Goal: Information Seeking & Learning: Learn about a topic

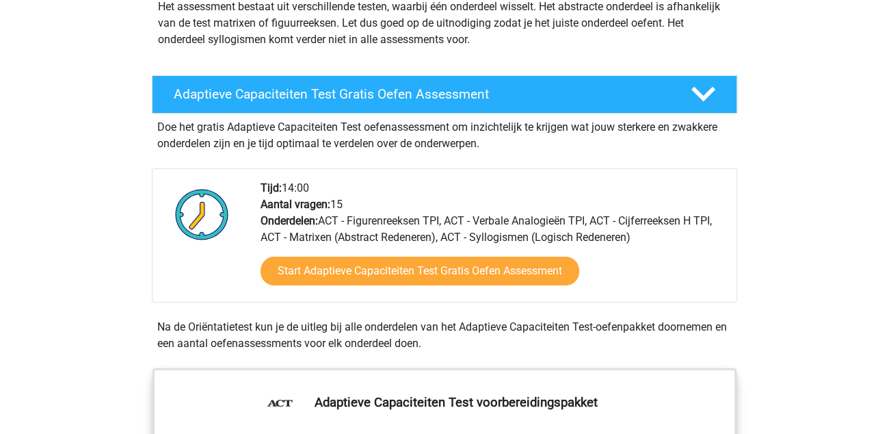
scroll to position [205, 0]
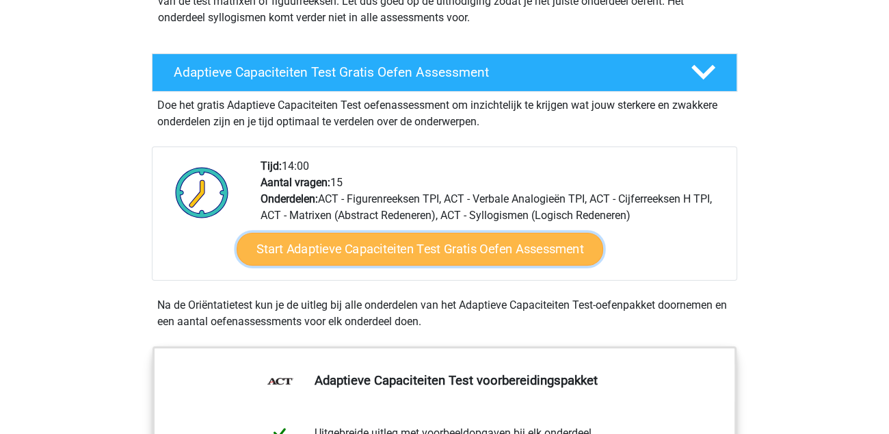
click at [377, 251] on link "Start Adaptieve Capaciteiten Test Gratis Oefen Assessment" at bounding box center [420, 249] width 367 height 33
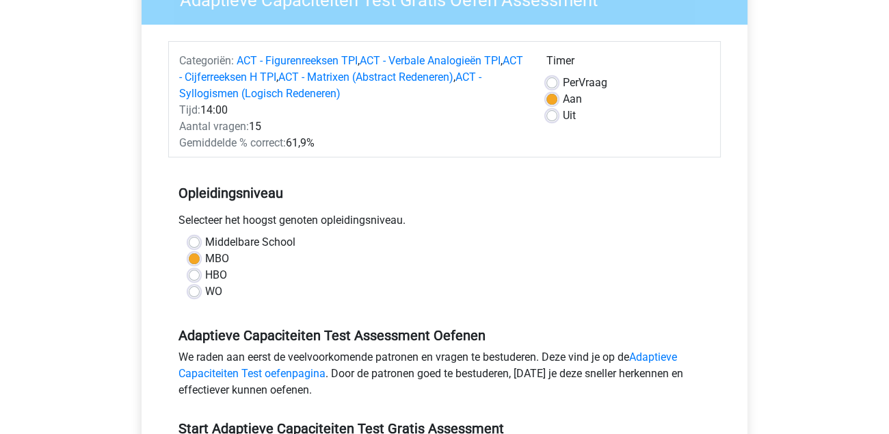
scroll to position [205, 0]
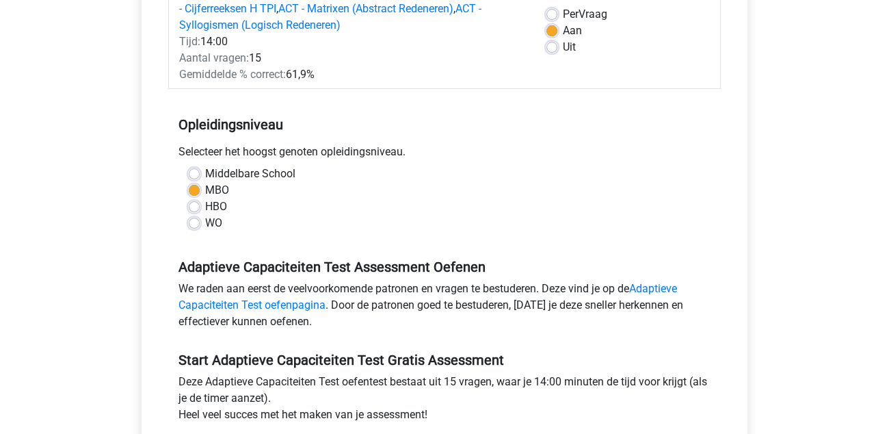
click at [205, 209] on label "HBO" at bounding box center [216, 206] width 22 height 16
click at [195, 209] on input "HBO" at bounding box center [194, 205] width 11 height 14
radio input "true"
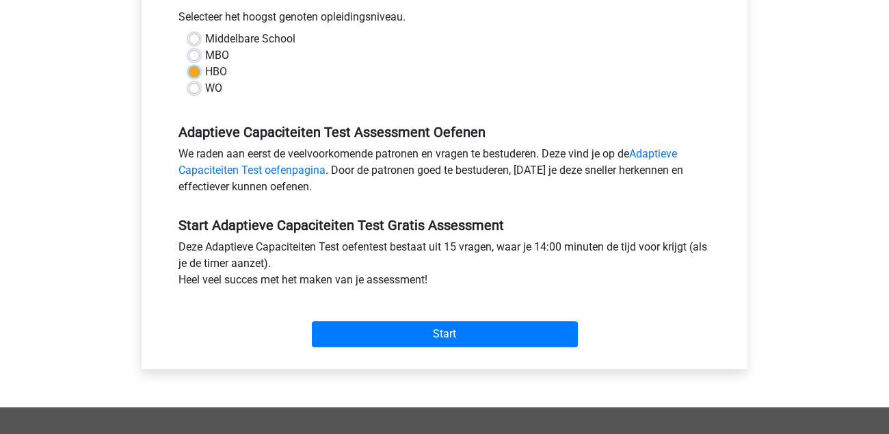
scroll to position [341, 0]
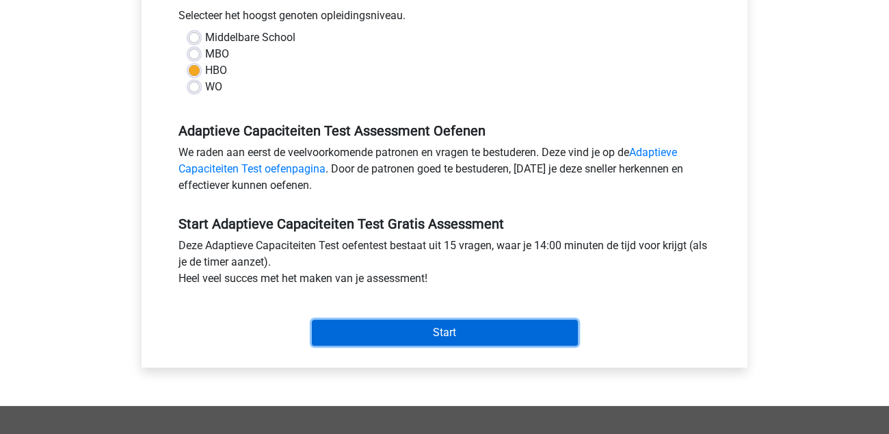
click at [474, 331] on input "Start" at bounding box center [445, 332] width 266 height 26
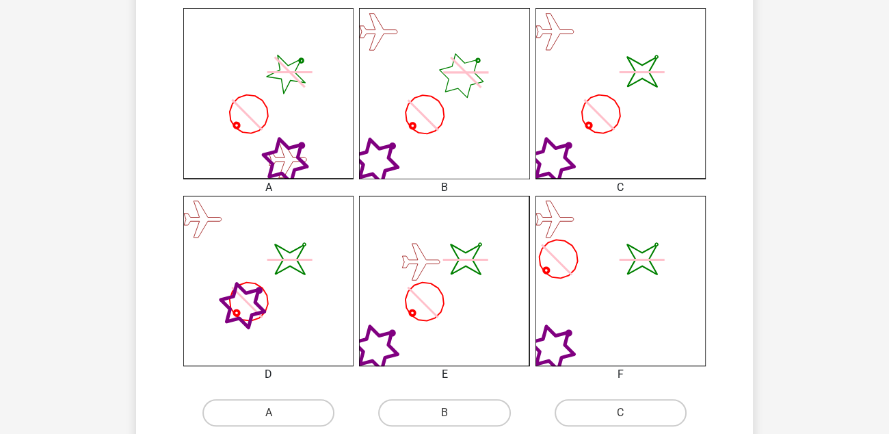
scroll to position [410, 0]
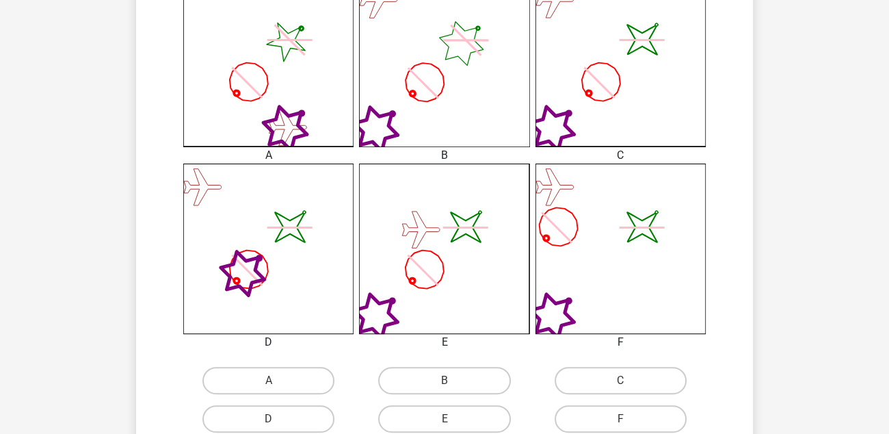
click at [622, 116] on icon "image/svg+xml" at bounding box center [620, 61] width 170 height 170
click at [635, 382] on label "C" at bounding box center [621, 380] width 132 height 27
click at [629, 382] on input "C" at bounding box center [624, 384] width 9 height 9
radio input "true"
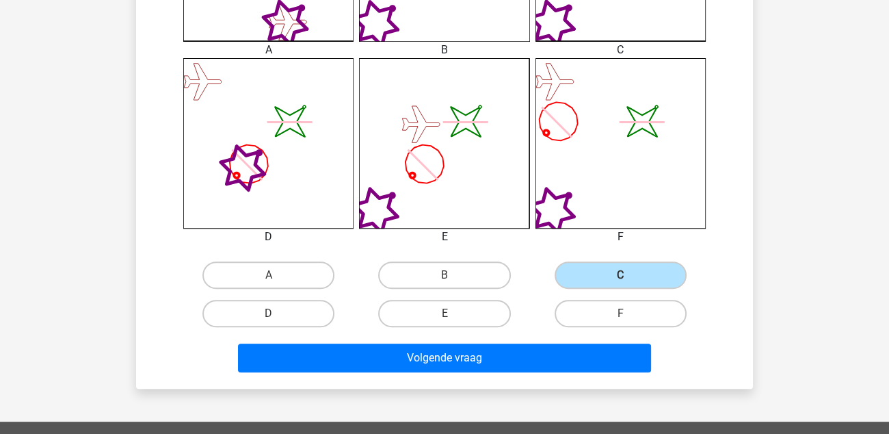
scroll to position [547, 0]
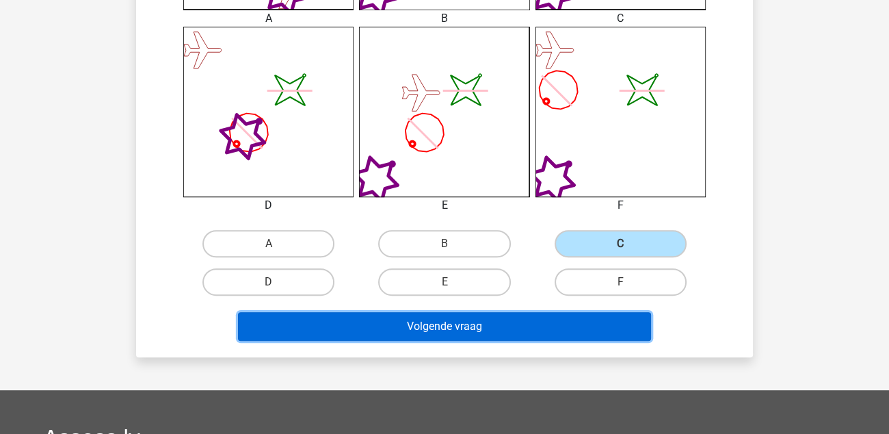
click at [447, 323] on button "Volgende vraag" at bounding box center [445, 326] width 414 height 29
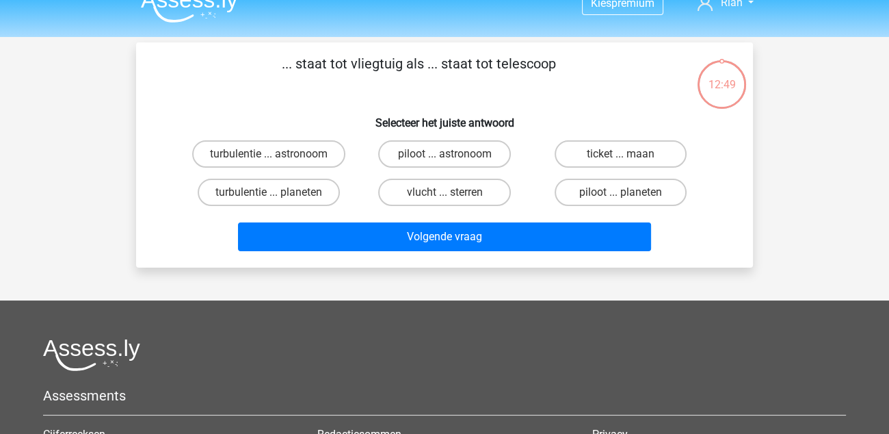
scroll to position [0, 0]
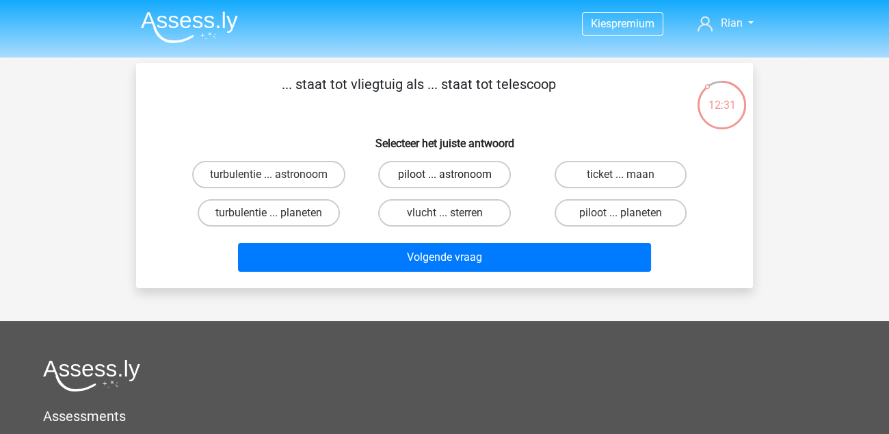
click at [464, 175] on label "piloot ... astronoom" at bounding box center [444, 174] width 132 height 27
click at [453, 175] on input "piloot ... astronoom" at bounding box center [449, 178] width 9 height 9
radio input "true"
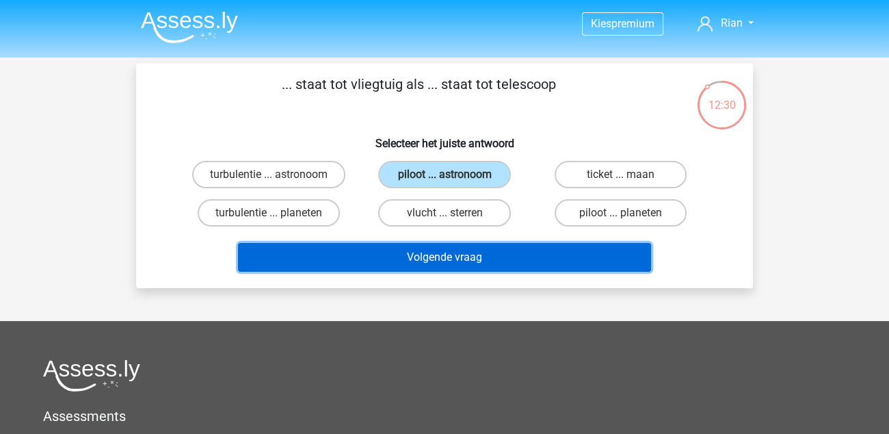
click at [449, 263] on button "Volgende vraag" at bounding box center [445, 257] width 414 height 29
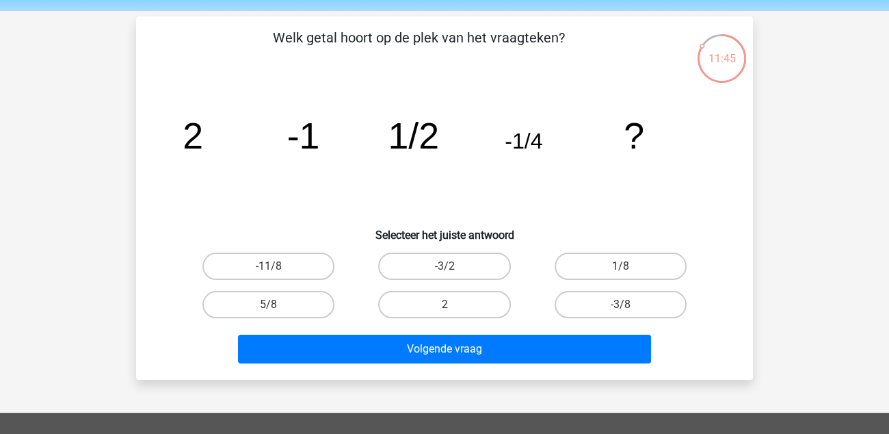
scroll to position [68, 0]
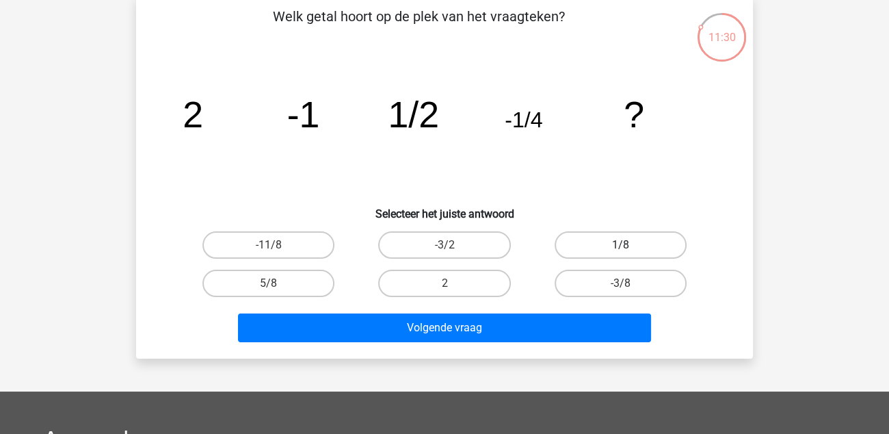
click at [615, 237] on label "1/8" at bounding box center [621, 244] width 132 height 27
click at [620, 245] on input "1/8" at bounding box center [624, 249] width 9 height 9
radio input "true"
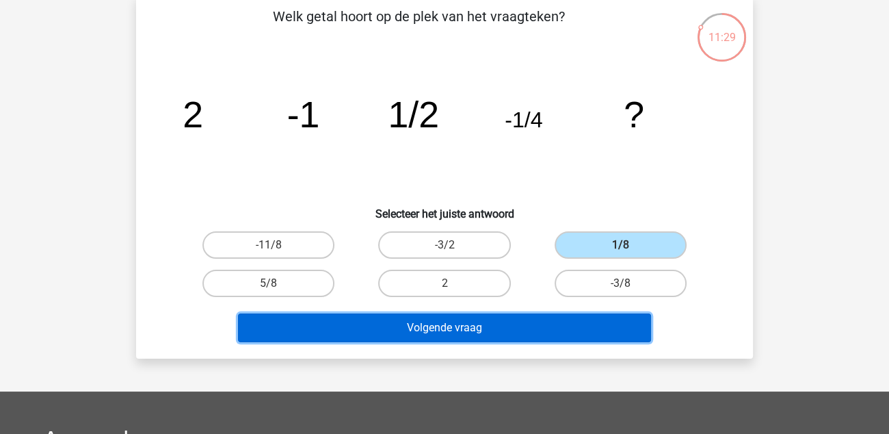
click at [550, 319] on button "Volgende vraag" at bounding box center [445, 327] width 414 height 29
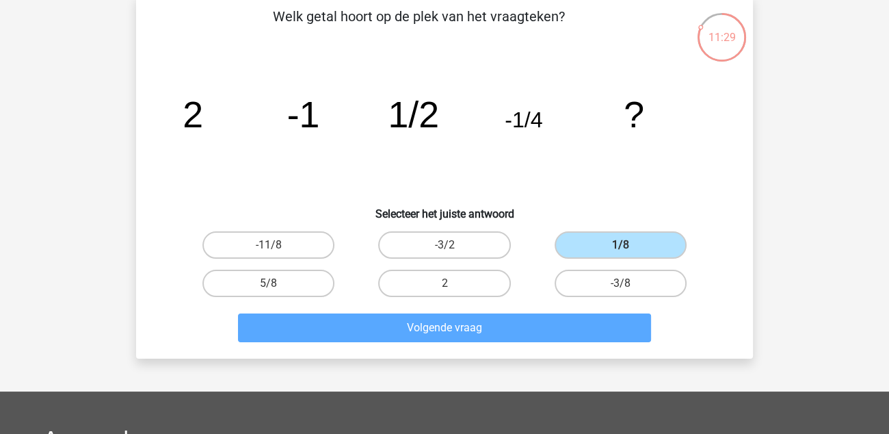
scroll to position [62, 0]
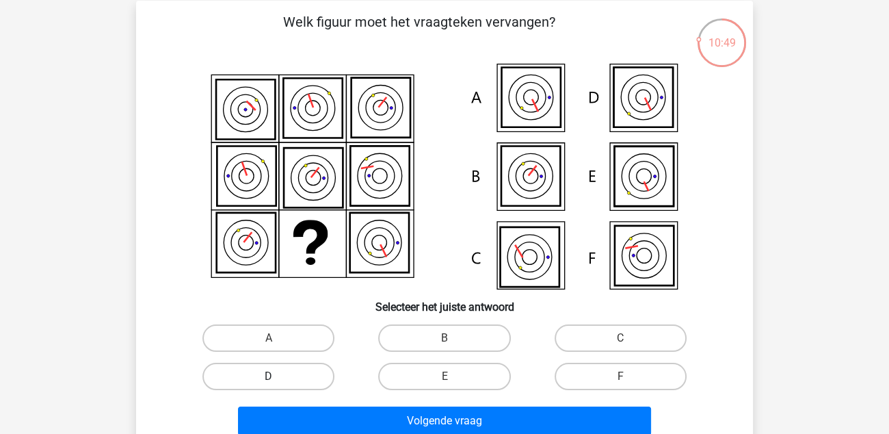
click at [297, 375] on label "D" at bounding box center [268, 375] width 132 height 27
click at [278, 376] on input "D" at bounding box center [273, 380] width 9 height 9
radio input "true"
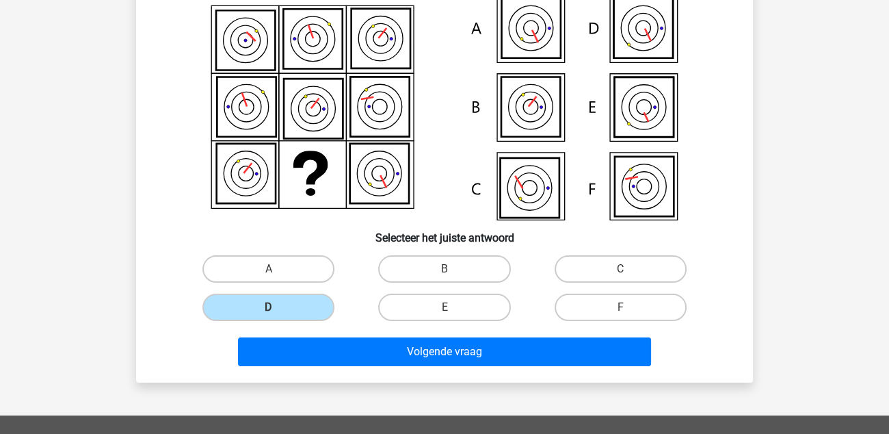
scroll to position [199, 0]
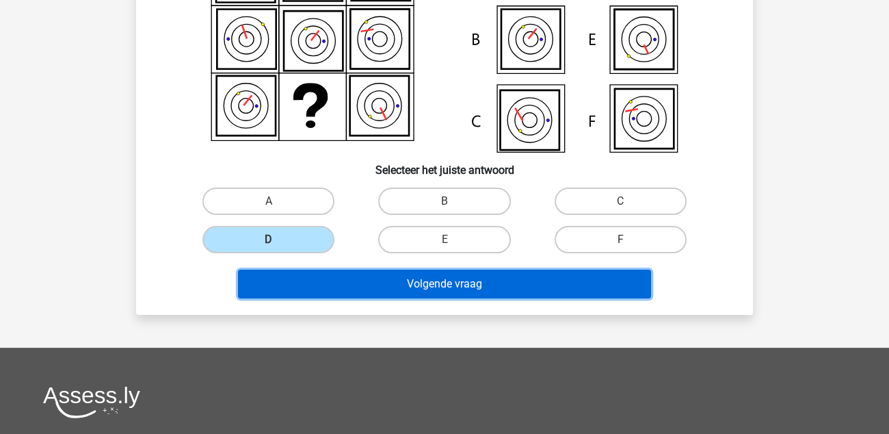
click at [455, 282] on button "Volgende vraag" at bounding box center [445, 283] width 414 height 29
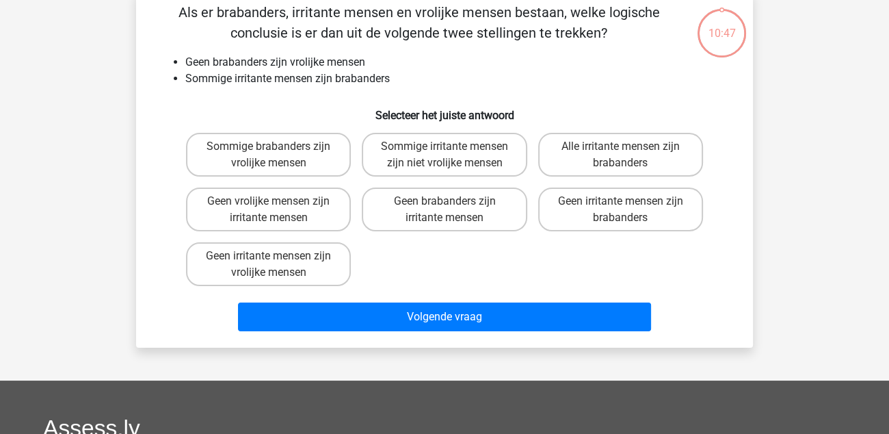
scroll to position [62, 0]
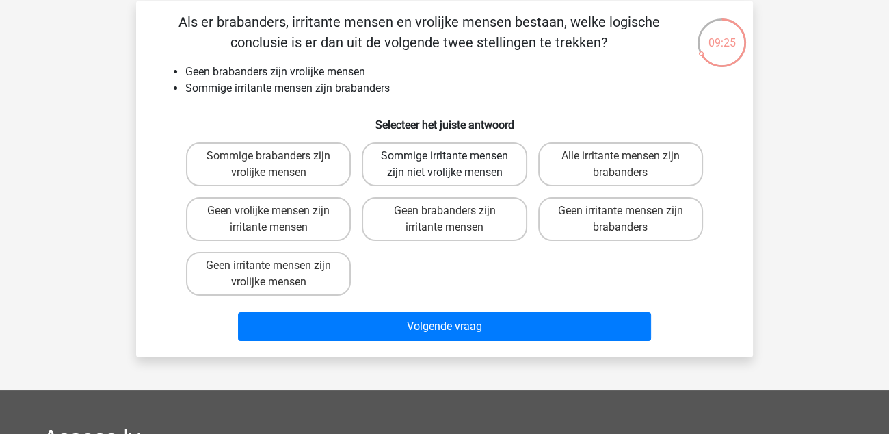
click at [431, 171] on label "Sommige irritante mensen zijn niet vrolijke mensen" at bounding box center [444, 164] width 165 height 44
click at [445, 165] on input "Sommige irritante mensen zijn niet vrolijke mensen" at bounding box center [449, 160] width 9 height 9
radio input "true"
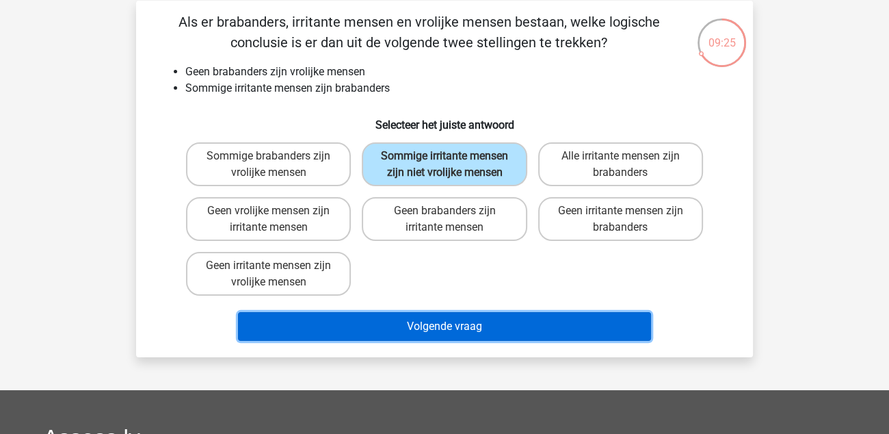
click at [452, 322] on button "Volgende vraag" at bounding box center [445, 326] width 414 height 29
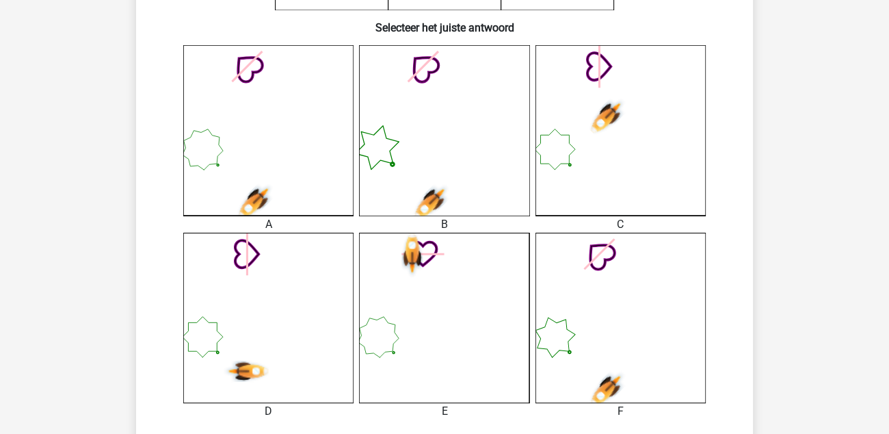
scroll to position [615, 0]
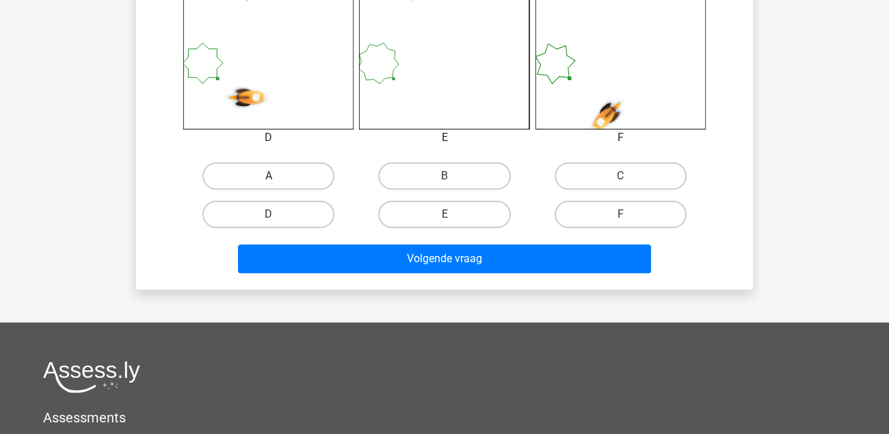
click at [289, 172] on label "A" at bounding box center [268, 175] width 132 height 27
click at [278, 176] on input "A" at bounding box center [273, 180] width 9 height 9
radio input "true"
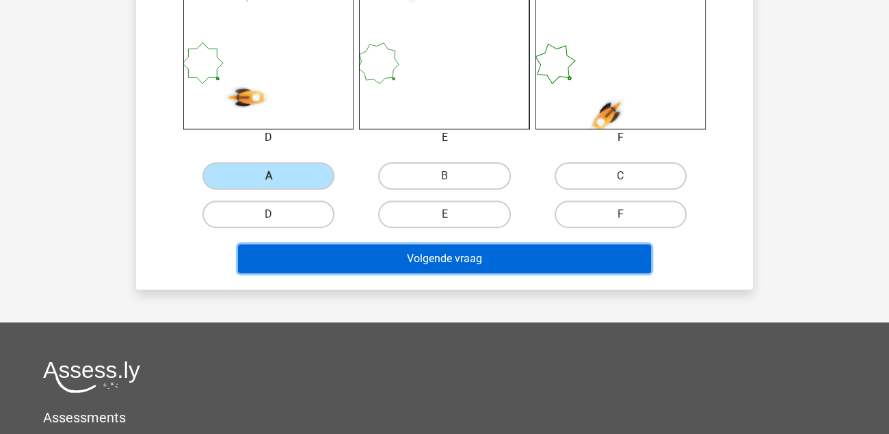
click at [430, 255] on button "Volgende vraag" at bounding box center [445, 258] width 414 height 29
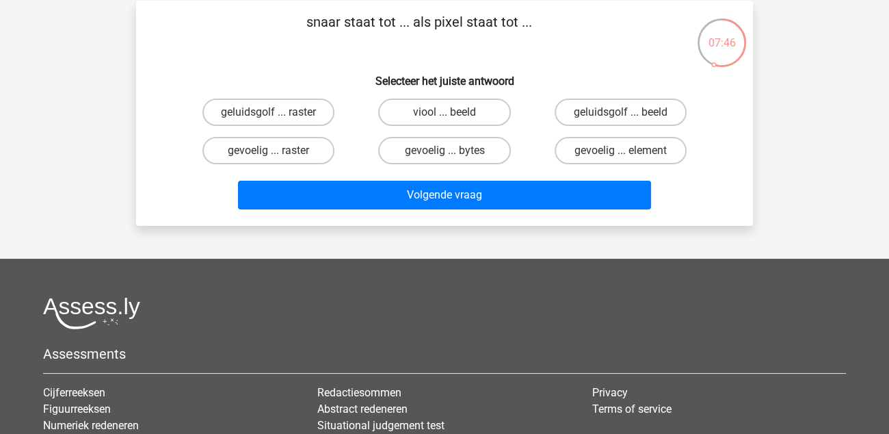
scroll to position [0, 0]
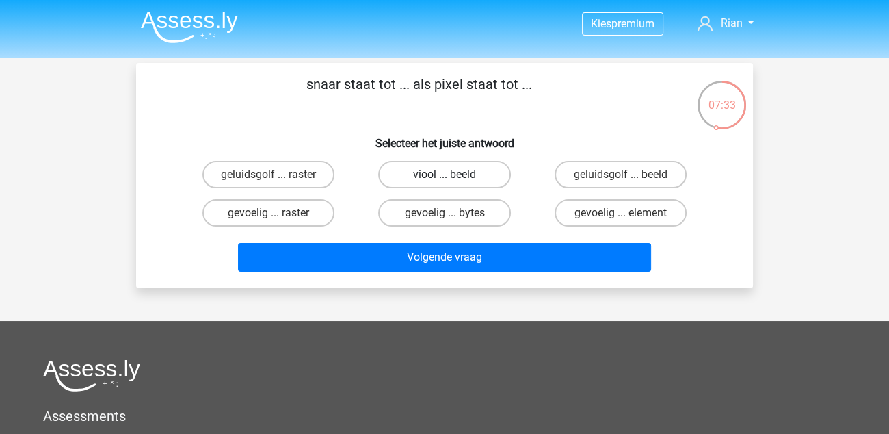
click at [451, 170] on label "viool ... beeld" at bounding box center [444, 174] width 132 height 27
click at [451, 174] on input "viool ... beeld" at bounding box center [449, 178] width 9 height 9
radio input "true"
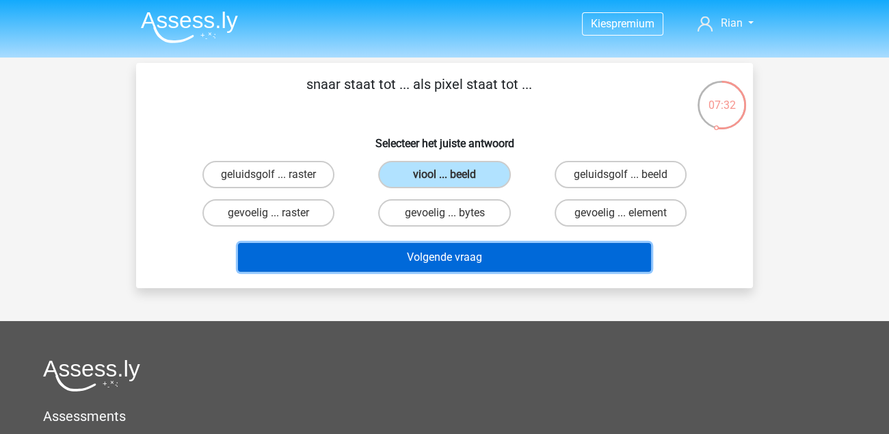
click at [435, 258] on button "Volgende vraag" at bounding box center [445, 257] width 414 height 29
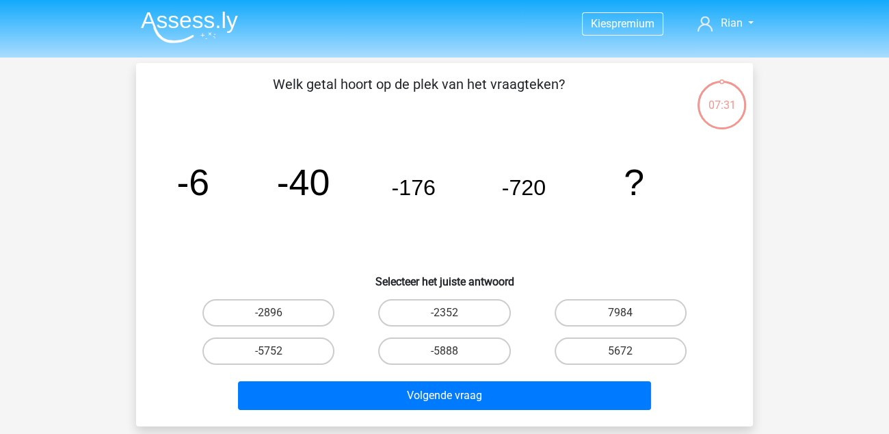
scroll to position [62, 0]
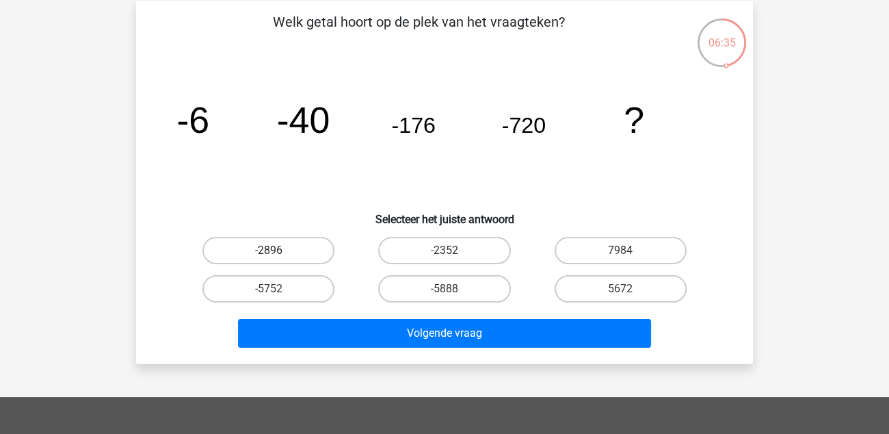
click at [278, 248] on label "-2896" at bounding box center [268, 250] width 132 height 27
click at [278, 250] on input "-2896" at bounding box center [273, 254] width 9 height 9
radio input "true"
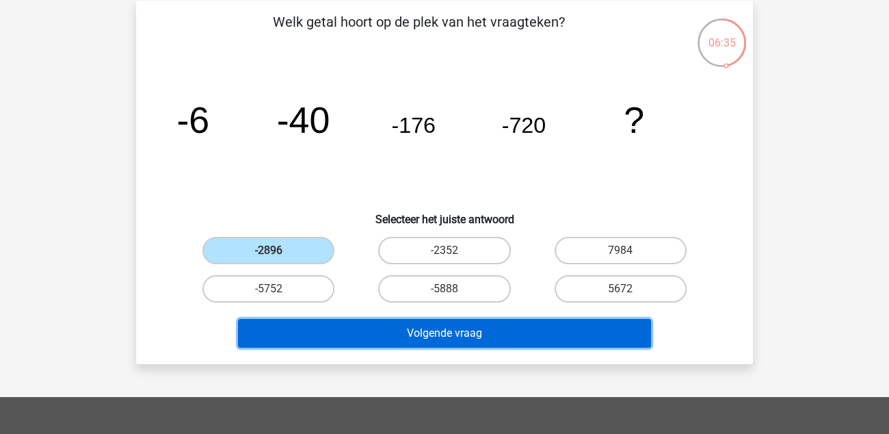
click at [436, 329] on button "Volgende vraag" at bounding box center [445, 333] width 414 height 29
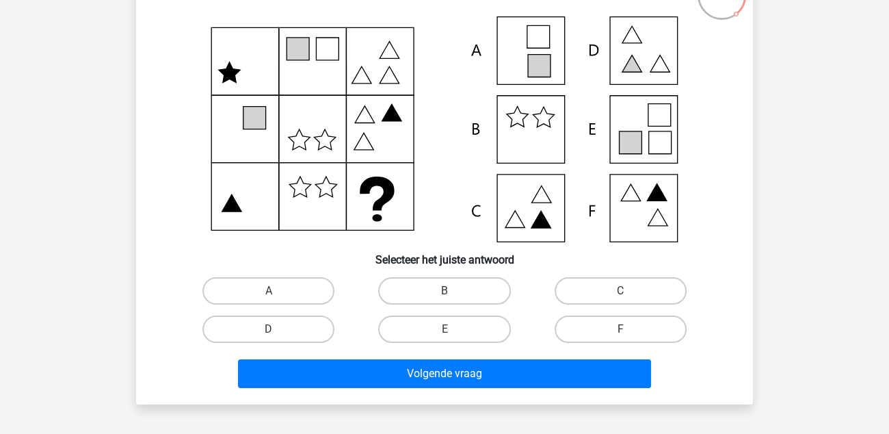
scroll to position [131, 0]
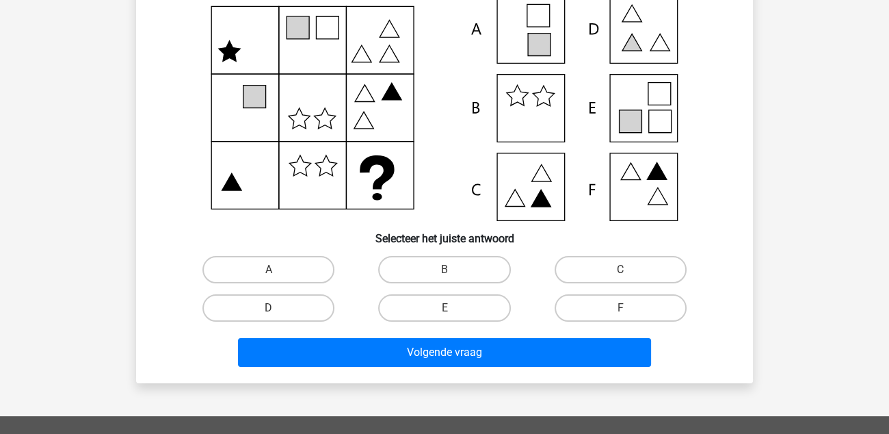
click at [652, 116] on icon at bounding box center [660, 121] width 23 height 23
click at [477, 310] on label "E" at bounding box center [444, 307] width 132 height 27
click at [453, 310] on input "E" at bounding box center [449, 312] width 9 height 9
radio input "true"
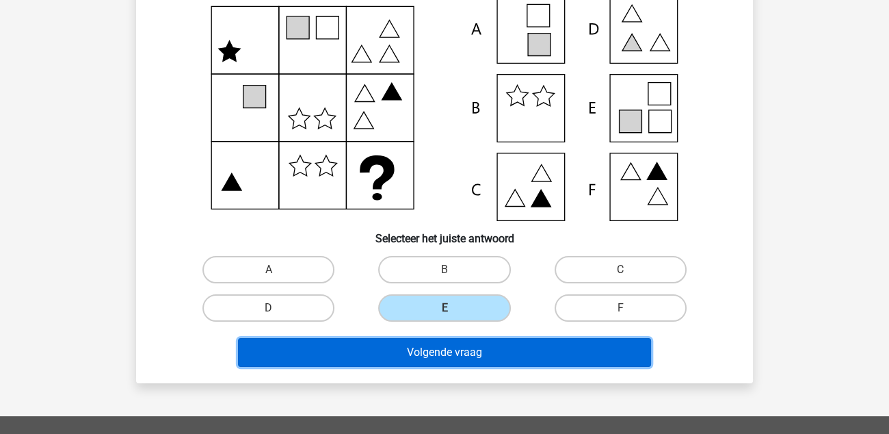
click at [504, 350] on button "Volgende vraag" at bounding box center [445, 352] width 414 height 29
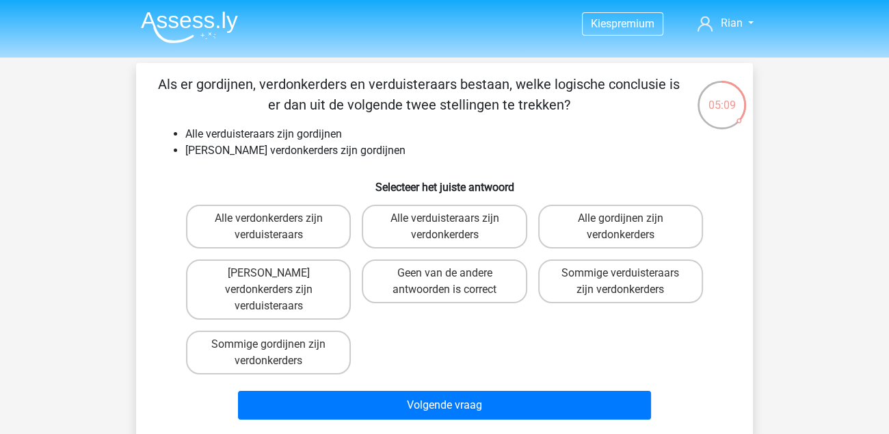
scroll to position [68, 0]
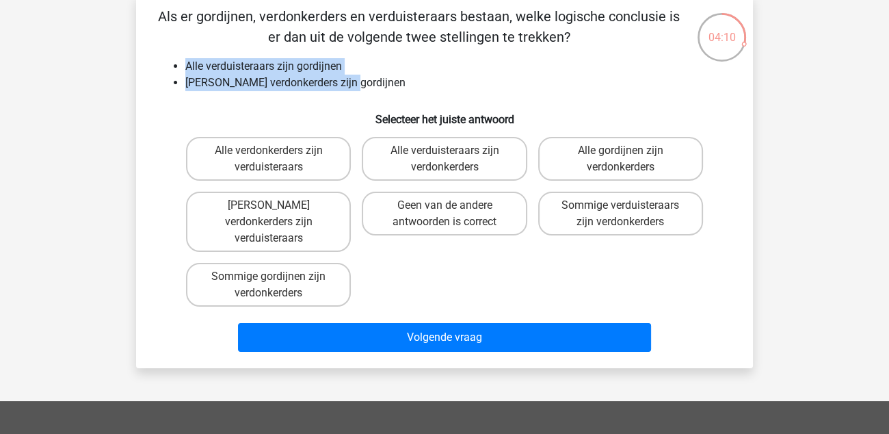
drag, startPoint x: 186, startPoint y: 66, endPoint x: 368, endPoint y: 77, distance: 182.2
click at [368, 77] on ul "Alle verduisteraars zijn gordijnen Geen verdonkerders zijn gordijnen" at bounding box center [444, 74] width 573 height 33
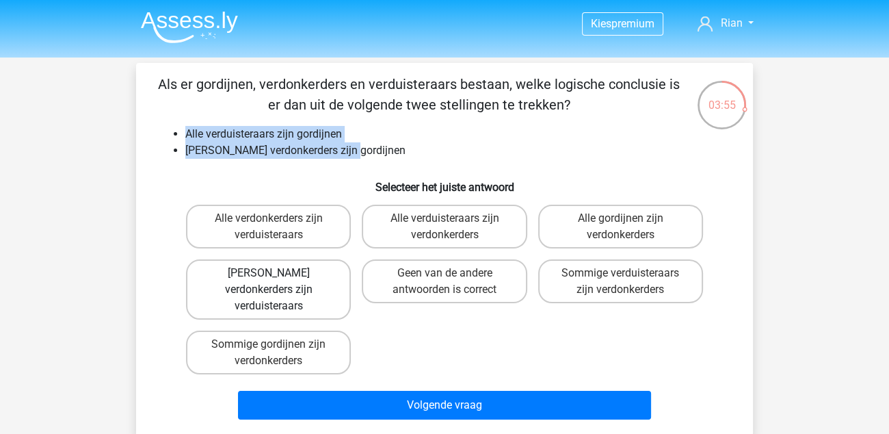
click at [299, 285] on label "Geen verdonkerders zijn verduisteraars" at bounding box center [268, 289] width 165 height 60
click at [278, 282] on input "Geen verdonkerders zijn verduisteraars" at bounding box center [273, 277] width 9 height 9
radio input "true"
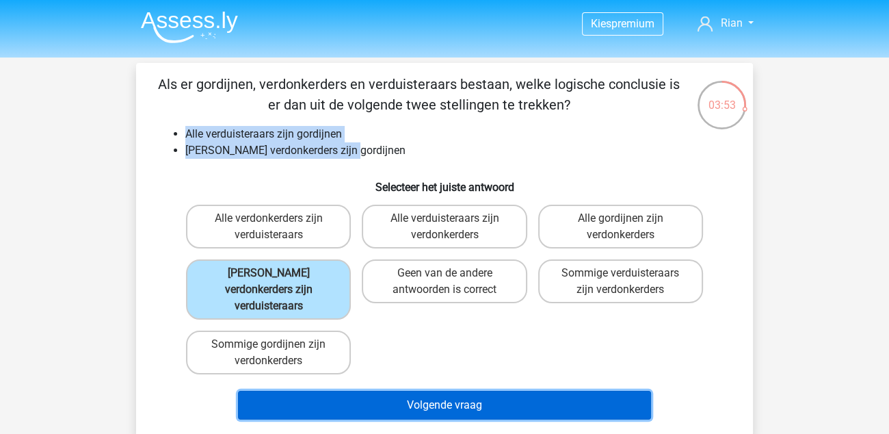
click at [482, 390] on button "Volgende vraag" at bounding box center [445, 404] width 414 height 29
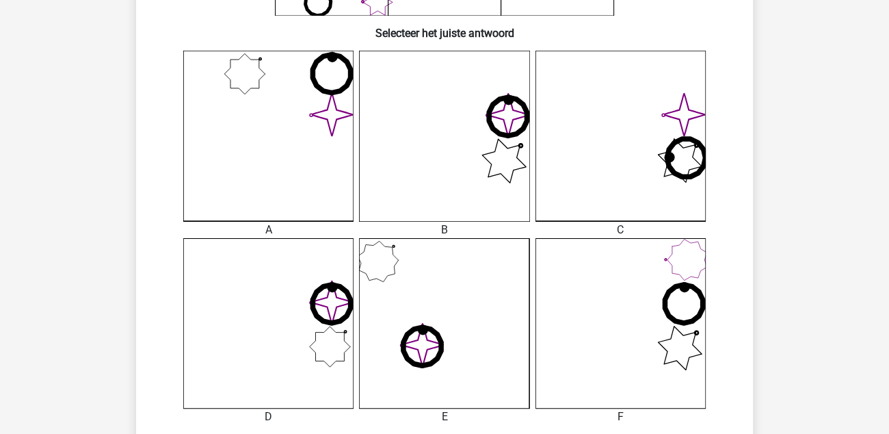
scroll to position [473, 0]
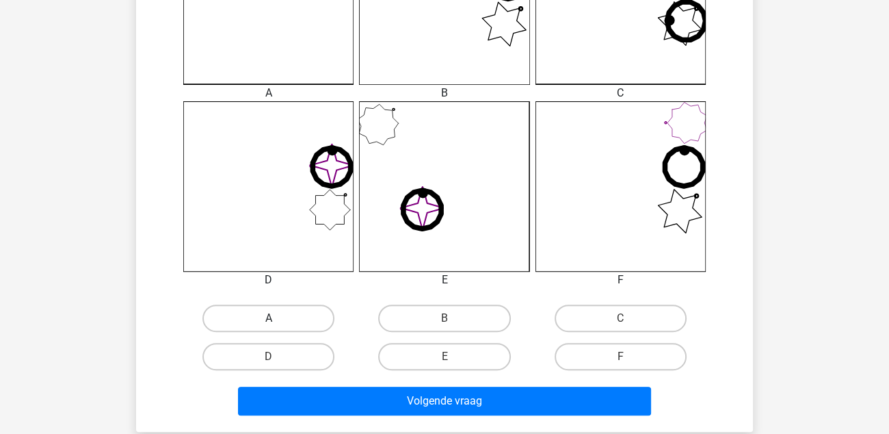
click at [306, 317] on label "A" at bounding box center [268, 317] width 132 height 27
click at [278, 318] on input "A" at bounding box center [273, 322] width 9 height 9
radio input "true"
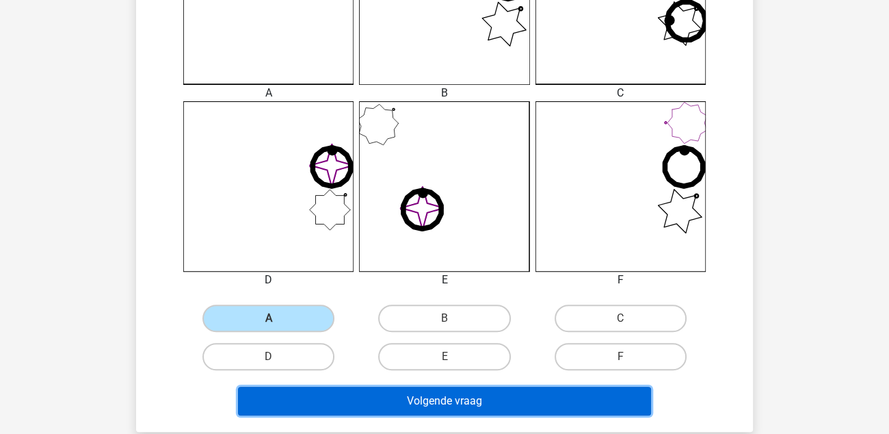
click at [436, 401] on button "Volgende vraag" at bounding box center [445, 400] width 414 height 29
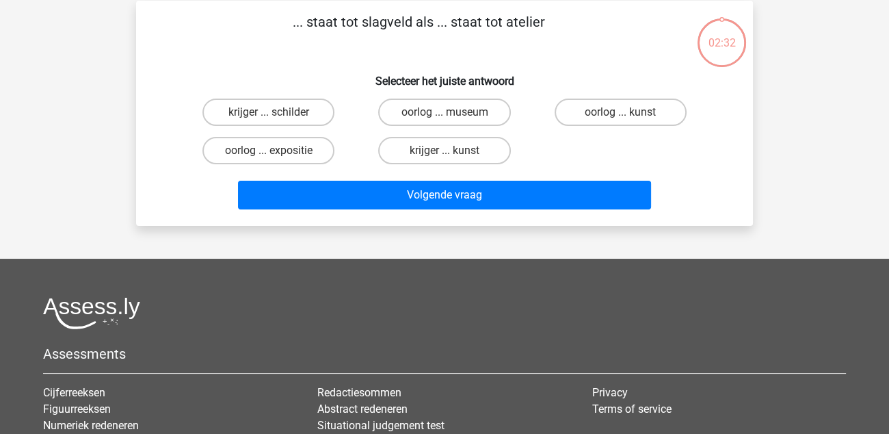
scroll to position [0, 0]
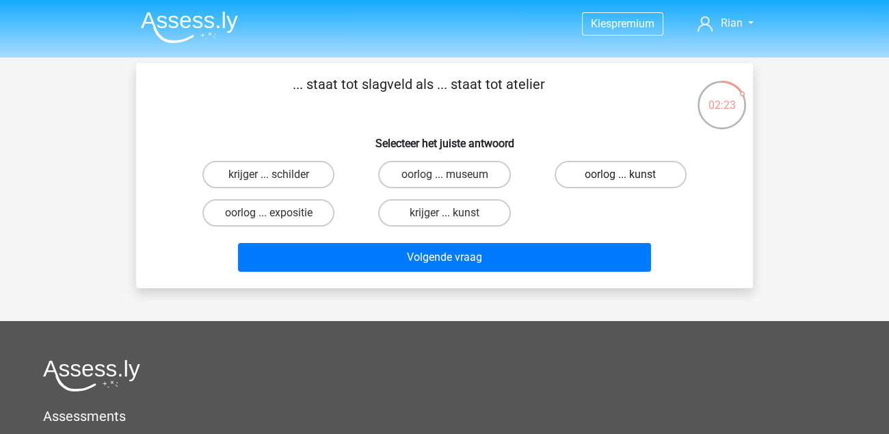
click at [608, 180] on label "oorlog ... kunst" at bounding box center [621, 174] width 132 height 27
click at [620, 180] on input "oorlog ... kunst" at bounding box center [624, 178] width 9 height 9
radio input "true"
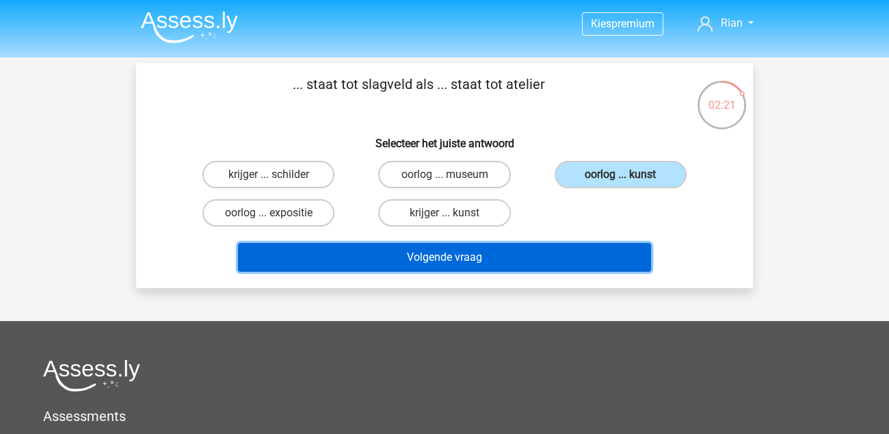
click at [459, 258] on button "Volgende vraag" at bounding box center [445, 257] width 414 height 29
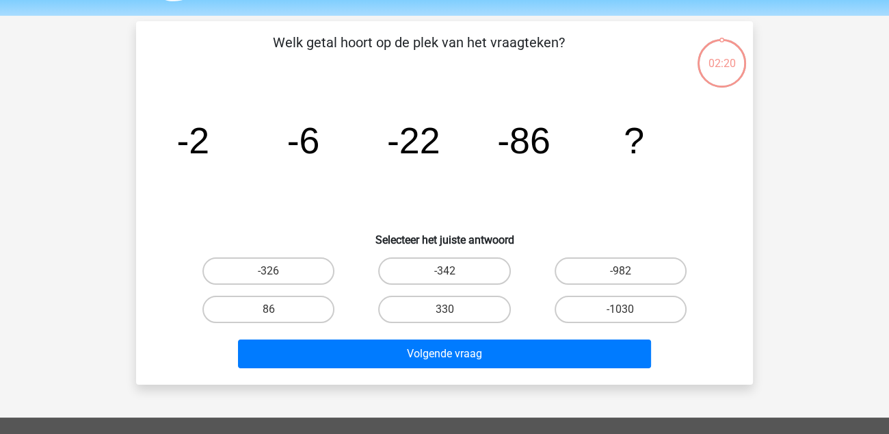
scroll to position [62, 0]
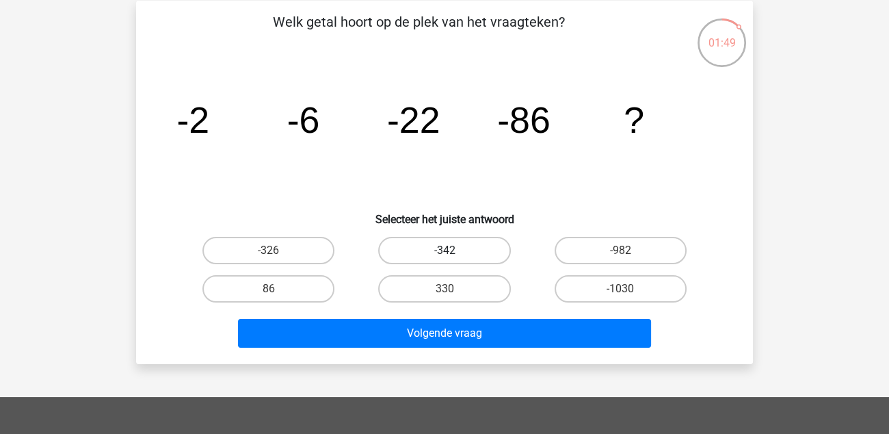
click at [457, 253] on label "-342" at bounding box center [444, 250] width 132 height 27
click at [453, 253] on input "-342" at bounding box center [449, 254] width 9 height 9
radio input "true"
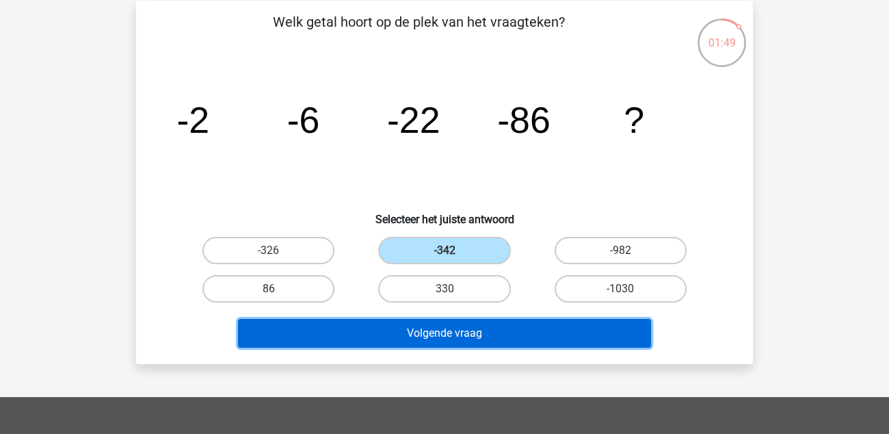
click at [453, 319] on button "Volgende vraag" at bounding box center [445, 333] width 414 height 29
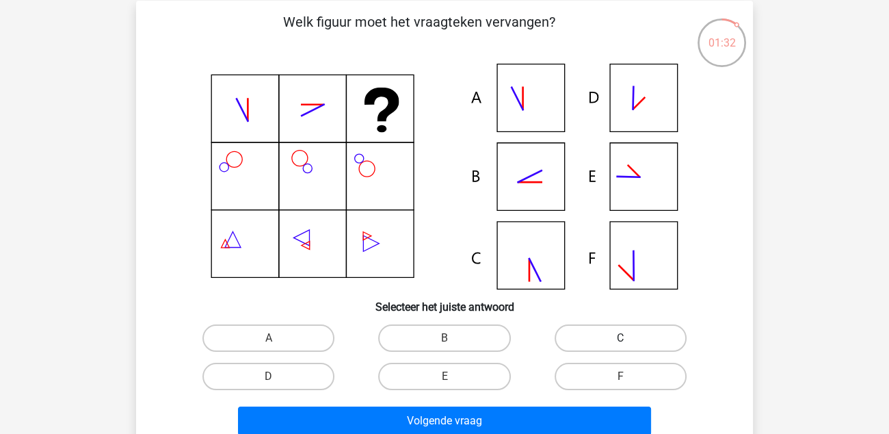
click at [658, 338] on label "C" at bounding box center [621, 337] width 132 height 27
click at [629, 338] on input "C" at bounding box center [624, 342] width 9 height 9
radio input "true"
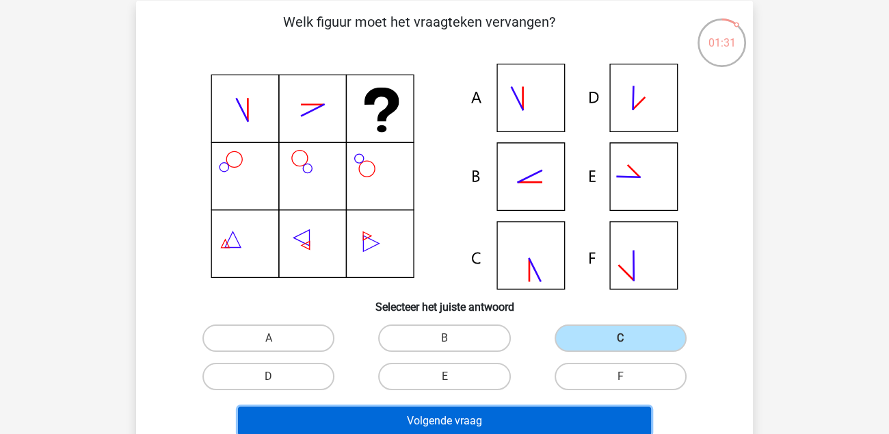
click at [462, 413] on button "Volgende vraag" at bounding box center [445, 420] width 414 height 29
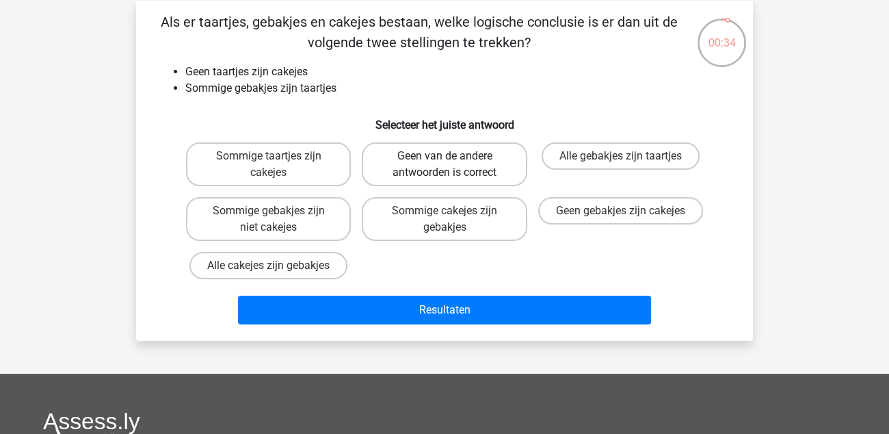
click at [473, 170] on label "Geen van de andere antwoorden is correct" at bounding box center [444, 164] width 165 height 44
click at [453, 165] on input "Geen van de andere antwoorden is correct" at bounding box center [449, 160] width 9 height 9
radio input "true"
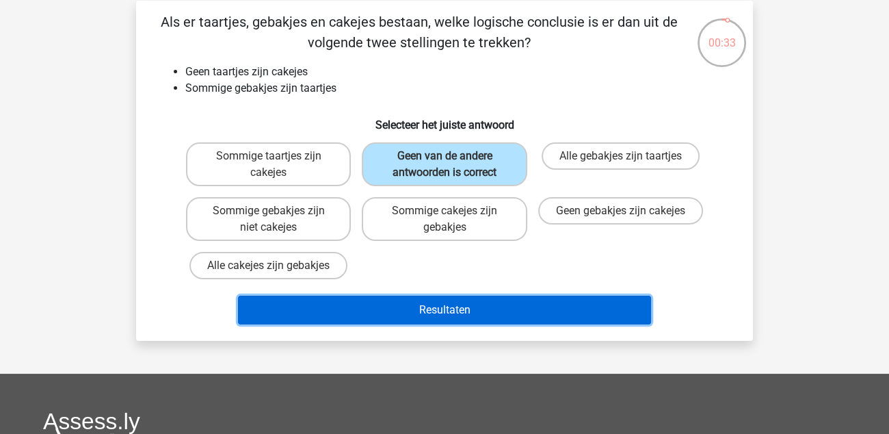
click at [429, 300] on button "Resultaten" at bounding box center [445, 309] width 414 height 29
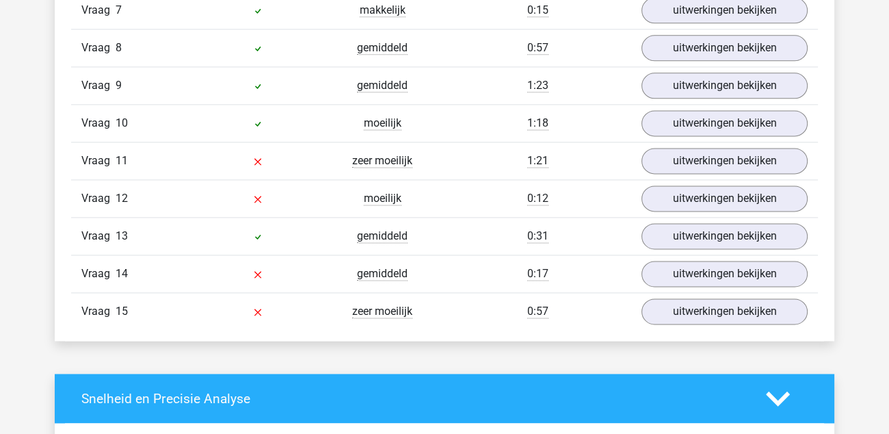
scroll to position [1846, 0]
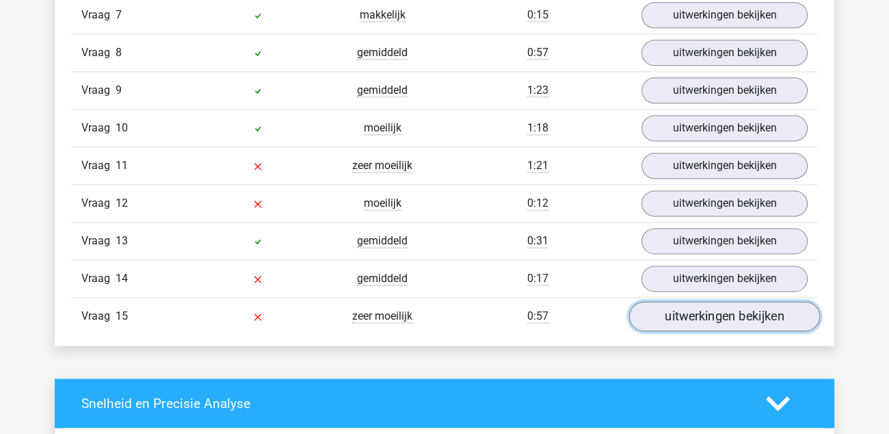
click at [711, 311] on link "uitwerkingen bekijken" at bounding box center [724, 316] width 191 height 30
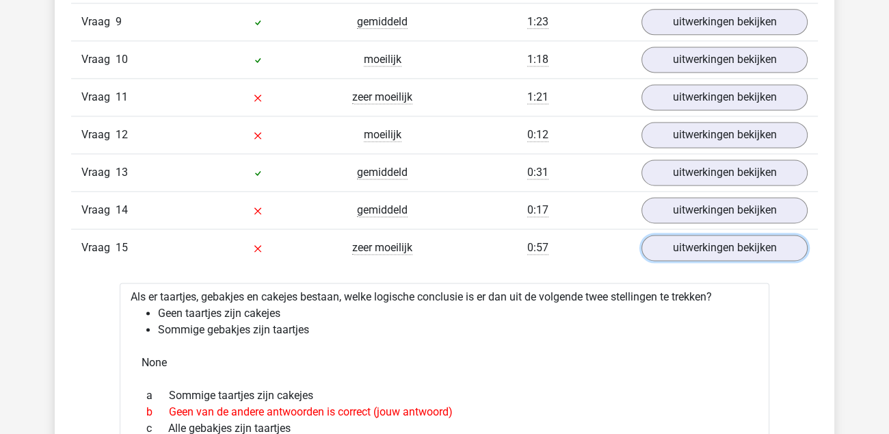
scroll to position [1982, 0]
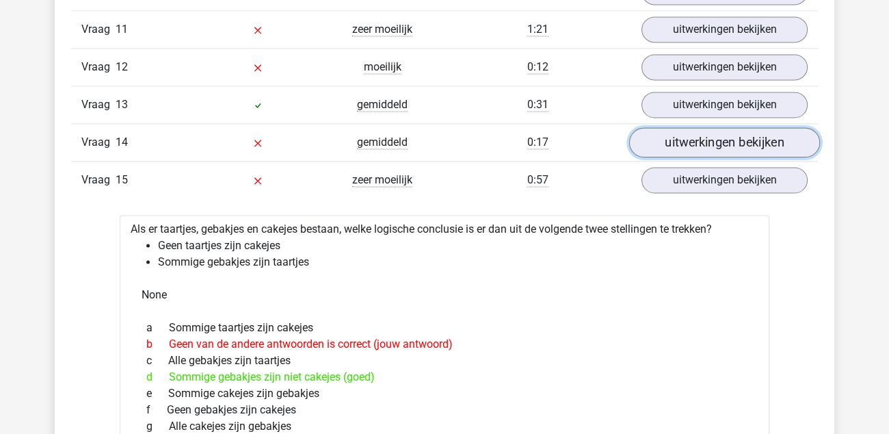
click at [695, 137] on link "uitwerkingen bekijken" at bounding box center [724, 142] width 191 height 30
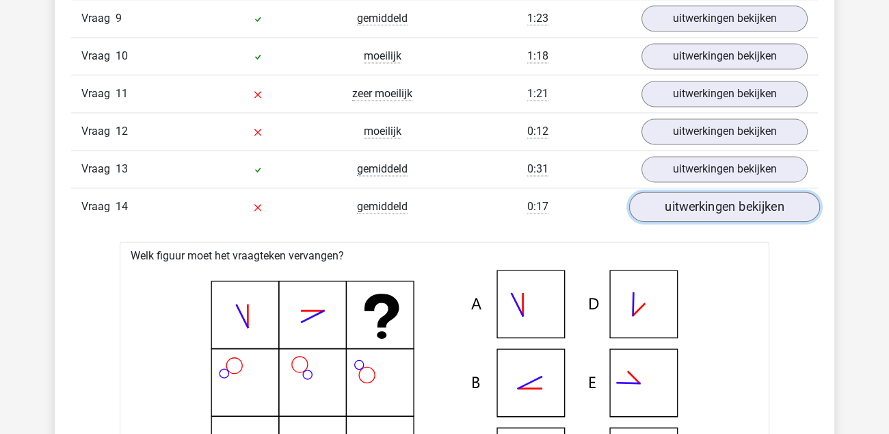
scroll to position [1915, 0]
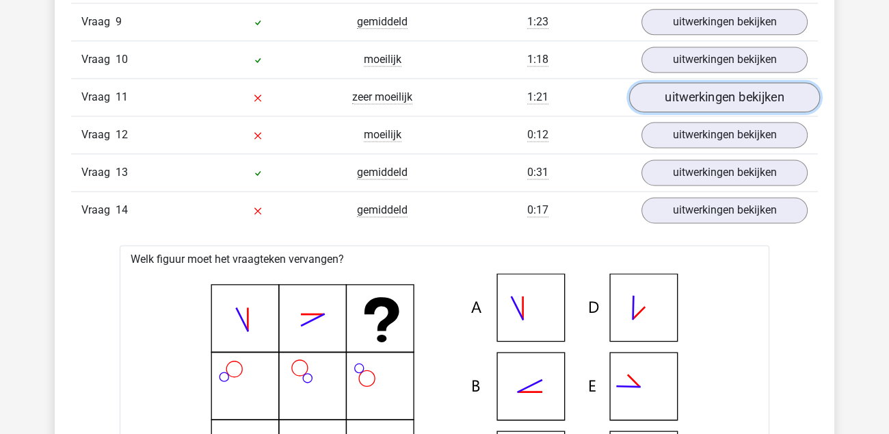
click at [715, 89] on link "uitwerkingen bekijken" at bounding box center [724, 97] width 191 height 30
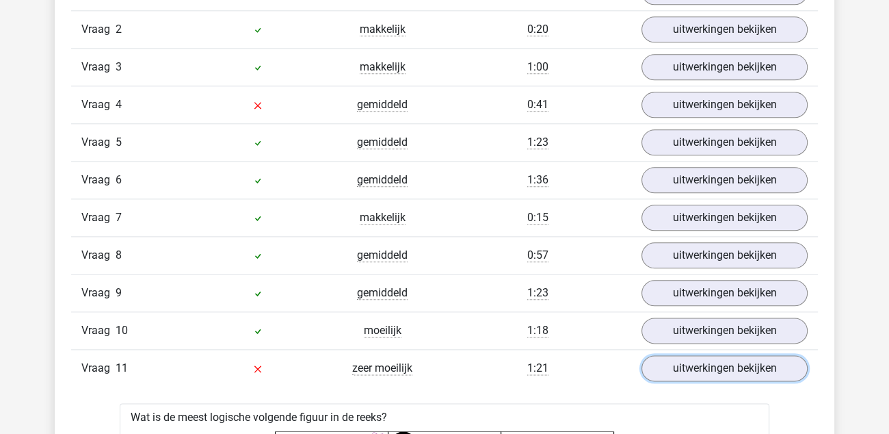
scroll to position [1641, 0]
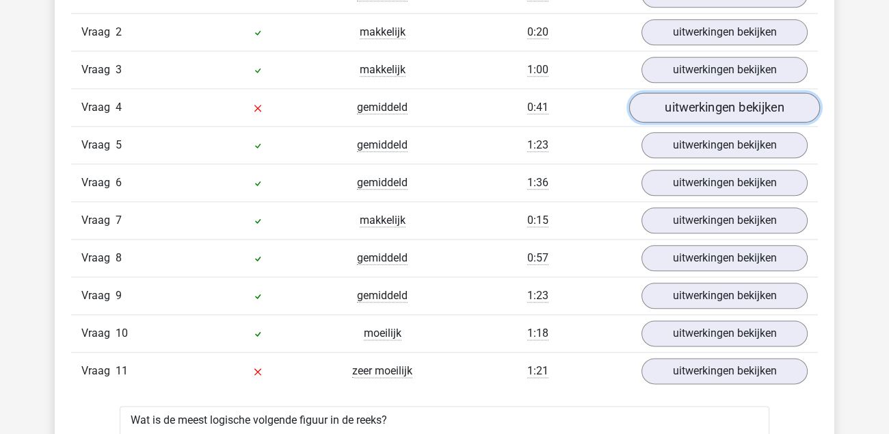
click at [704, 103] on link "uitwerkingen bekijken" at bounding box center [724, 107] width 191 height 30
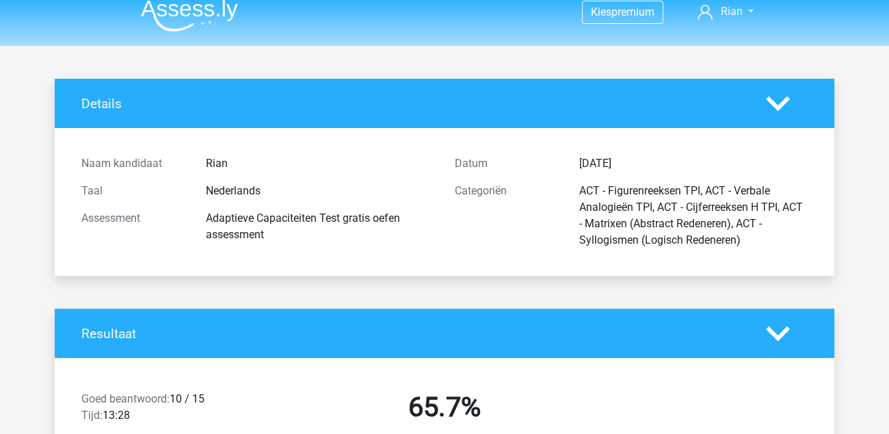
scroll to position [0, 0]
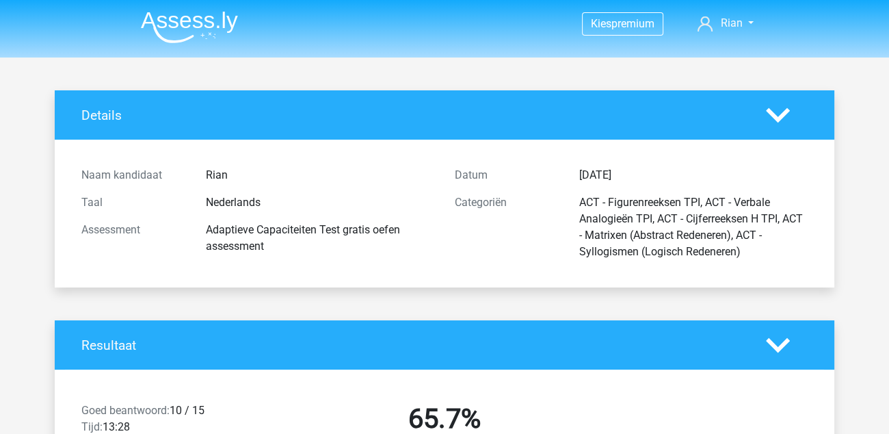
click at [183, 17] on img at bounding box center [189, 27] width 97 height 32
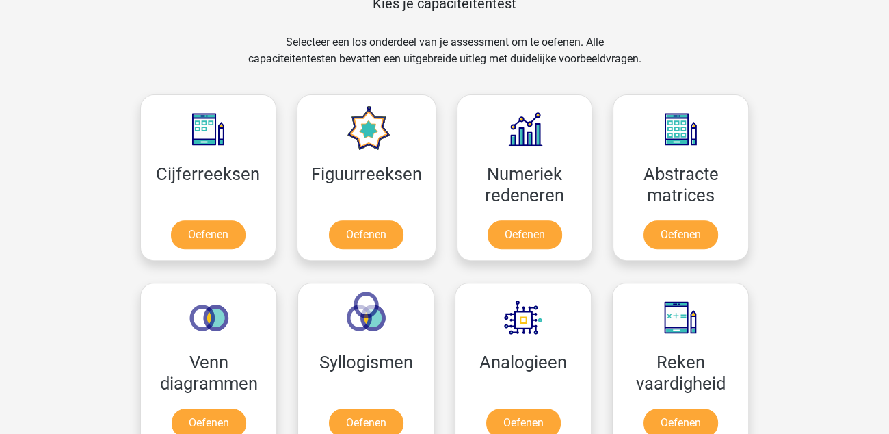
scroll to position [615, 0]
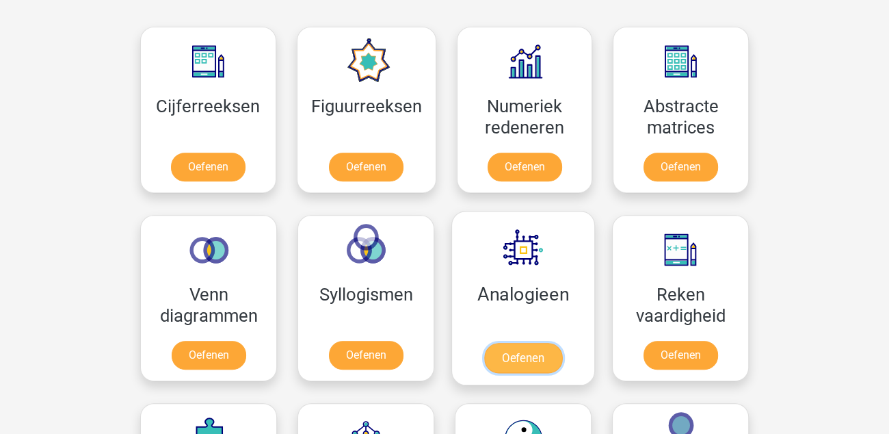
click at [516, 356] on link "Oefenen" at bounding box center [523, 358] width 78 height 30
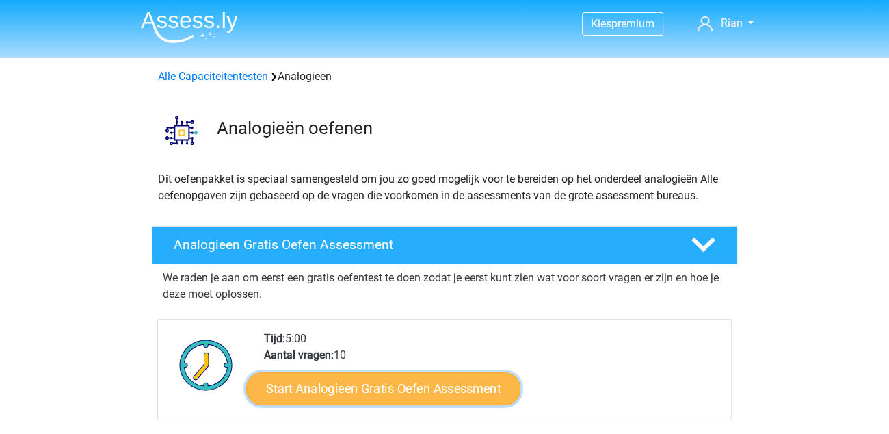
click at [389, 385] on link "Start Analogieen Gratis Oefen Assessment" at bounding box center [383, 387] width 274 height 33
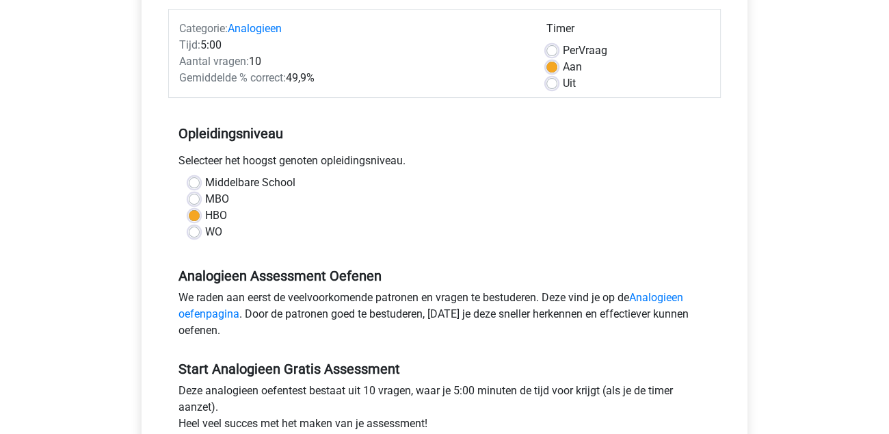
scroll to position [274, 0]
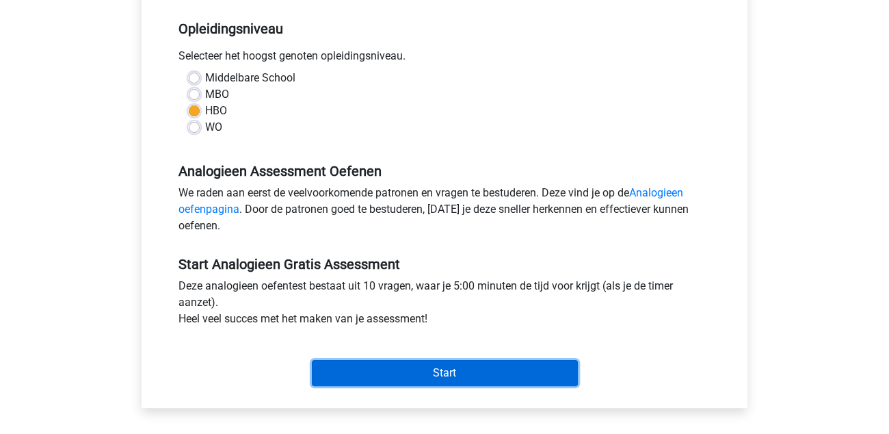
click at [445, 367] on input "Start" at bounding box center [445, 373] width 266 height 26
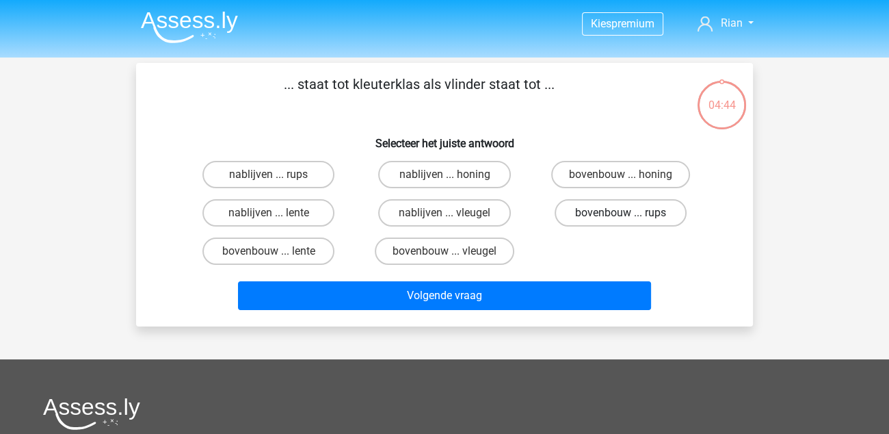
click at [611, 215] on label "bovenbouw ... rups" at bounding box center [621, 212] width 132 height 27
click at [620, 215] on input "bovenbouw ... rups" at bounding box center [624, 217] width 9 height 9
radio input "true"
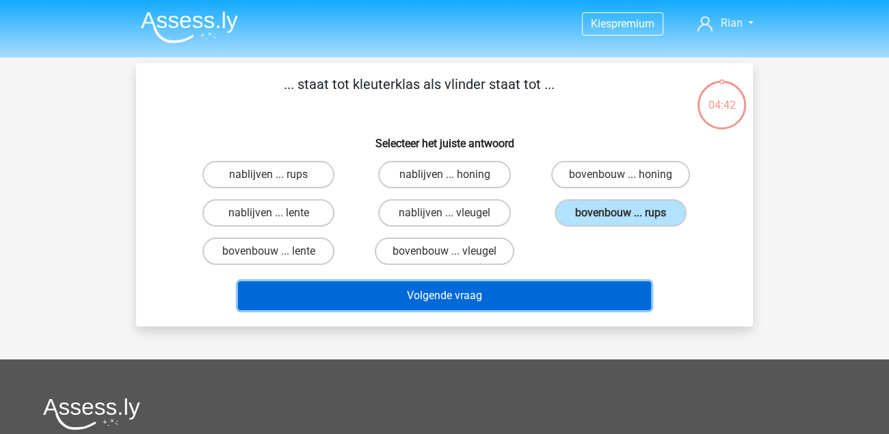
click at [472, 293] on button "Volgende vraag" at bounding box center [445, 295] width 414 height 29
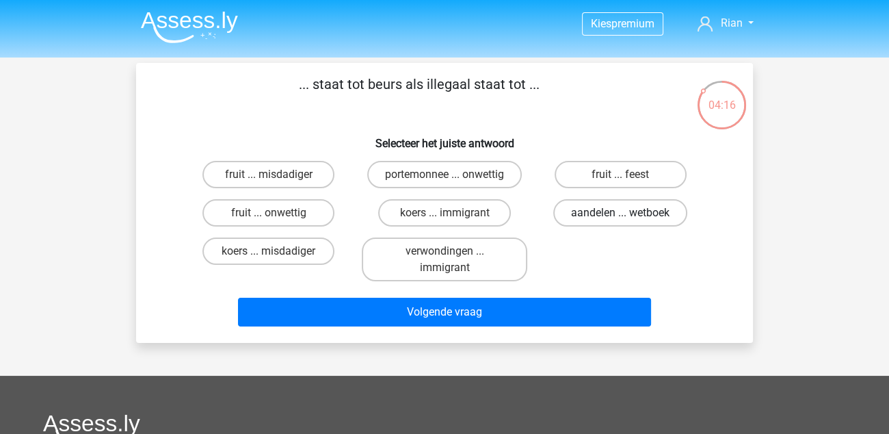
click at [641, 210] on label "aandelen ... wetboek" at bounding box center [620, 212] width 134 height 27
click at [629, 213] on input "aandelen ... wetboek" at bounding box center [624, 217] width 9 height 9
radio input "true"
click at [470, 174] on label "portemonnee ... onwettig" at bounding box center [444, 174] width 155 height 27
click at [453, 174] on input "portemonnee ... onwettig" at bounding box center [449, 178] width 9 height 9
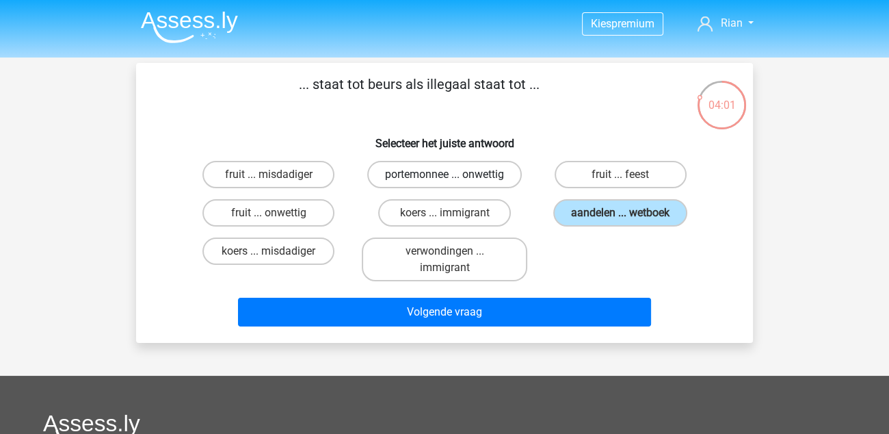
radio input "true"
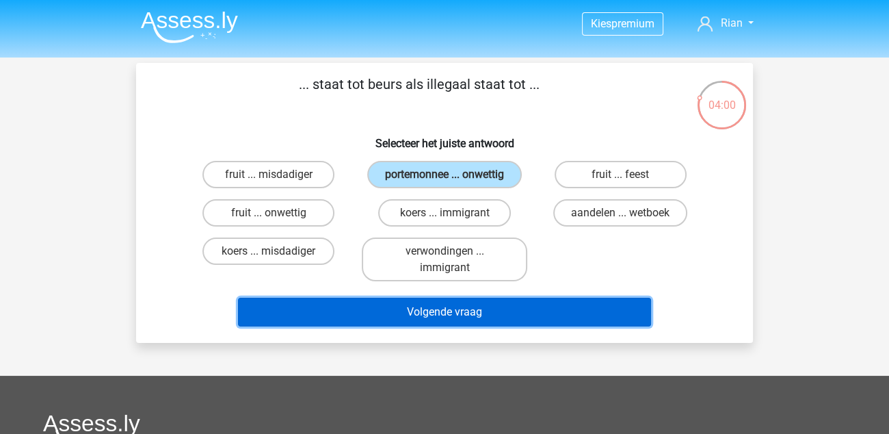
click at [425, 312] on button "Volgende vraag" at bounding box center [445, 311] width 414 height 29
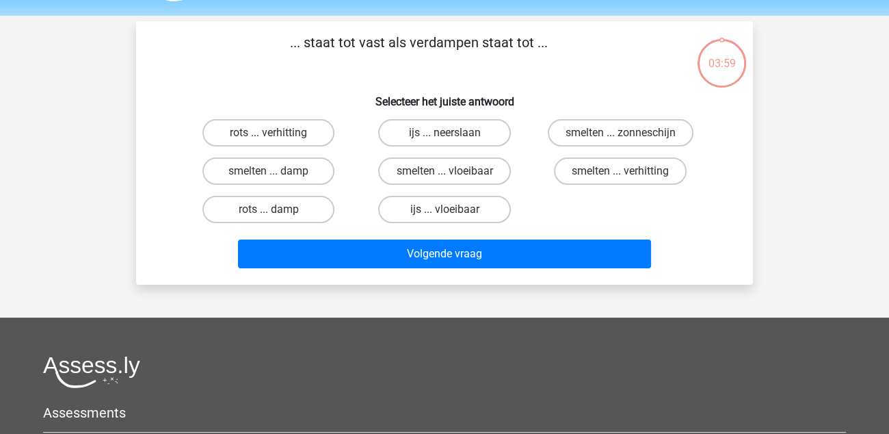
scroll to position [62, 0]
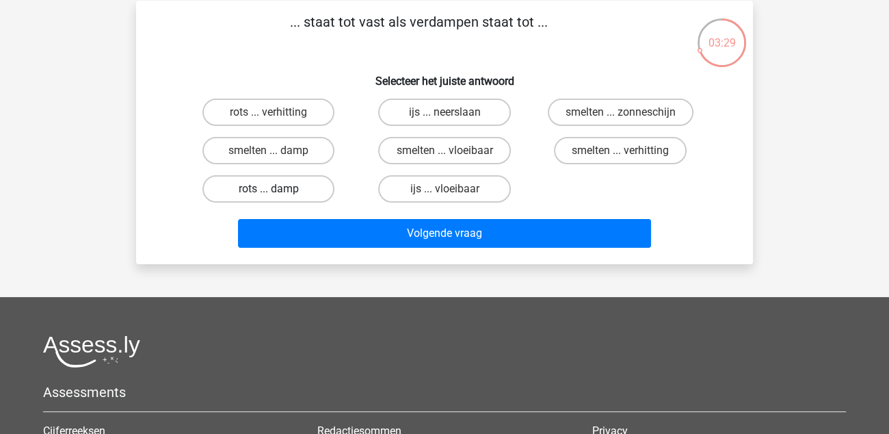
click at [275, 185] on label "rots ... damp" at bounding box center [268, 188] width 132 height 27
click at [275, 189] on input "rots ... damp" at bounding box center [273, 193] width 9 height 9
radio input "true"
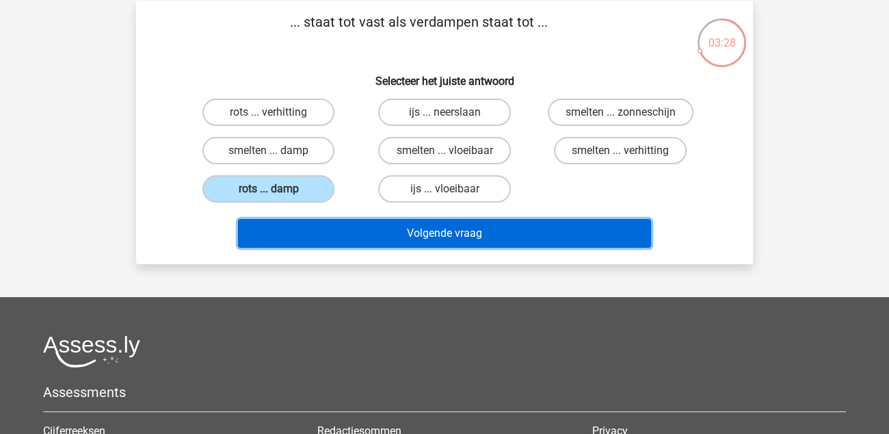
click at [388, 239] on button "Volgende vraag" at bounding box center [445, 233] width 414 height 29
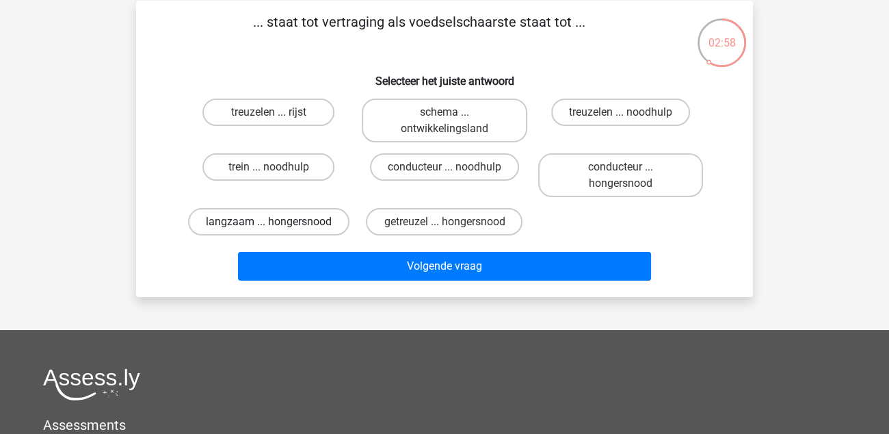
click at [289, 223] on label "langzaam ... hongersnood" at bounding box center [268, 221] width 161 height 27
click at [278, 223] on input "langzaam ... hongersnood" at bounding box center [273, 226] width 9 height 9
radio input "true"
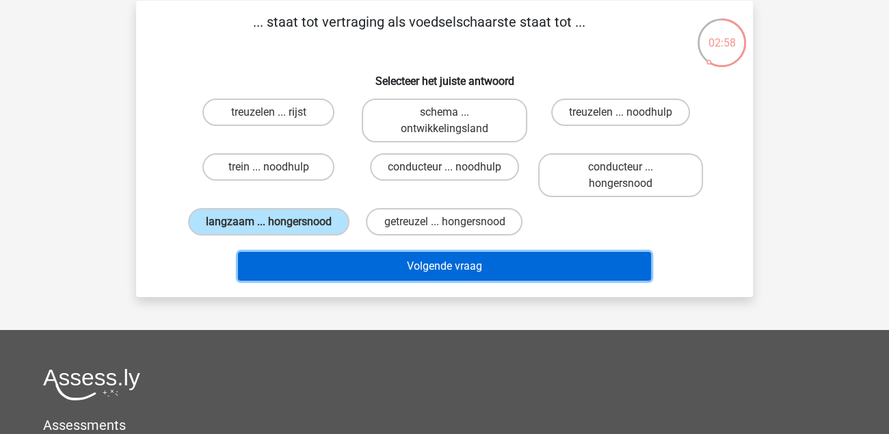
click at [429, 260] on button "Volgende vraag" at bounding box center [445, 266] width 414 height 29
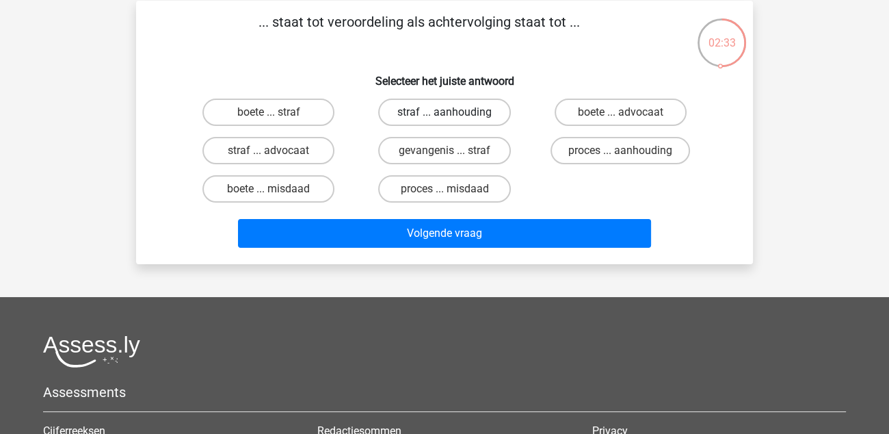
click at [460, 117] on label "straf ... aanhouding" at bounding box center [444, 111] width 132 height 27
click at [453, 117] on input "straf ... aanhouding" at bounding box center [449, 116] width 9 height 9
radio input "true"
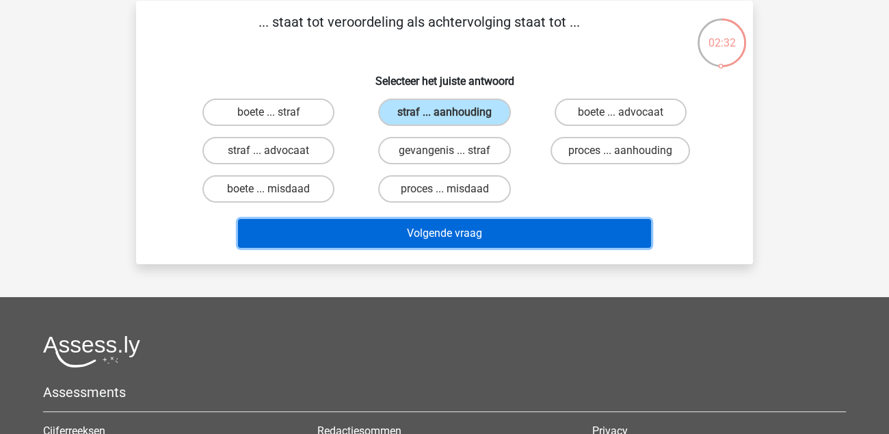
click at [446, 227] on button "Volgende vraag" at bounding box center [445, 233] width 414 height 29
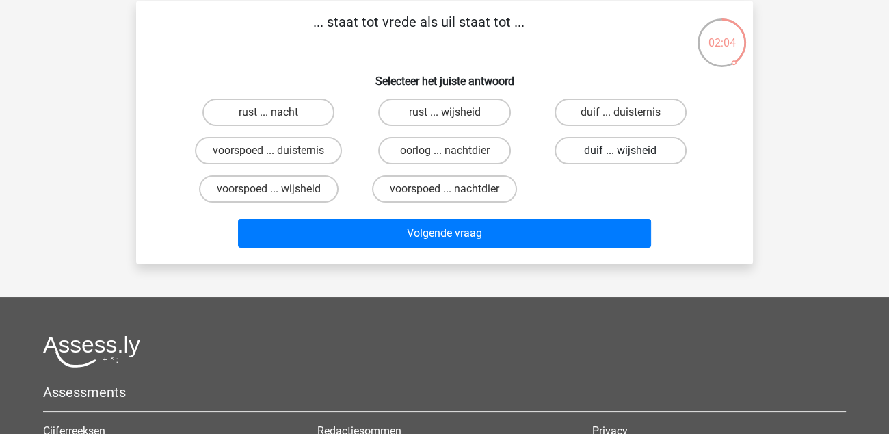
click at [635, 156] on label "duif ... wijsheid" at bounding box center [621, 150] width 132 height 27
click at [629, 156] on input "duif ... wijsheid" at bounding box center [624, 154] width 9 height 9
radio input "true"
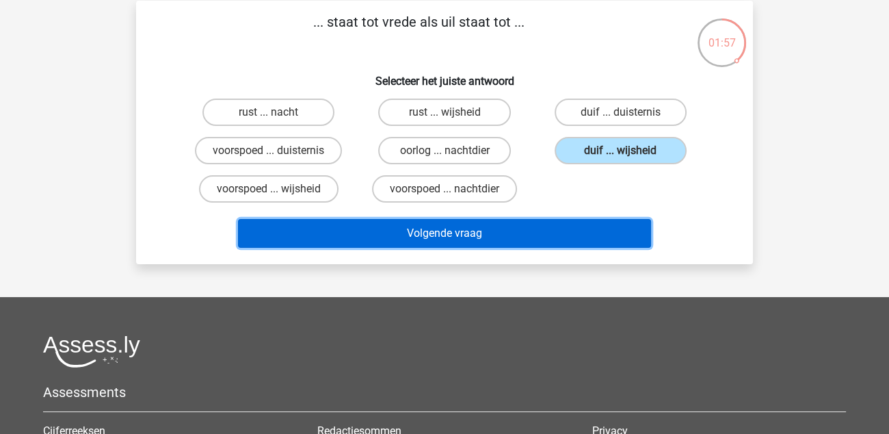
click at [435, 235] on button "Volgende vraag" at bounding box center [445, 233] width 414 height 29
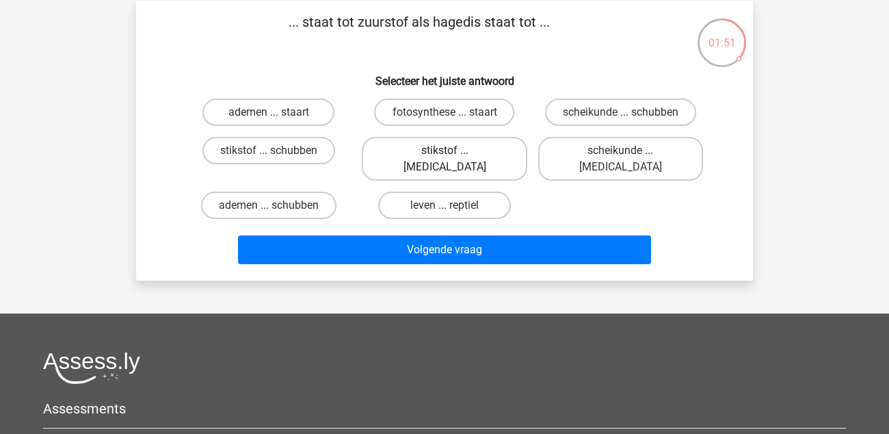
click at [473, 147] on label "stikstof ... krokodil" at bounding box center [444, 159] width 165 height 44
click at [453, 150] on input "stikstof ... krokodil" at bounding box center [449, 154] width 9 height 9
radio input "true"
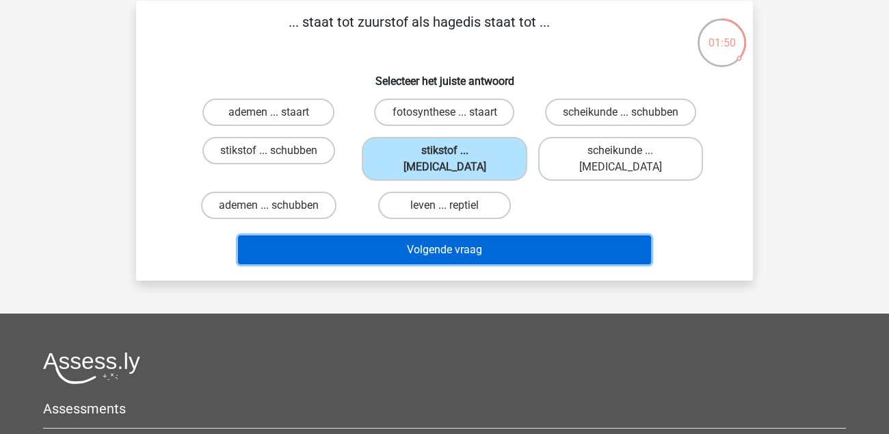
click at [446, 235] on button "Volgende vraag" at bounding box center [445, 249] width 414 height 29
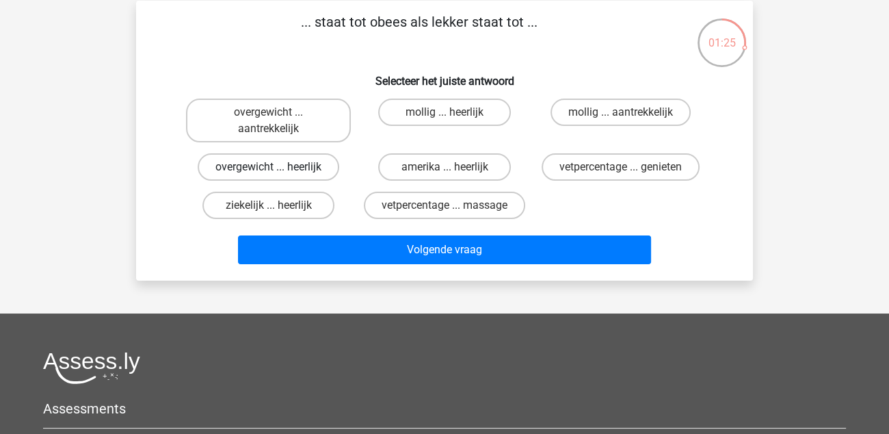
click at [319, 170] on label "overgewicht ... heerlijk" at bounding box center [269, 166] width 142 height 27
click at [278, 170] on input "overgewicht ... heerlijk" at bounding box center [273, 171] width 9 height 9
radio input "true"
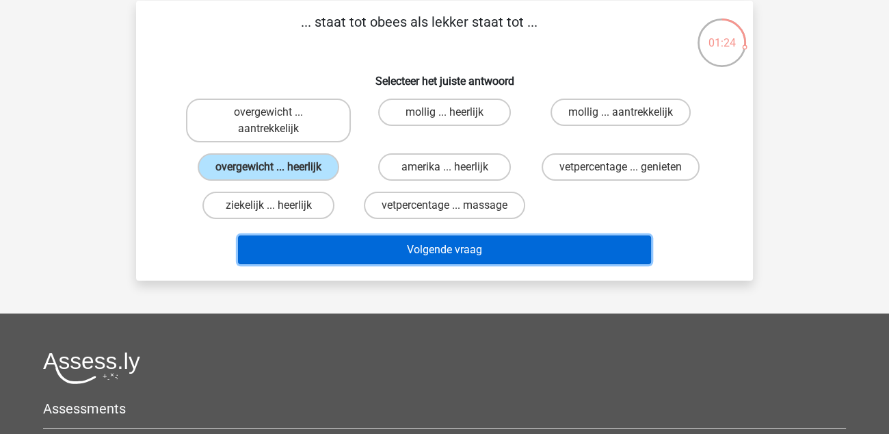
click at [414, 237] on button "Volgende vraag" at bounding box center [445, 249] width 414 height 29
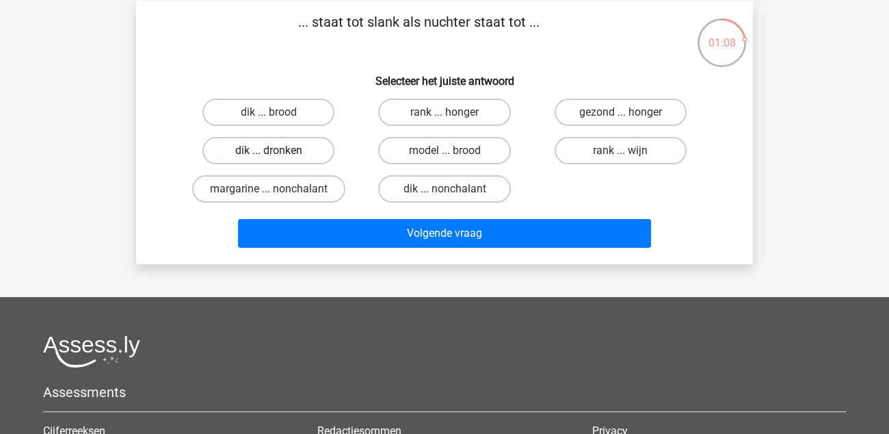
click at [313, 153] on label "dik ... dronken" at bounding box center [268, 150] width 132 height 27
click at [278, 153] on input "dik ... dronken" at bounding box center [273, 154] width 9 height 9
radio input "true"
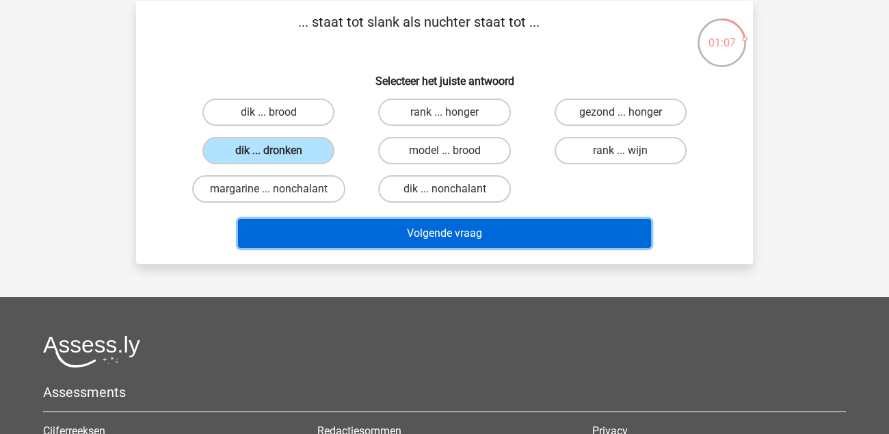
click at [399, 222] on button "Volgende vraag" at bounding box center [445, 233] width 414 height 29
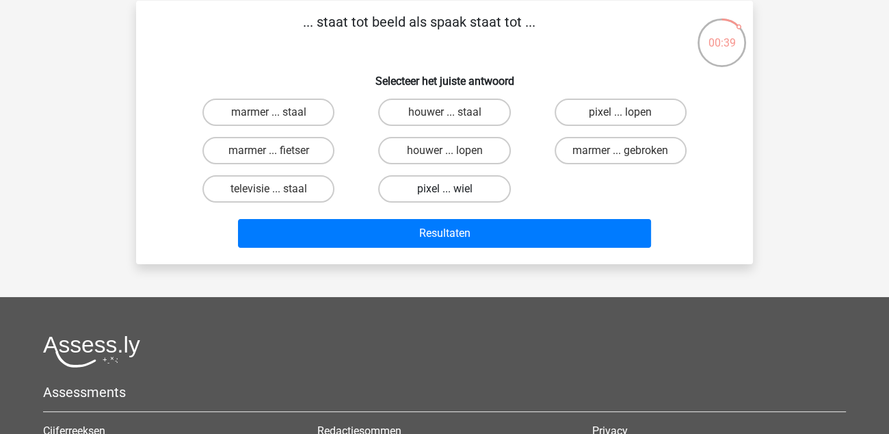
click at [474, 185] on label "pixel ... wiel" at bounding box center [444, 188] width 132 height 27
click at [453, 189] on input "pixel ... wiel" at bounding box center [449, 193] width 9 height 9
radio input "true"
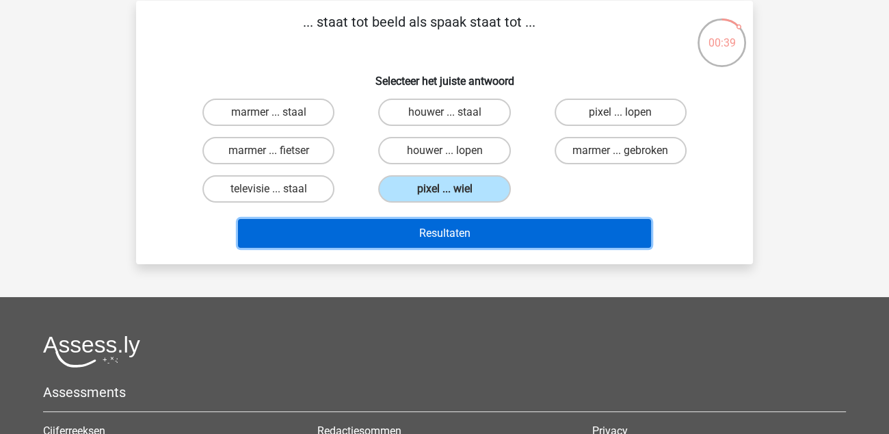
click at [464, 232] on button "Resultaten" at bounding box center [445, 233] width 414 height 29
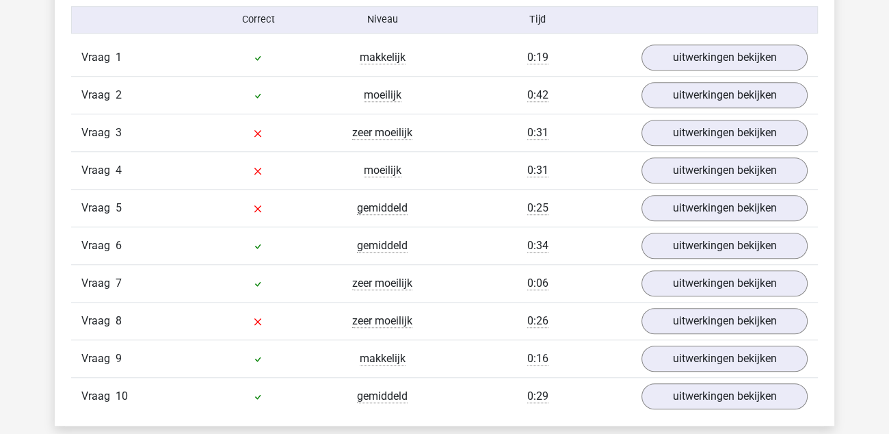
scroll to position [1162, 0]
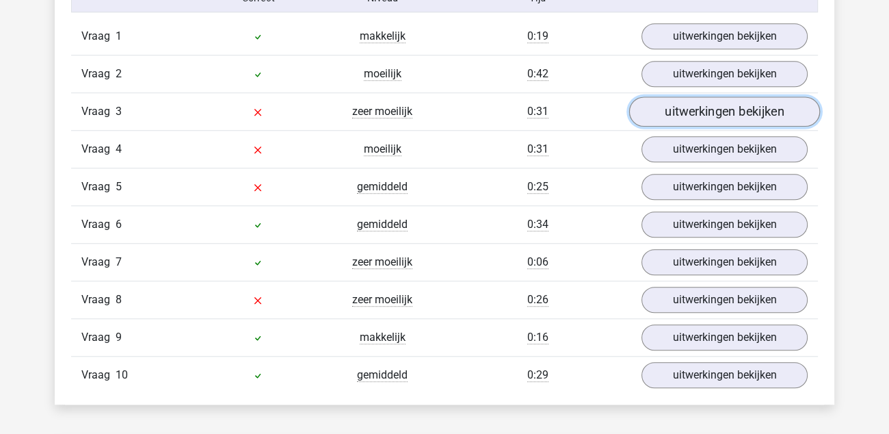
click at [665, 109] on link "uitwerkingen bekijken" at bounding box center [724, 111] width 191 height 30
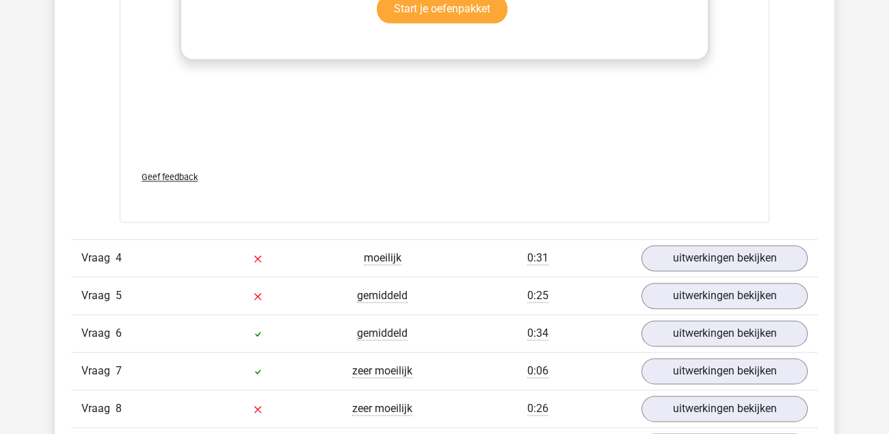
scroll to position [1915, 0]
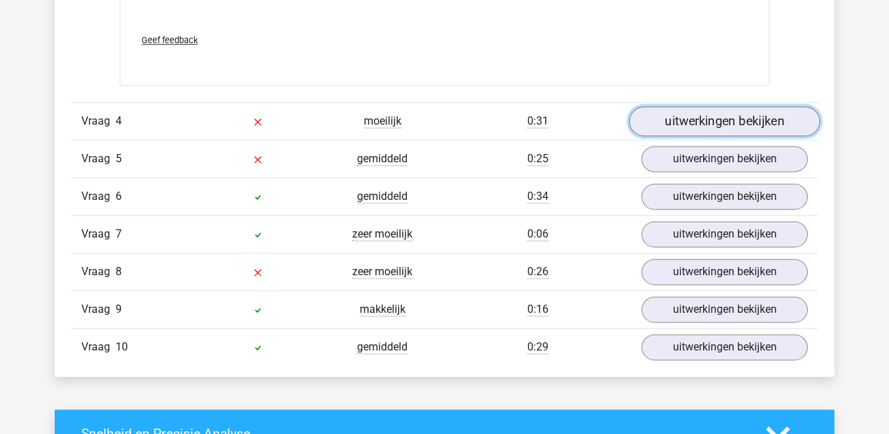
click at [661, 123] on link "uitwerkingen bekijken" at bounding box center [724, 121] width 191 height 30
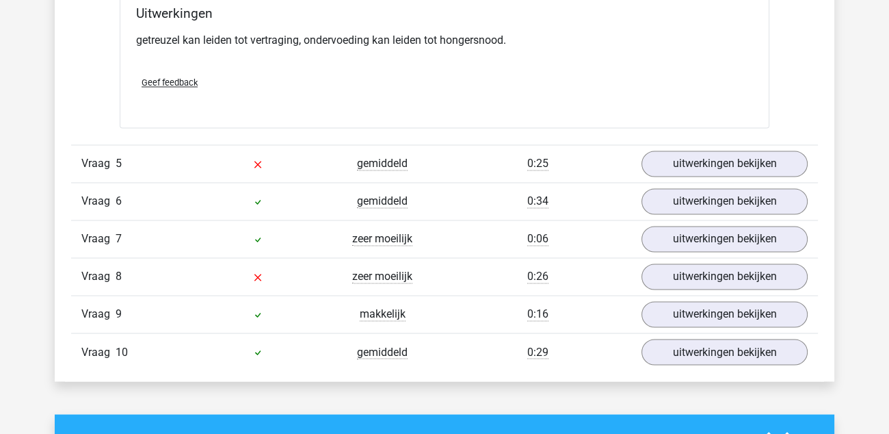
scroll to position [2325, 0]
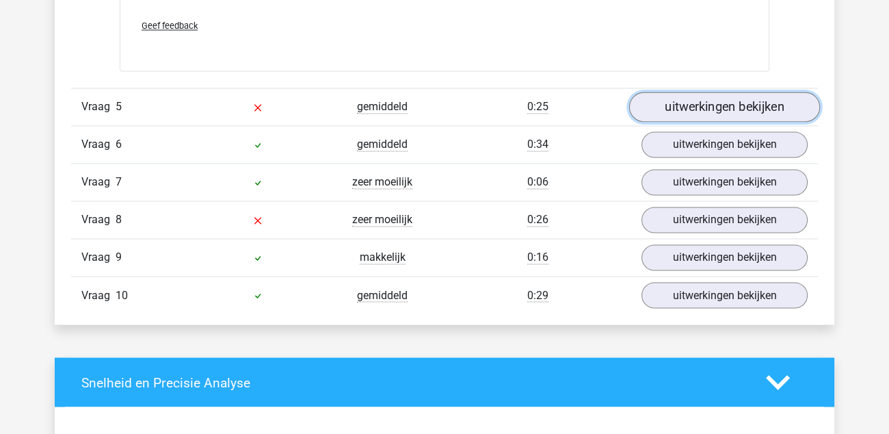
click at [685, 106] on link "uitwerkingen bekijken" at bounding box center [724, 107] width 191 height 30
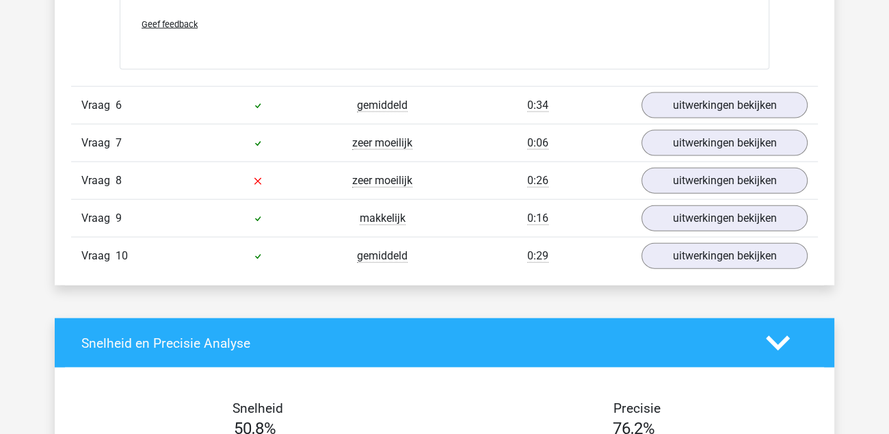
scroll to position [3077, 0]
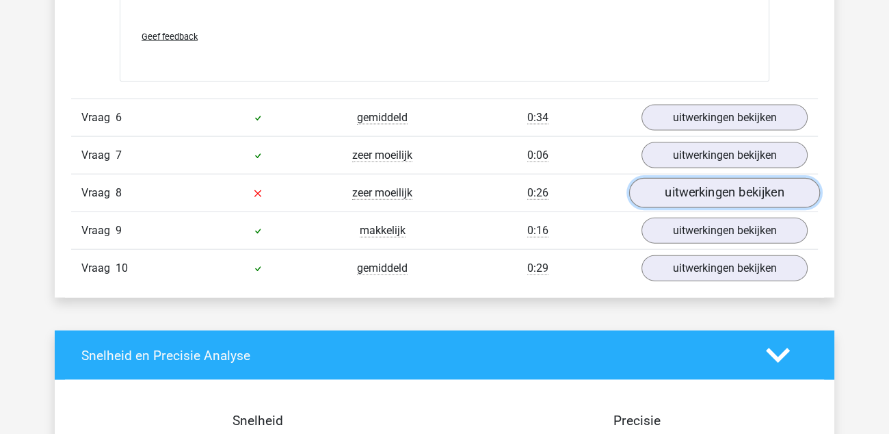
click at [681, 193] on link "uitwerkingen bekijken" at bounding box center [724, 193] width 191 height 30
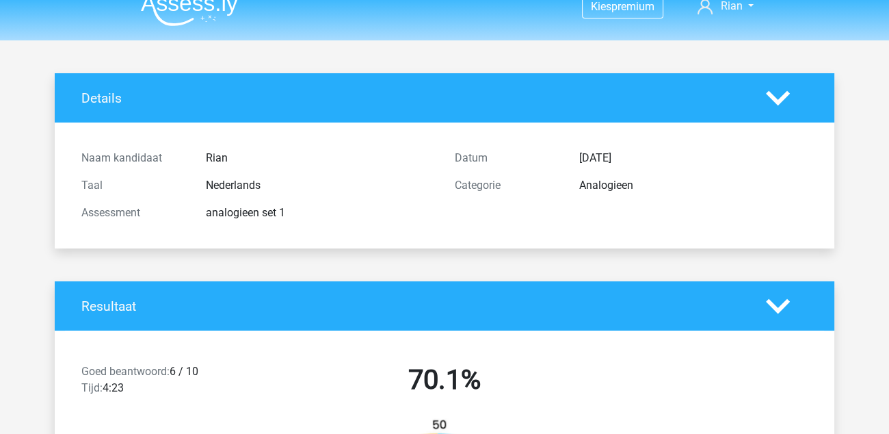
scroll to position [0, 0]
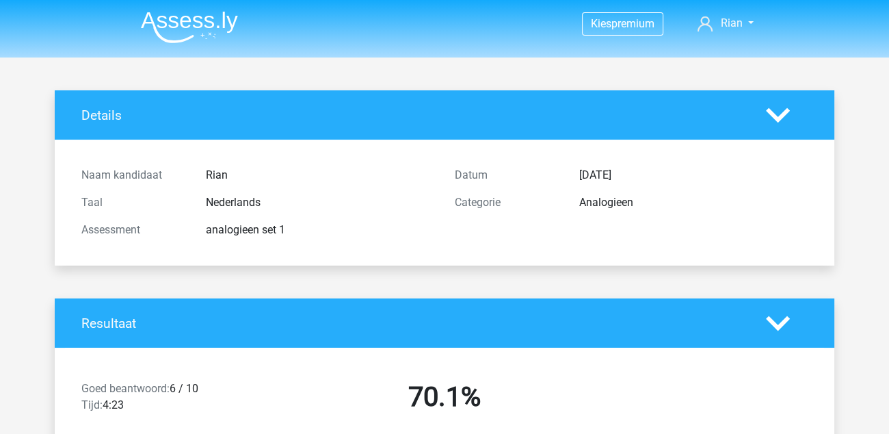
click at [186, 24] on img at bounding box center [189, 27] width 97 height 32
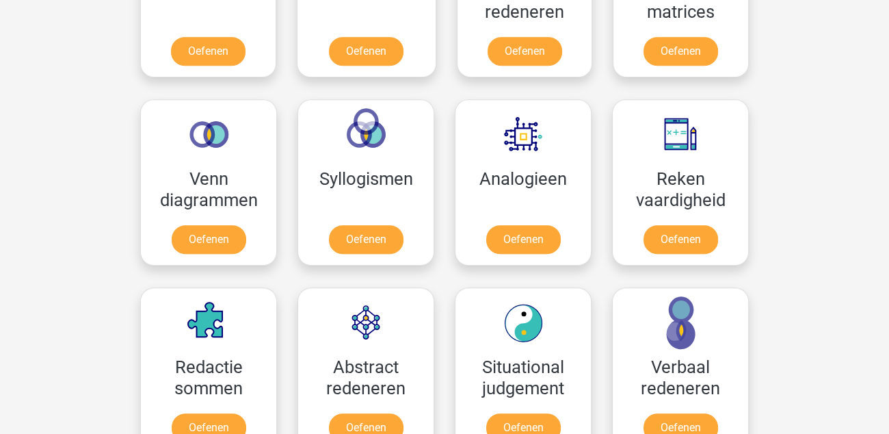
scroll to position [752, 0]
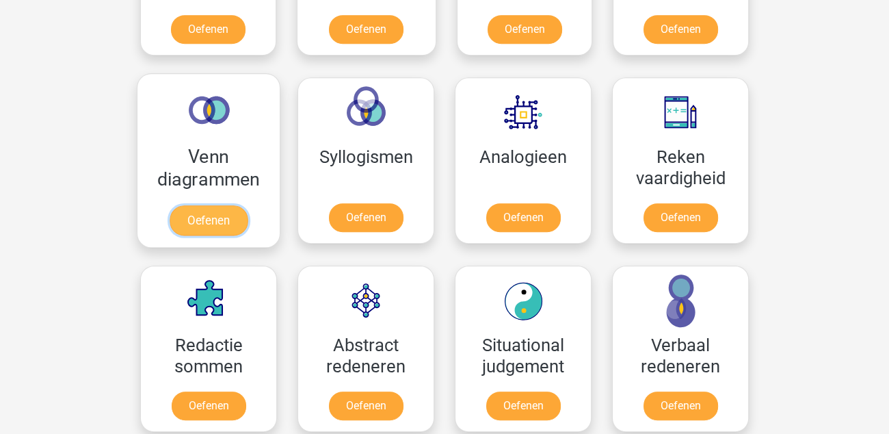
click at [220, 217] on link "Oefenen" at bounding box center [209, 220] width 78 height 30
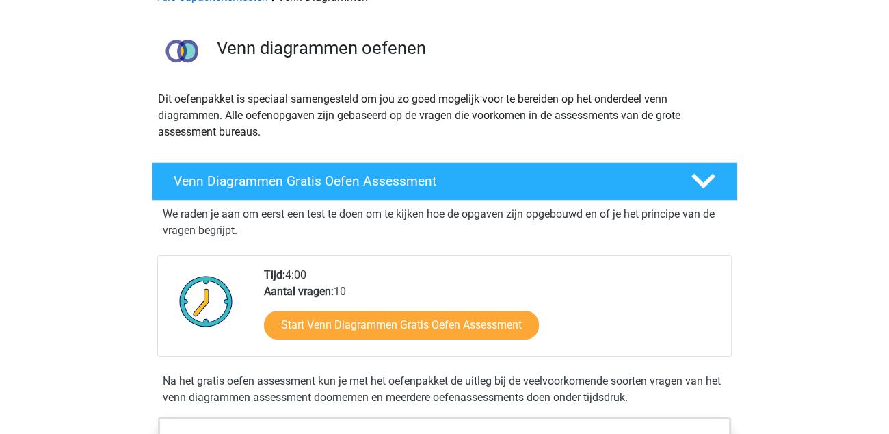
scroll to position [137, 0]
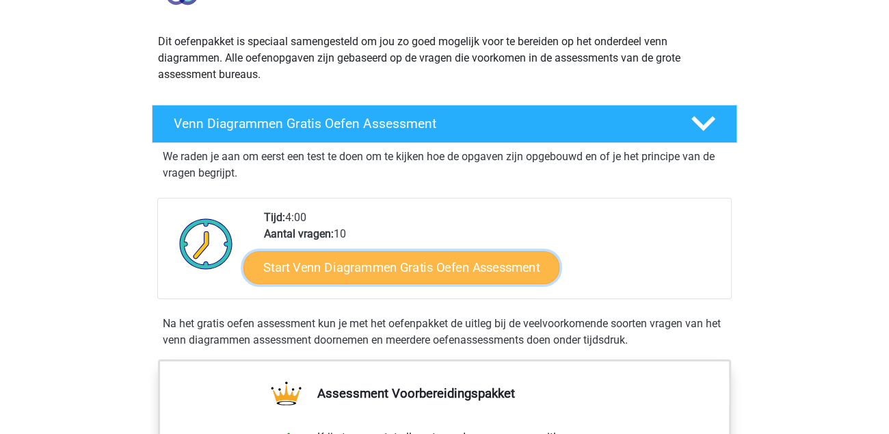
click at [437, 268] on link "Start Venn Diagrammen Gratis Oefen Assessment" at bounding box center [401, 267] width 316 height 33
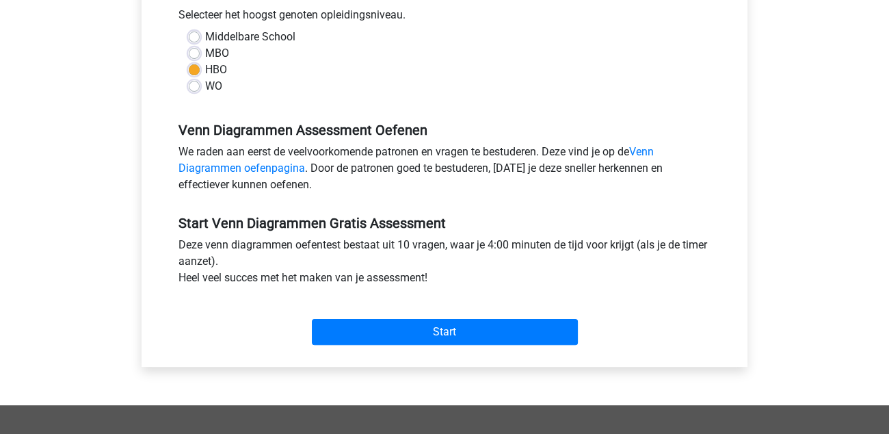
scroll to position [410, 0]
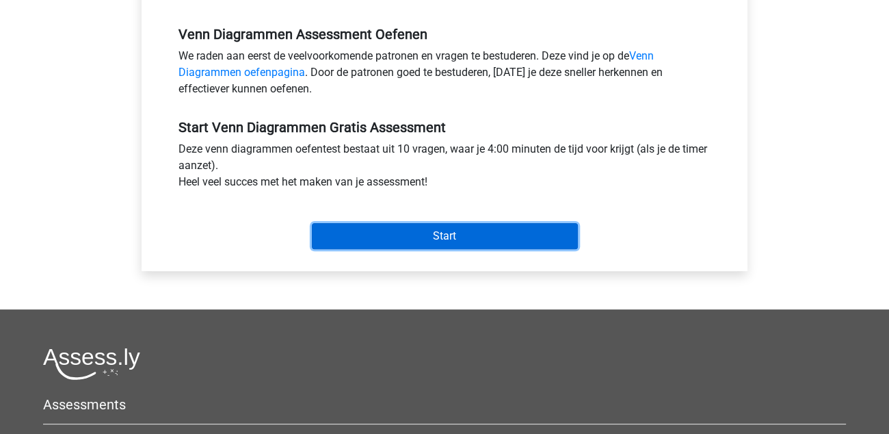
click at [485, 245] on input "Start" at bounding box center [445, 236] width 266 height 26
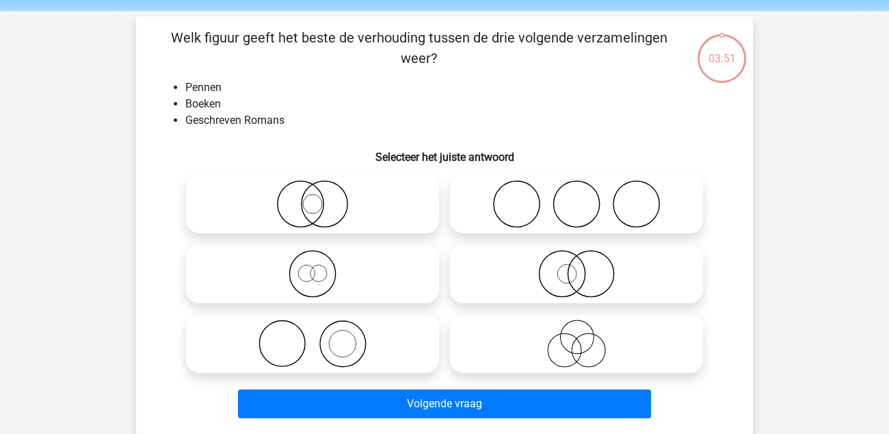
scroll to position [68, 0]
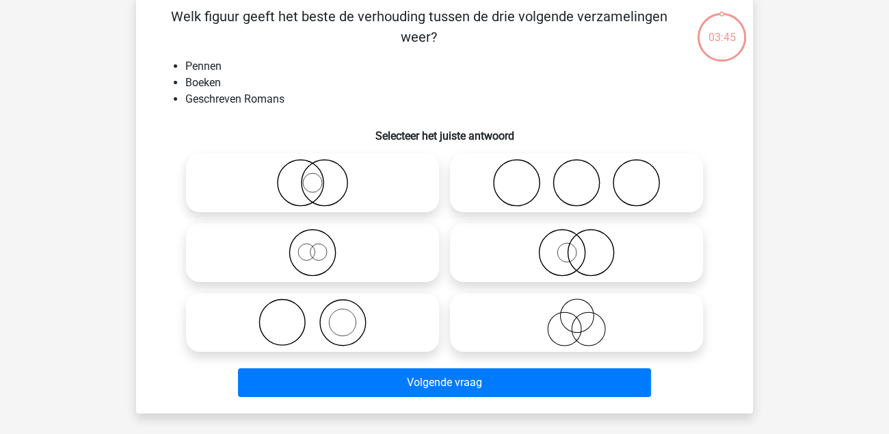
click at [570, 257] on icon at bounding box center [576, 252] width 242 height 48
click at [576, 246] on input "radio" at bounding box center [580, 241] width 9 height 9
radio input "true"
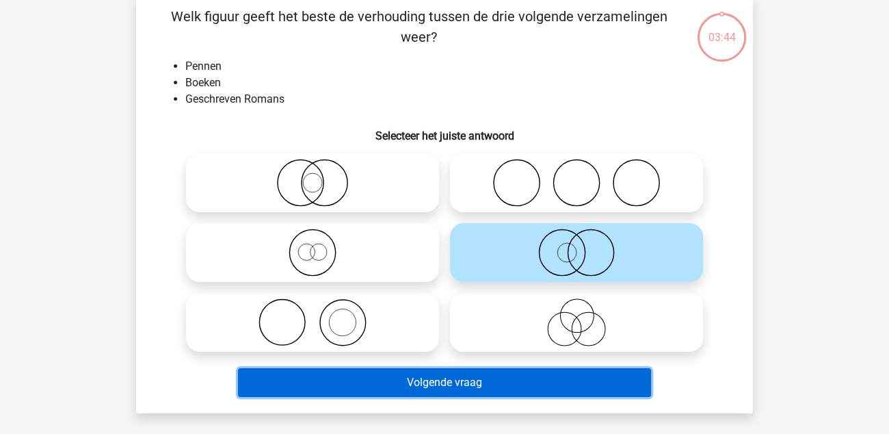
click at [460, 384] on button "Volgende vraag" at bounding box center [445, 382] width 414 height 29
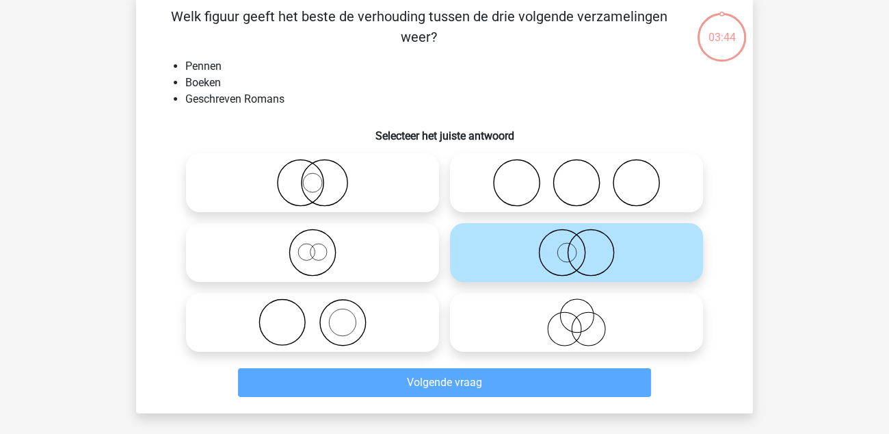
scroll to position [62, 0]
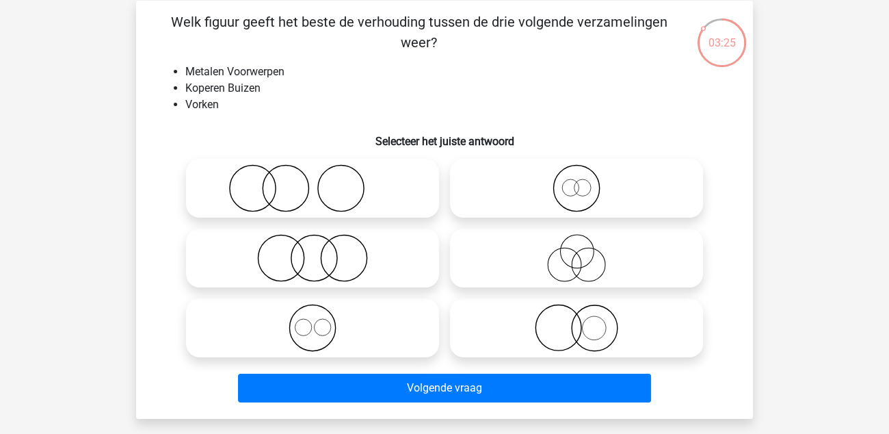
click at [587, 343] on icon at bounding box center [576, 328] width 242 height 48
click at [585, 321] on input "radio" at bounding box center [580, 316] width 9 height 9
radio input "true"
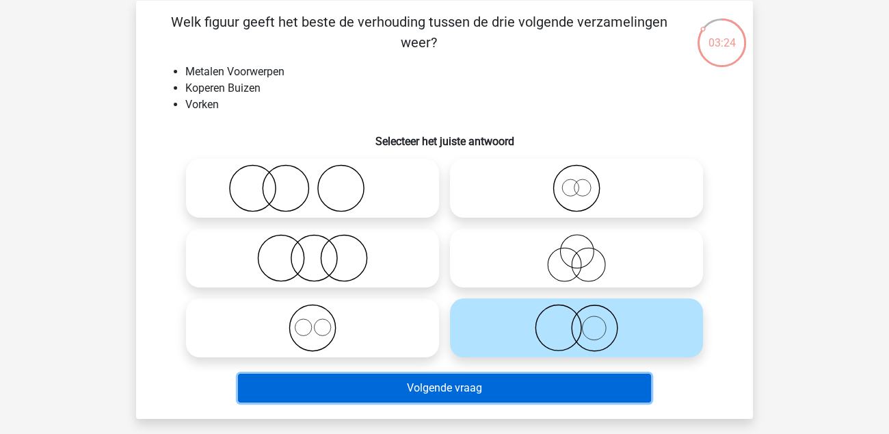
click at [535, 384] on button "Volgende vraag" at bounding box center [445, 387] width 414 height 29
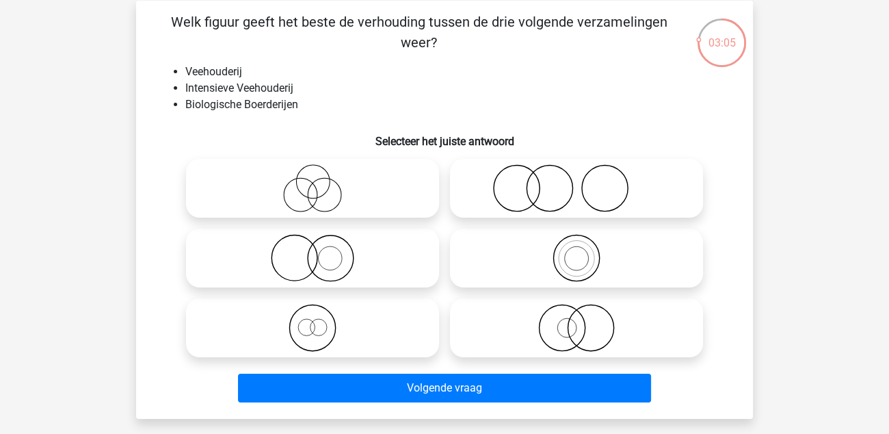
click at [326, 195] on icon at bounding box center [312, 188] width 242 height 48
click at [321, 181] on input "radio" at bounding box center [317, 176] width 9 height 9
radio input "true"
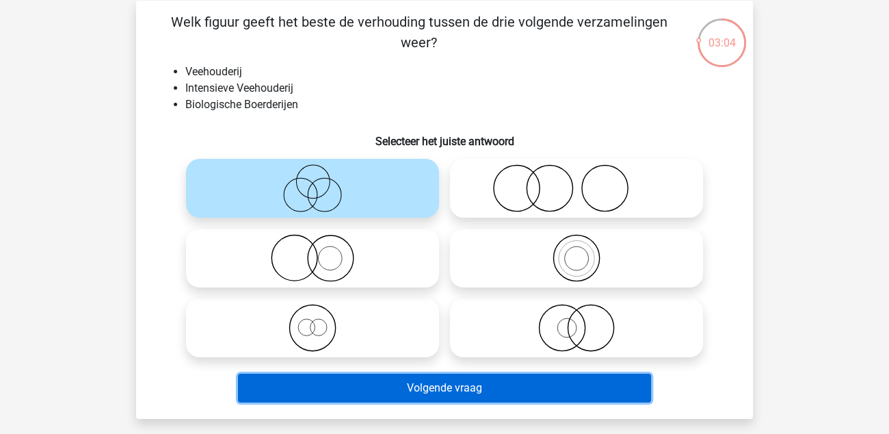
click at [438, 390] on button "Volgende vraag" at bounding box center [445, 387] width 414 height 29
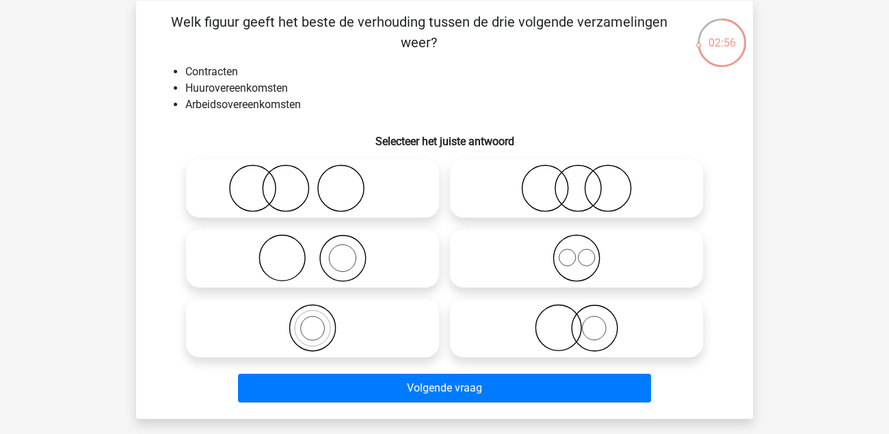
click at [587, 267] on icon at bounding box center [576, 258] width 242 height 48
click at [585, 251] on input "radio" at bounding box center [580, 246] width 9 height 9
radio input "true"
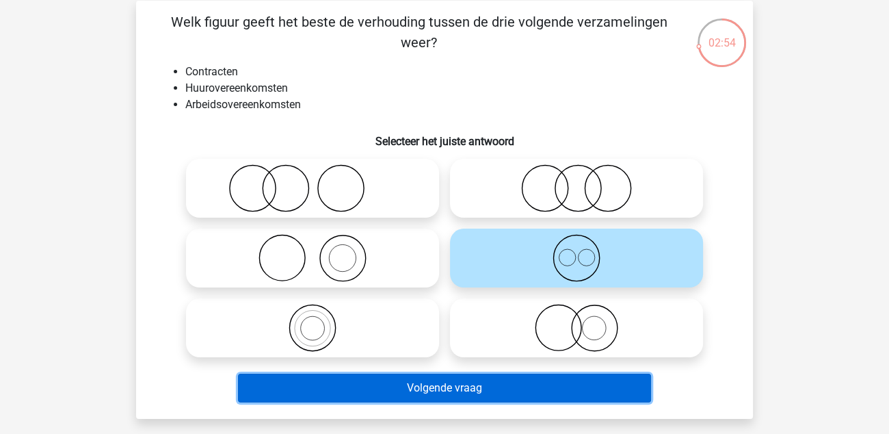
click at [514, 385] on button "Volgende vraag" at bounding box center [445, 387] width 414 height 29
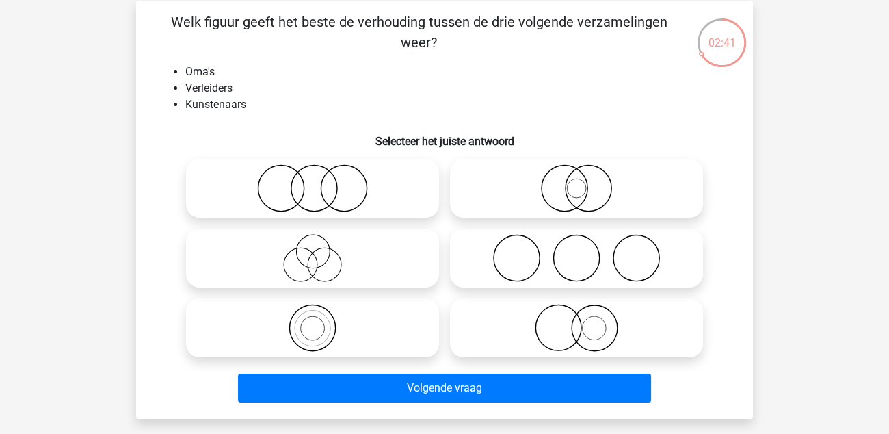
click at [314, 263] on icon at bounding box center [312, 258] width 242 height 48
click at [314, 251] on input "radio" at bounding box center [317, 246] width 9 height 9
radio input "true"
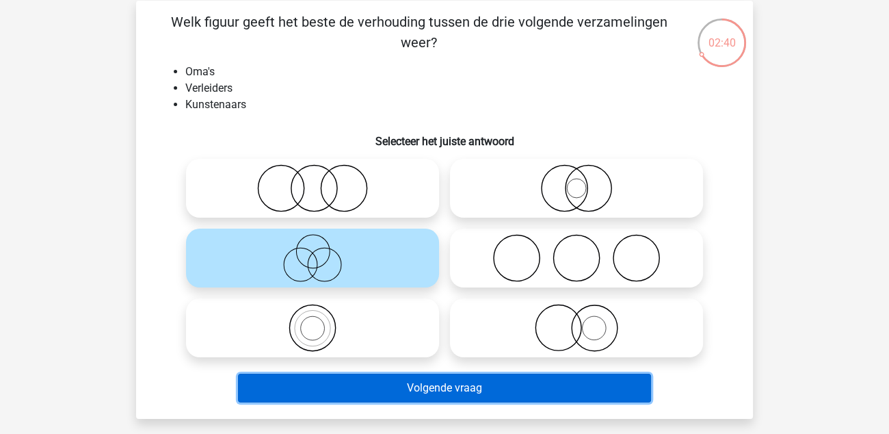
click at [445, 388] on button "Volgende vraag" at bounding box center [445, 387] width 414 height 29
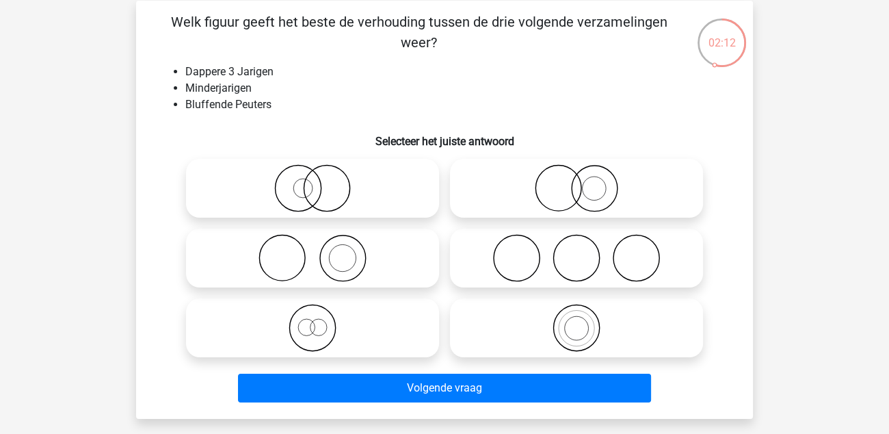
click at [581, 332] on icon at bounding box center [576, 328] width 242 height 48
click at [581, 321] on input "radio" at bounding box center [580, 316] width 9 height 9
radio input "true"
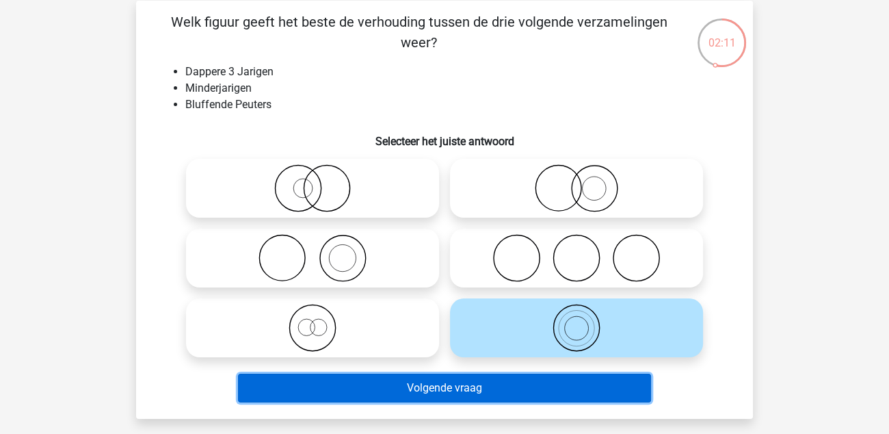
click at [547, 386] on button "Volgende vraag" at bounding box center [445, 387] width 414 height 29
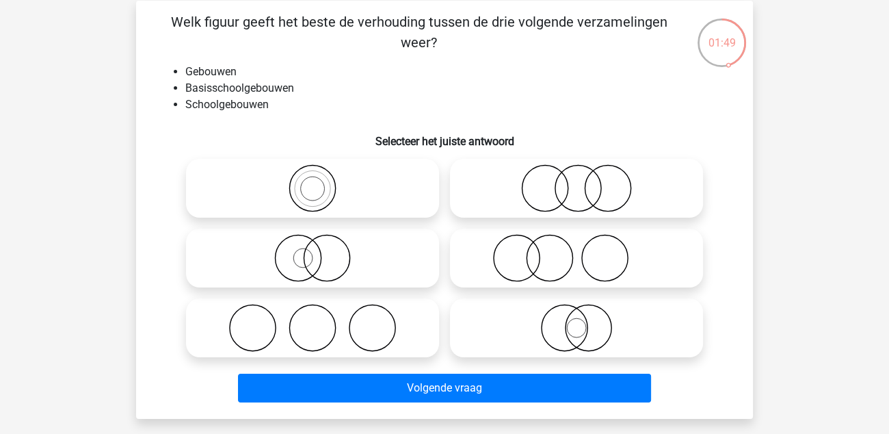
click at [329, 189] on icon at bounding box center [312, 188] width 242 height 48
click at [321, 181] on input "radio" at bounding box center [317, 176] width 9 height 9
radio input "true"
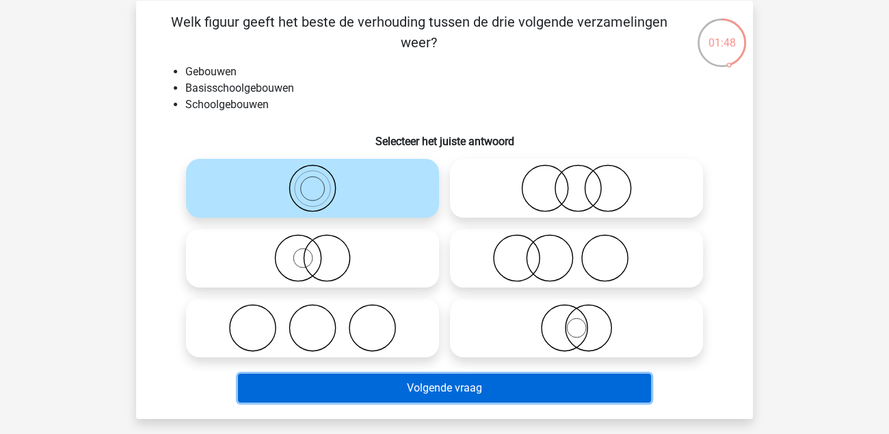
click at [434, 396] on button "Volgende vraag" at bounding box center [445, 387] width 414 height 29
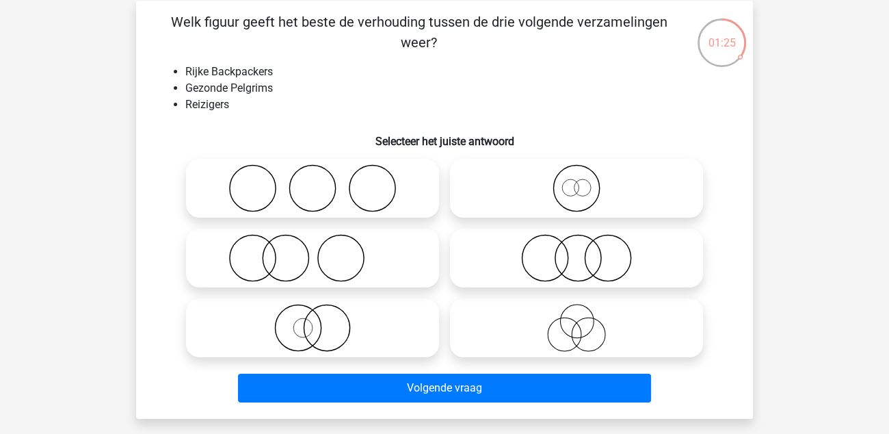
click at [598, 252] on icon at bounding box center [576, 258] width 242 height 48
click at [585, 251] on input "radio" at bounding box center [580, 246] width 9 height 9
radio input "true"
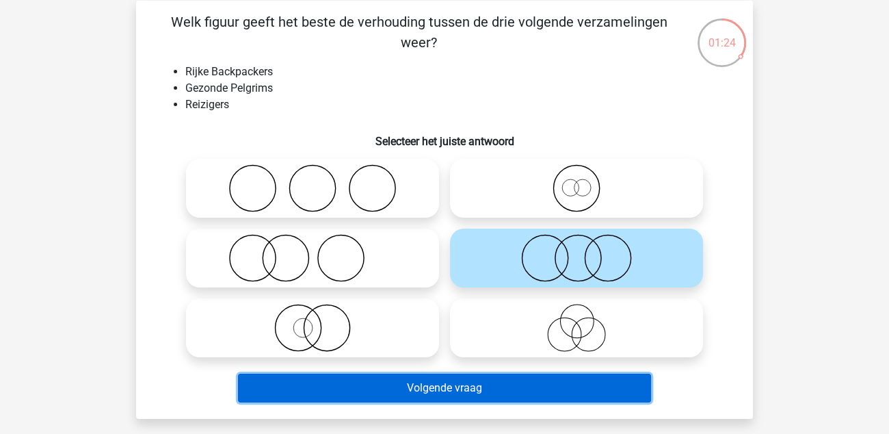
click at [451, 391] on button "Volgende vraag" at bounding box center [445, 387] width 414 height 29
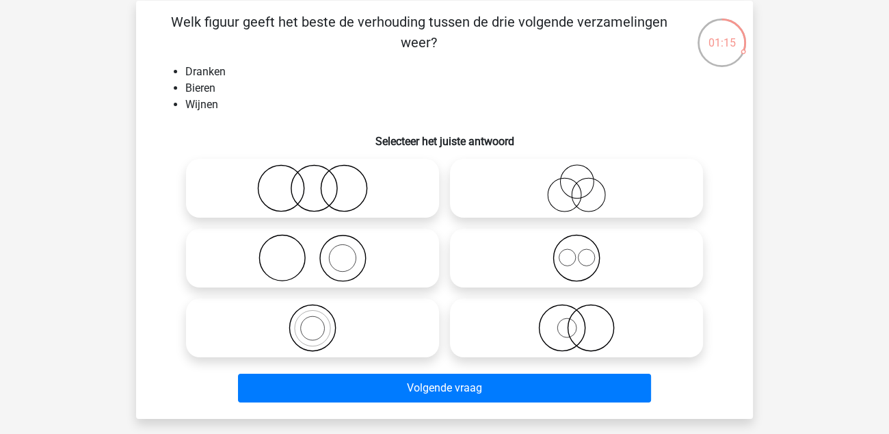
click at [566, 263] on icon at bounding box center [576, 258] width 242 height 48
click at [576, 251] on input "radio" at bounding box center [580, 246] width 9 height 9
radio input "true"
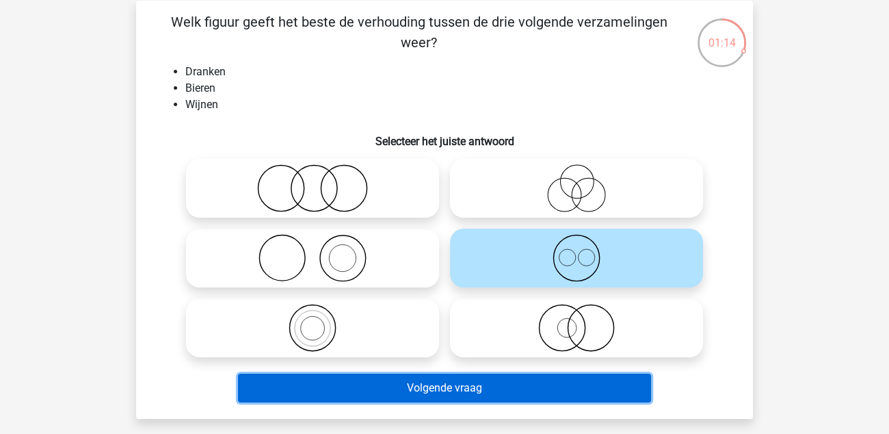
click at [519, 391] on button "Volgende vraag" at bounding box center [445, 387] width 414 height 29
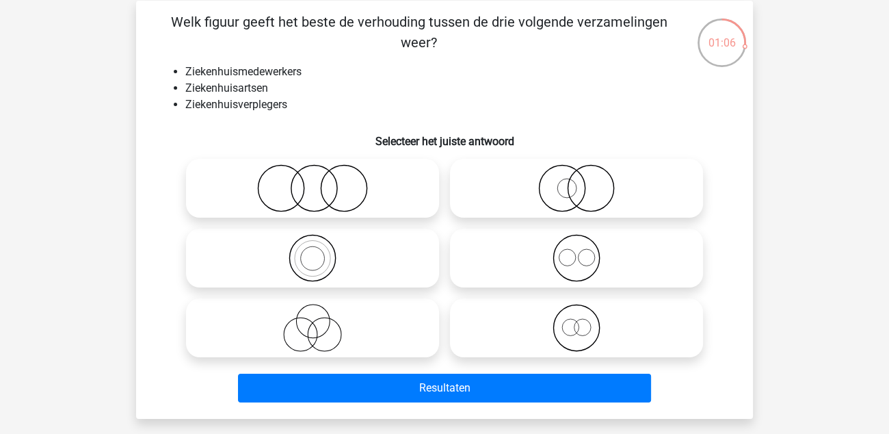
click at [323, 251] on icon at bounding box center [312, 258] width 242 height 48
click at [321, 251] on input "radio" at bounding box center [317, 246] width 9 height 9
radio input "true"
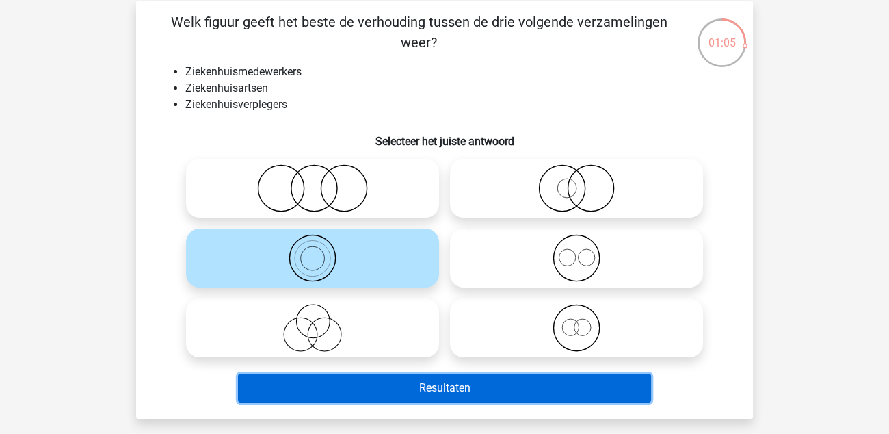
click at [443, 392] on button "Resultaten" at bounding box center [445, 387] width 414 height 29
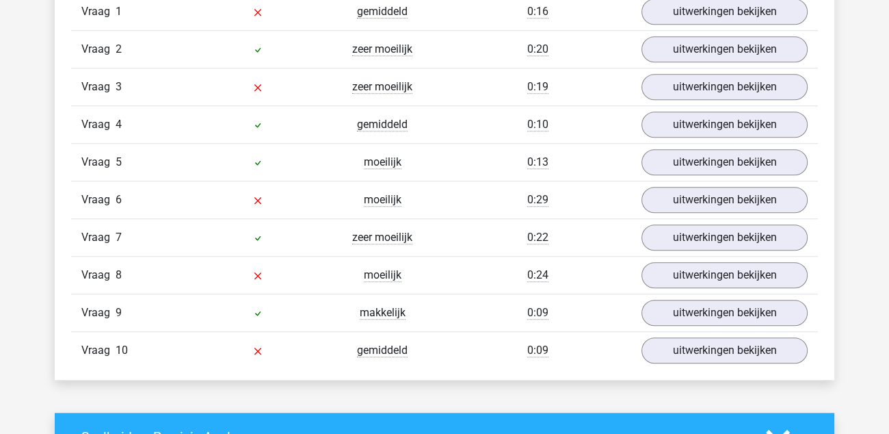
scroll to position [1162, 0]
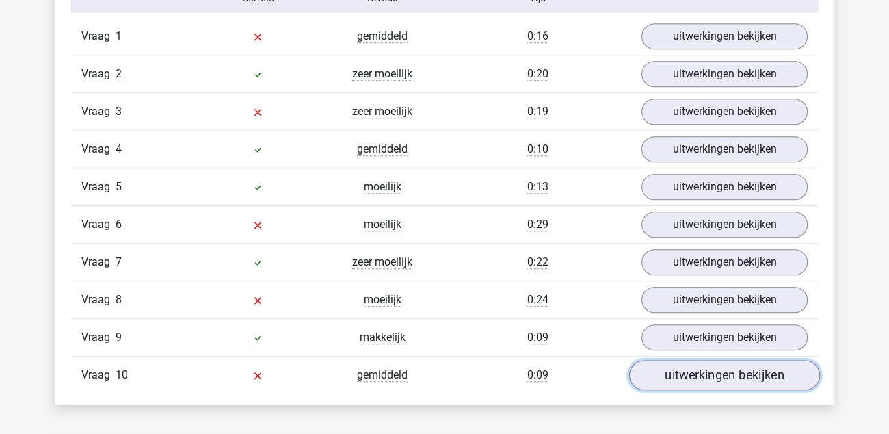
click at [715, 371] on link "uitwerkingen bekijken" at bounding box center [724, 375] width 191 height 30
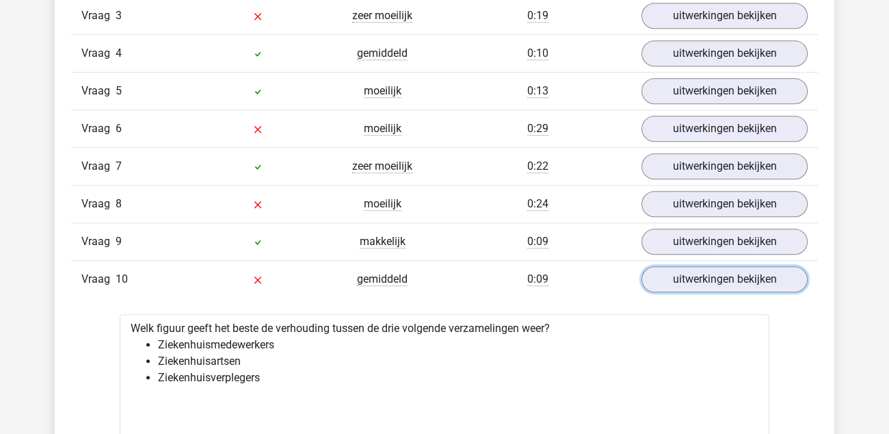
scroll to position [1231, 0]
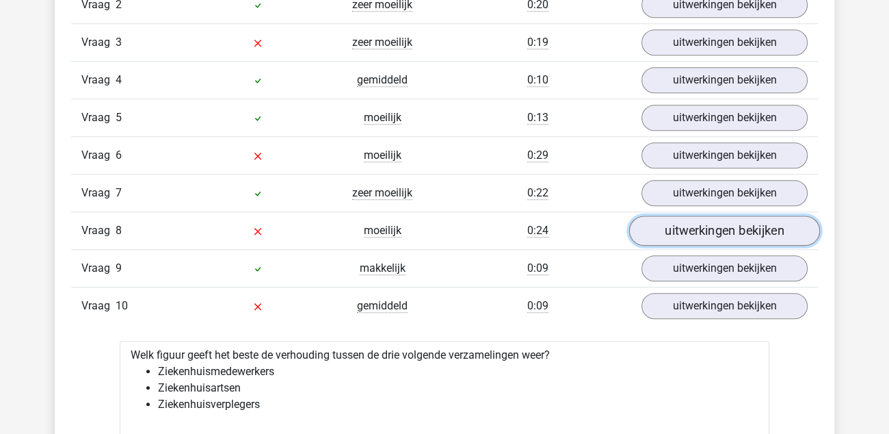
click at [697, 227] on link "uitwerkingen bekijken" at bounding box center [724, 230] width 191 height 30
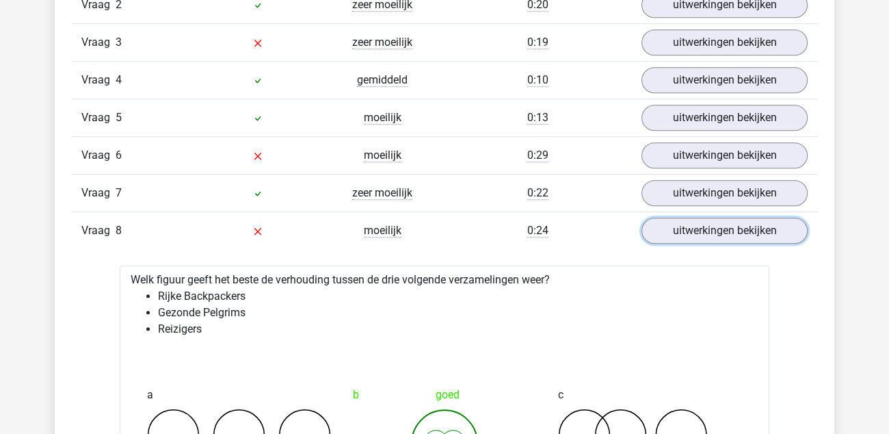
scroll to position [1162, 0]
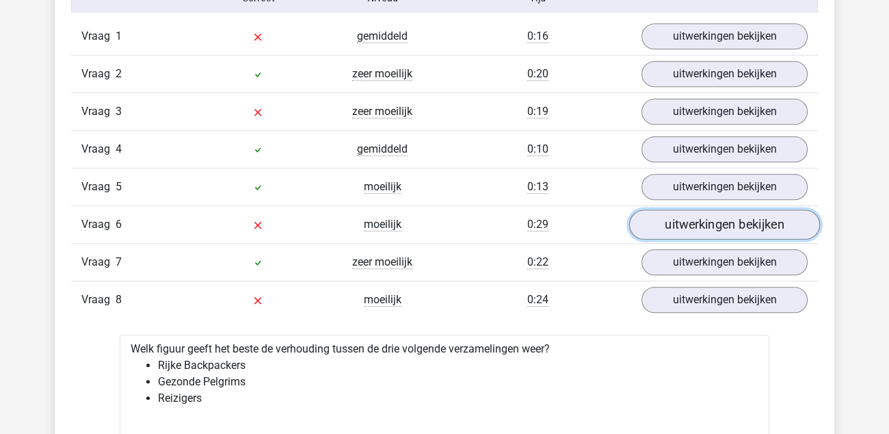
click at [663, 215] on link "uitwerkingen bekijken" at bounding box center [724, 224] width 191 height 30
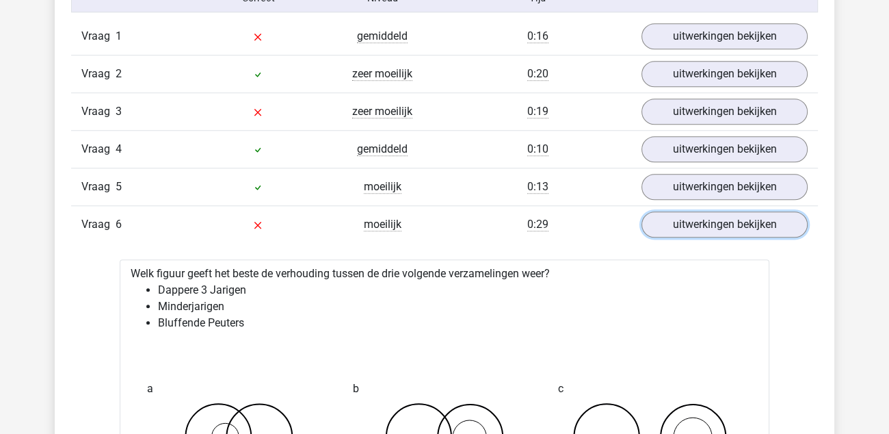
scroll to position [1026, 0]
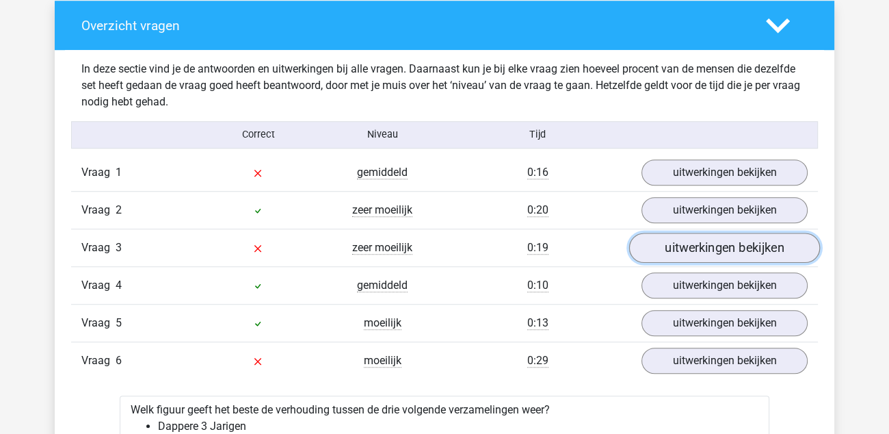
click at [687, 239] on link "uitwerkingen bekijken" at bounding box center [724, 248] width 191 height 30
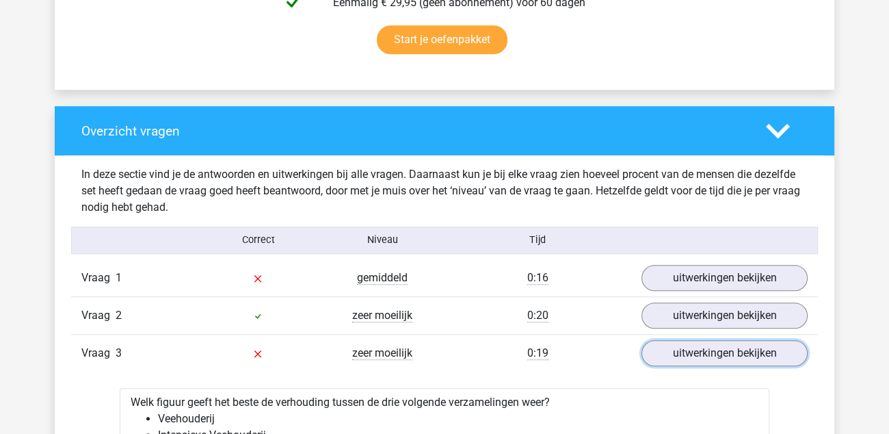
scroll to position [888, 0]
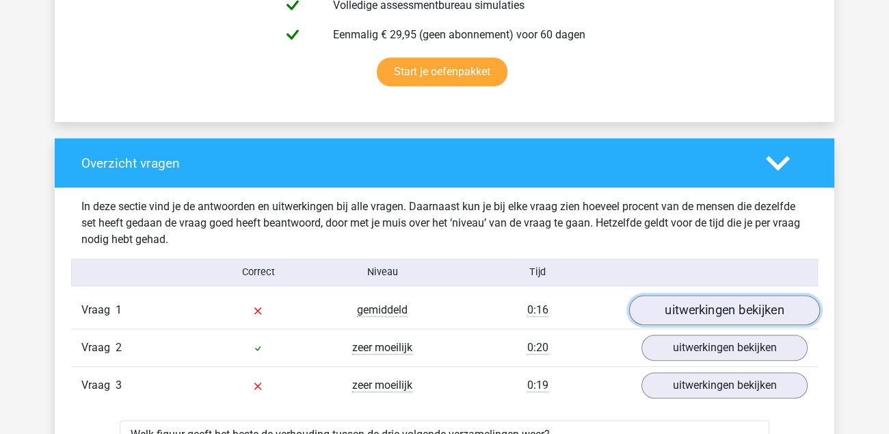
click at [675, 300] on link "uitwerkingen bekijken" at bounding box center [724, 310] width 191 height 30
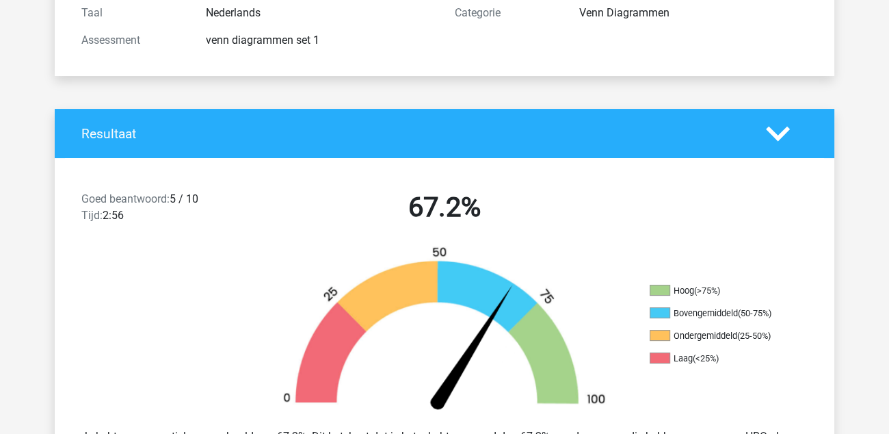
scroll to position [0, 0]
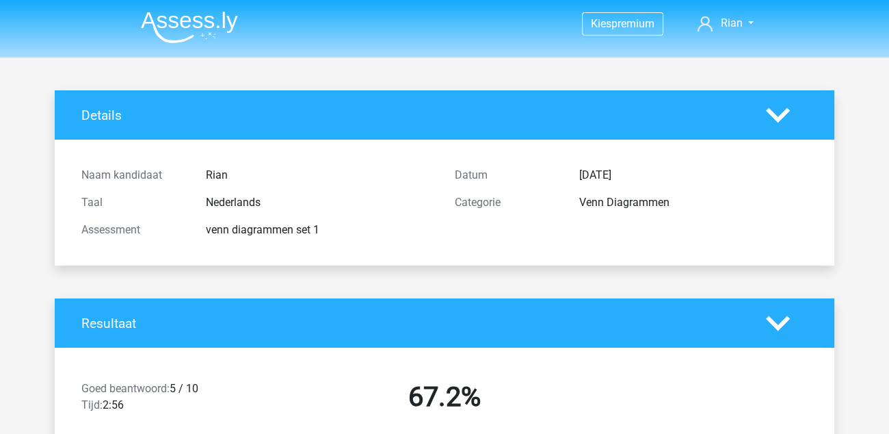
click at [201, 21] on img at bounding box center [189, 27] width 97 height 32
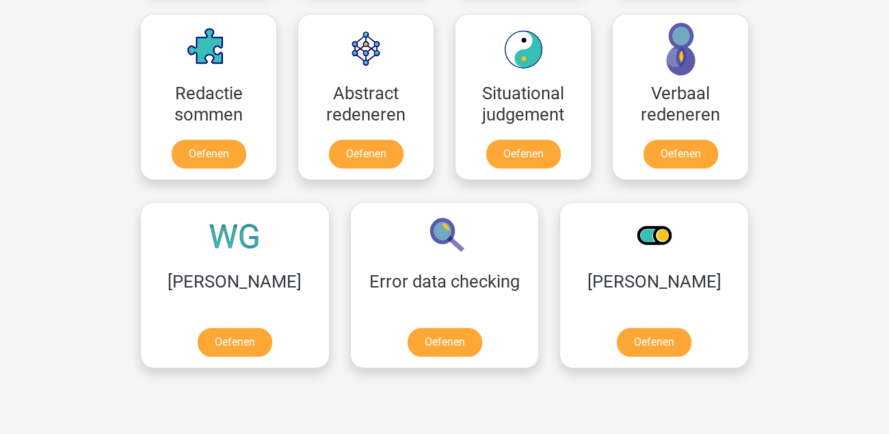
scroll to position [1026, 0]
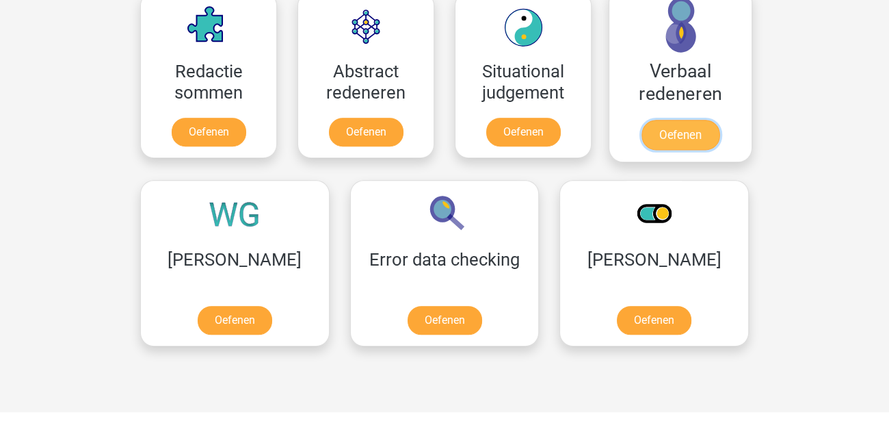
click at [678, 131] on link "Oefenen" at bounding box center [680, 135] width 78 height 30
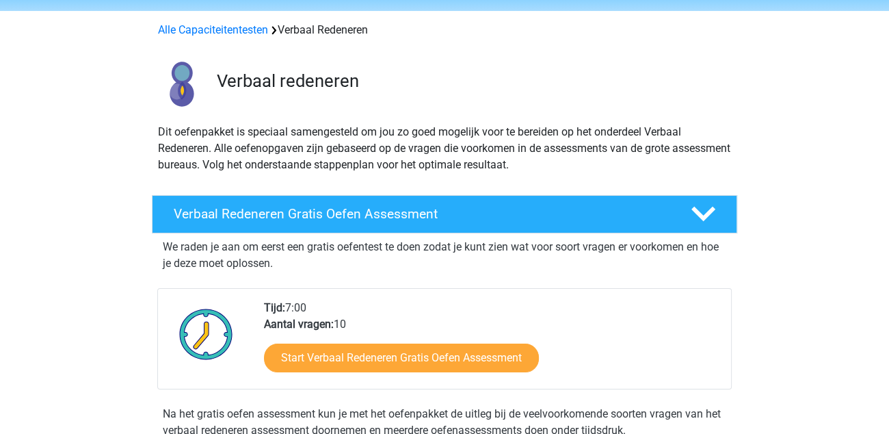
scroll to position [68, 0]
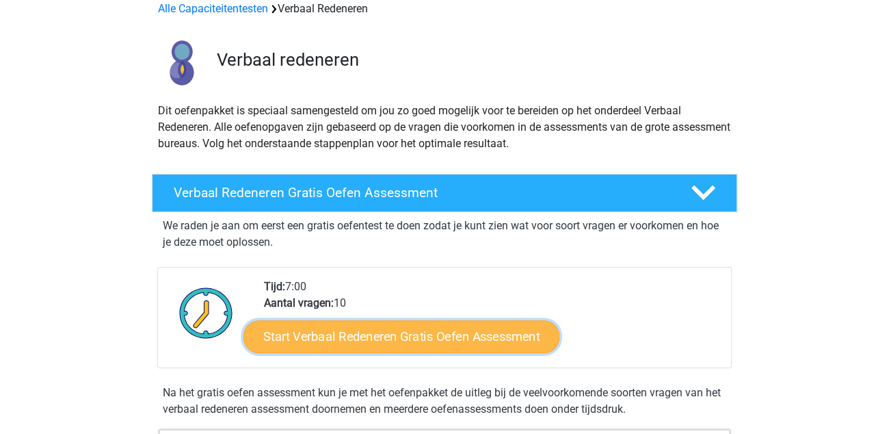
click at [383, 335] on link "Start Verbaal Redeneren Gratis Oefen Assessment" at bounding box center [401, 336] width 316 height 33
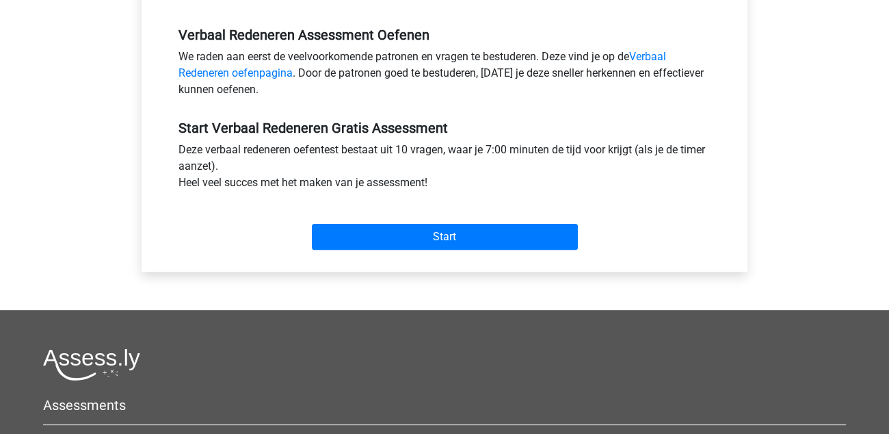
scroll to position [410, 0]
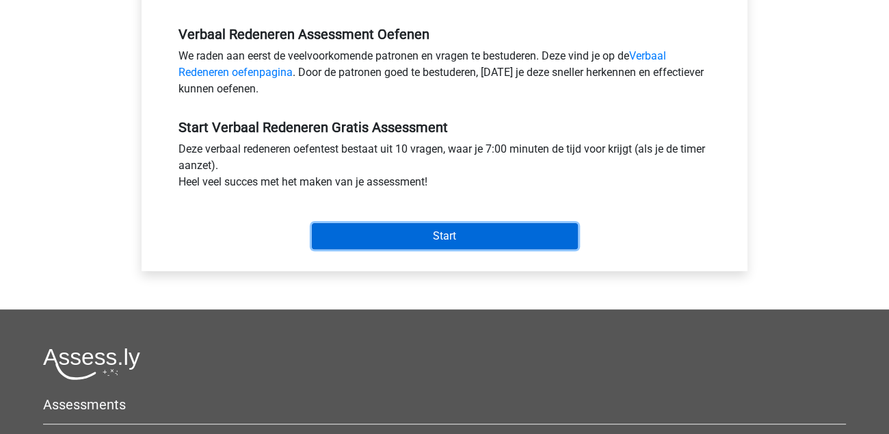
click at [451, 233] on input "Start" at bounding box center [445, 236] width 266 height 26
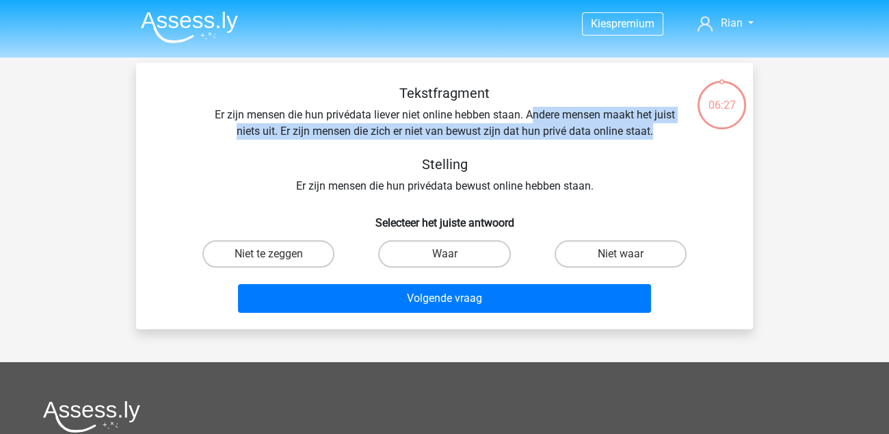
drag, startPoint x: 533, startPoint y: 111, endPoint x: 681, endPoint y: 130, distance: 148.9
click at [681, 130] on div "Tekstfragment Er zijn mensen die hun privédata liever niet online hebben staan.…" at bounding box center [444, 139] width 573 height 109
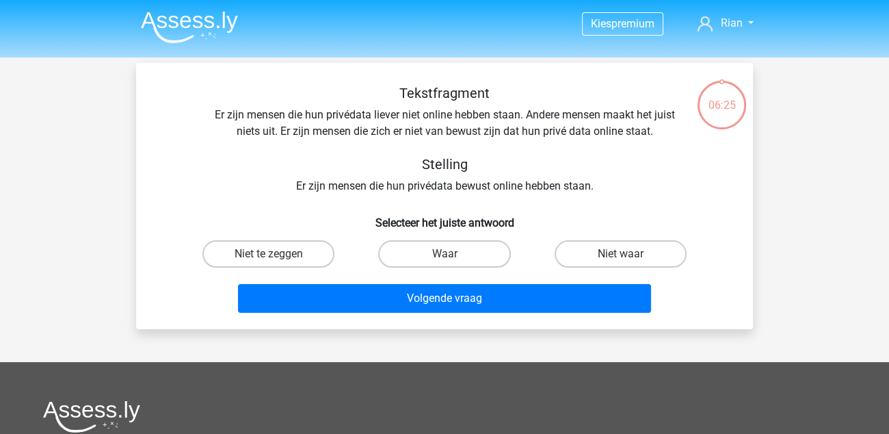
click at [439, 200] on div "Tekstfragment Er zijn mensen die hun privédata liever niet online hebben staan.…" at bounding box center [445, 201] width 606 height 233
click at [422, 257] on label "Waar" at bounding box center [444, 253] width 132 height 27
click at [445, 257] on input "Waar" at bounding box center [449, 258] width 9 height 9
radio input "true"
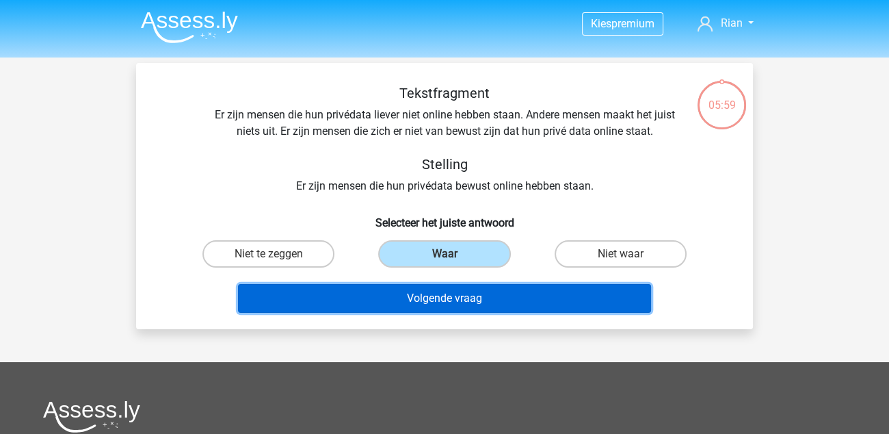
click at [445, 304] on button "Volgende vraag" at bounding box center [445, 298] width 414 height 29
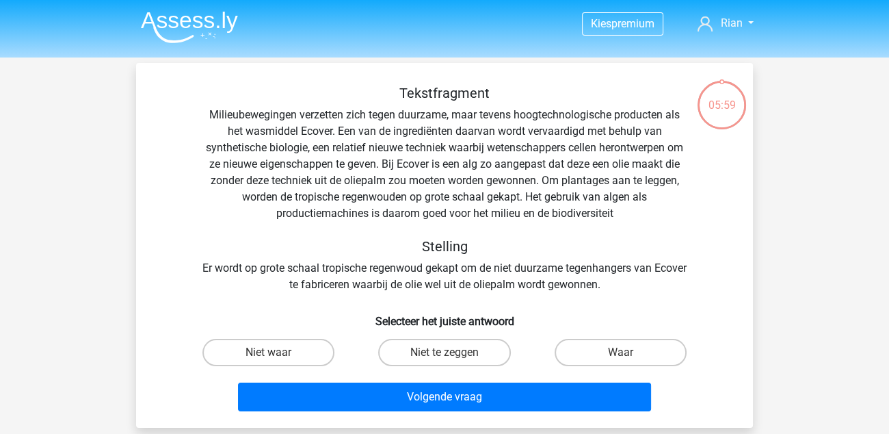
scroll to position [62, 0]
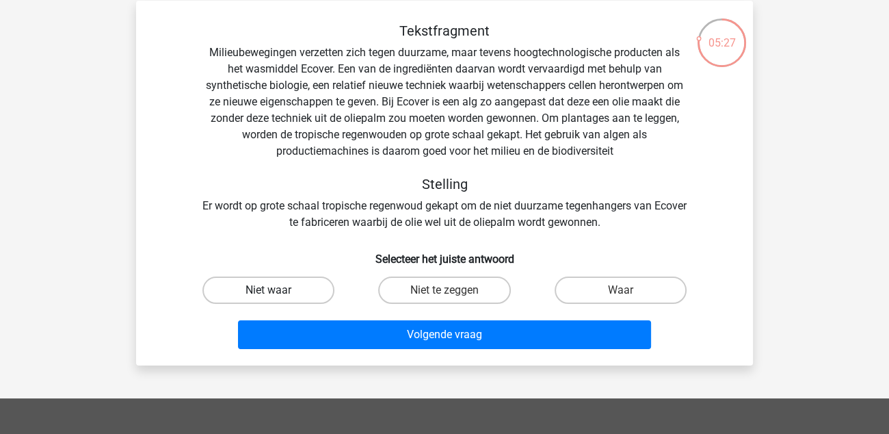
click at [276, 287] on label "Niet waar" at bounding box center [268, 289] width 132 height 27
click at [276, 290] on input "Niet waar" at bounding box center [273, 294] width 9 height 9
radio input "true"
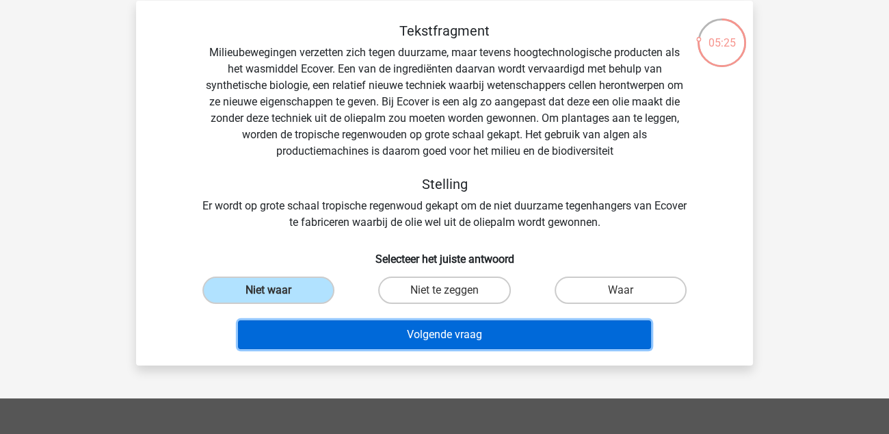
click at [443, 335] on button "Volgende vraag" at bounding box center [445, 334] width 414 height 29
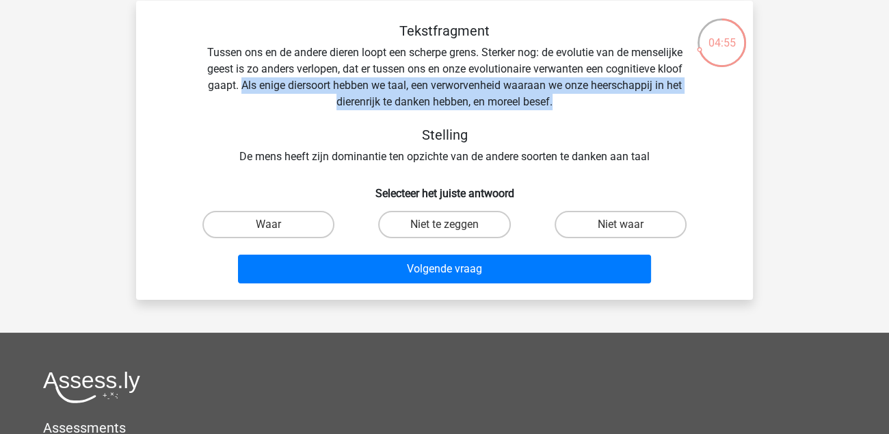
drag, startPoint x: 237, startPoint y: 90, endPoint x: 691, endPoint y: 99, distance: 454.2
click at [691, 99] on div "Tekstfragment Tussen ons en de andere dieren loopt een scherpe grens. Sterker n…" at bounding box center [444, 94] width 573 height 142
click at [290, 224] on label "Waar" at bounding box center [268, 224] width 132 height 27
click at [278, 224] on input "Waar" at bounding box center [273, 228] width 9 height 9
radio input "true"
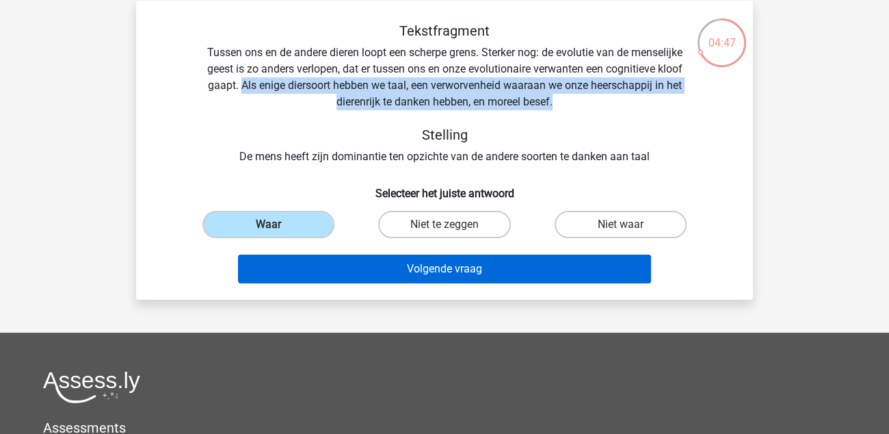
click at [466, 274] on button "Volgende vraag" at bounding box center [445, 268] width 414 height 29
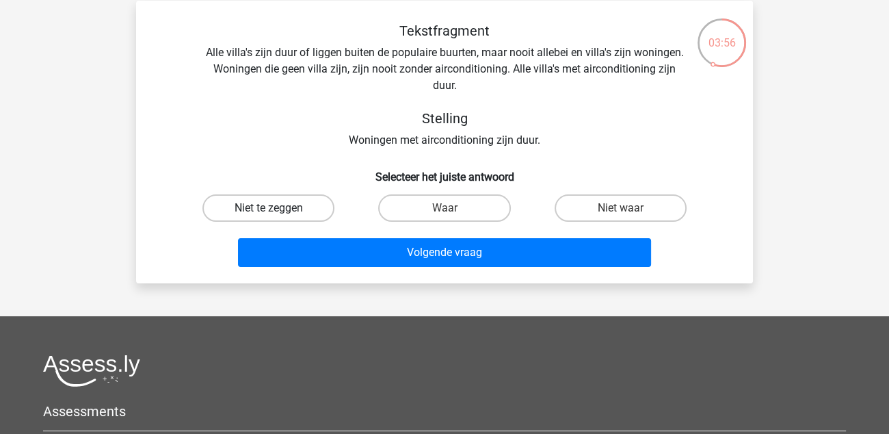
click at [297, 207] on label "Niet te zeggen" at bounding box center [268, 207] width 132 height 27
click at [278, 208] on input "Niet te zeggen" at bounding box center [273, 212] width 9 height 9
radio input "true"
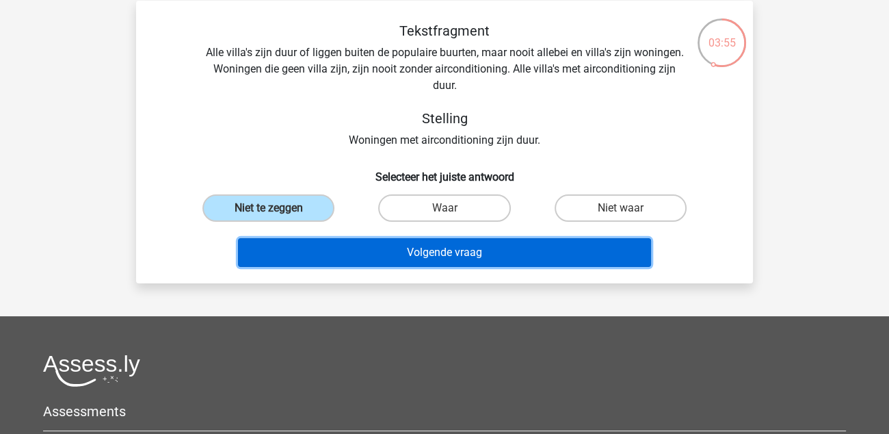
click at [403, 257] on button "Volgende vraag" at bounding box center [445, 252] width 414 height 29
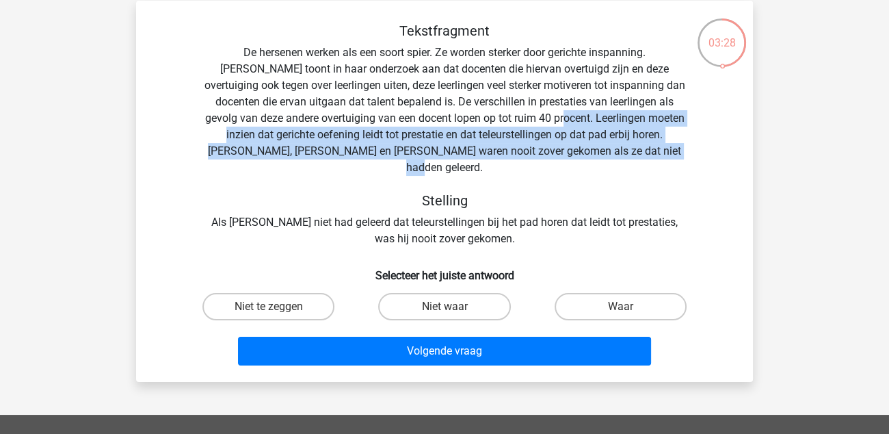
drag, startPoint x: 494, startPoint y: 115, endPoint x: 698, endPoint y: 149, distance: 206.6
click at [698, 149] on div "Tekstfragment De hersenen werken als een soort spier. Ze worden sterker door ge…" at bounding box center [444, 135] width 573 height 224
click at [643, 293] on label "Waar" at bounding box center [621, 306] width 132 height 27
click at [629, 306] on input "Waar" at bounding box center [624, 310] width 9 height 9
radio input "true"
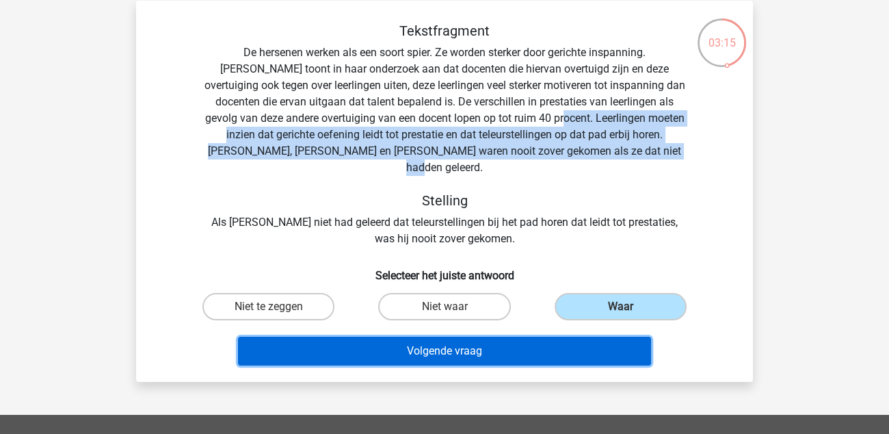
click at [452, 336] on button "Volgende vraag" at bounding box center [445, 350] width 414 height 29
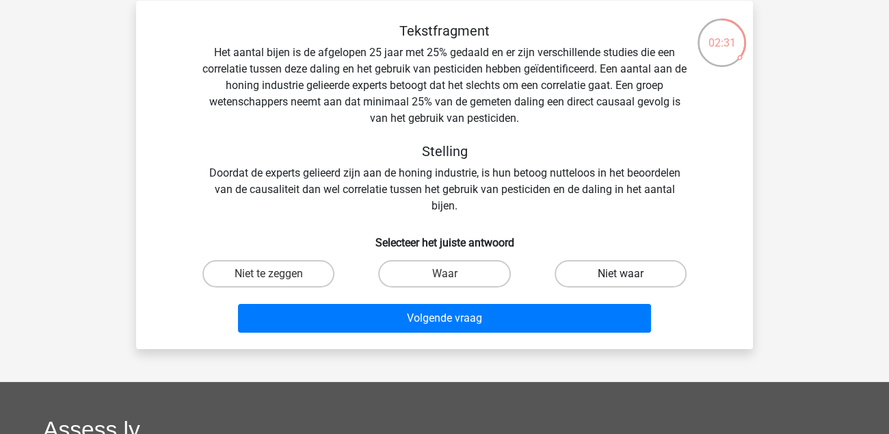
click at [654, 278] on label "Niet waar" at bounding box center [621, 273] width 132 height 27
click at [629, 278] on input "Niet waar" at bounding box center [624, 278] width 9 height 9
radio input "true"
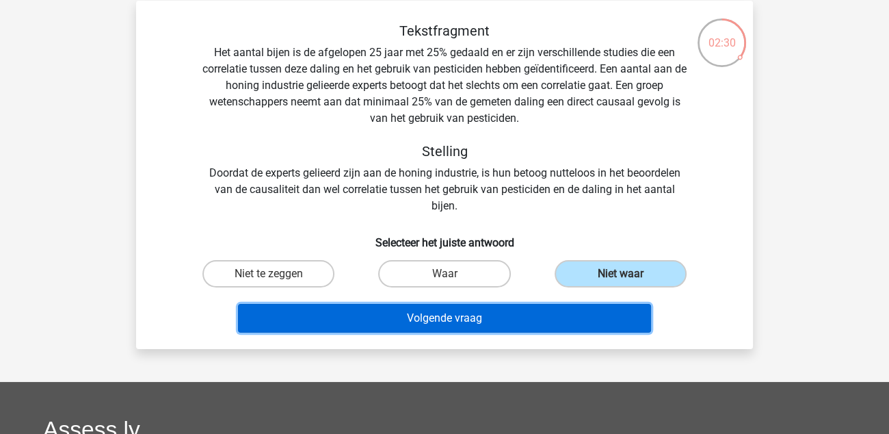
click at [482, 321] on button "Volgende vraag" at bounding box center [445, 318] width 414 height 29
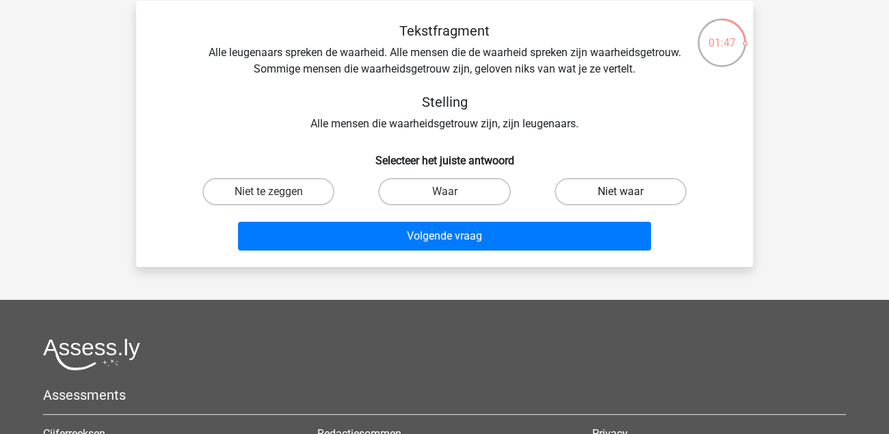
click at [584, 189] on label "Niet waar" at bounding box center [621, 191] width 132 height 27
click at [620, 191] on input "Niet waar" at bounding box center [624, 195] width 9 height 9
radio input "true"
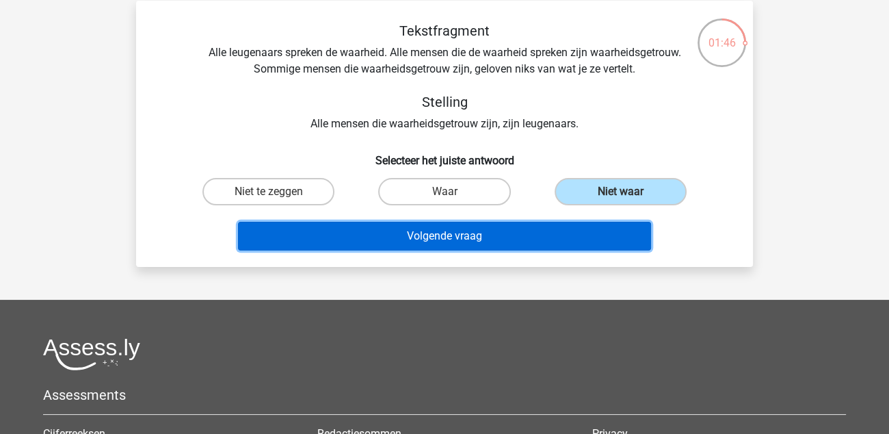
click at [476, 238] on button "Volgende vraag" at bounding box center [445, 236] width 414 height 29
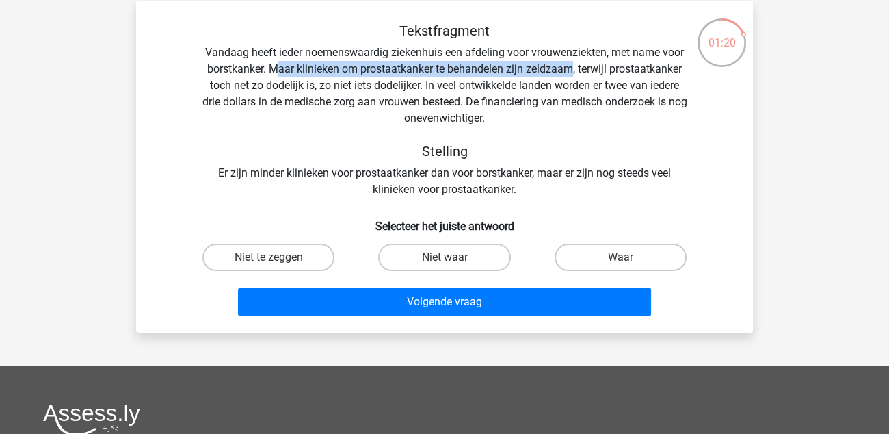
drag, startPoint x: 570, startPoint y: 71, endPoint x: 276, endPoint y: 68, distance: 294.8
click at [276, 68] on div "Tekstfragment Vandaag heeft ieder noemenswaardig ziekenhuis een afdeling voor v…" at bounding box center [444, 110] width 573 height 175
click at [458, 252] on label "Niet waar" at bounding box center [444, 256] width 132 height 27
click at [453, 257] on input "Niet waar" at bounding box center [449, 261] width 9 height 9
radio input "true"
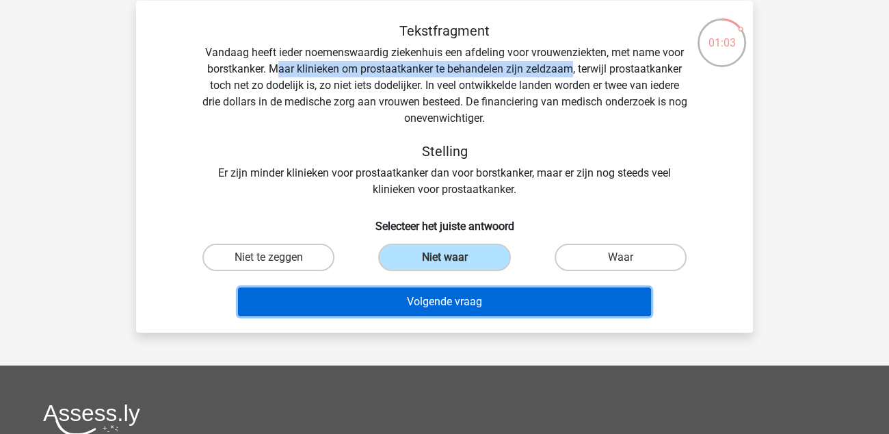
click at [475, 308] on button "Volgende vraag" at bounding box center [445, 301] width 414 height 29
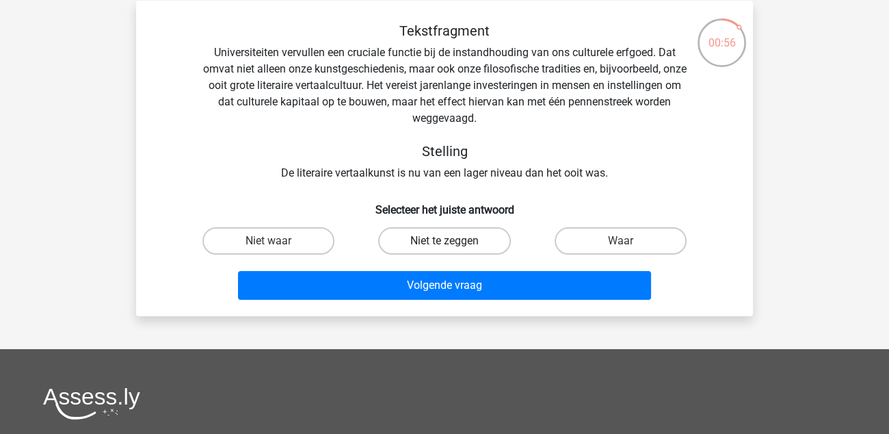
click at [436, 242] on label "Niet te zeggen" at bounding box center [444, 240] width 132 height 27
click at [445, 242] on input "Niet te zeggen" at bounding box center [449, 245] width 9 height 9
radio input "true"
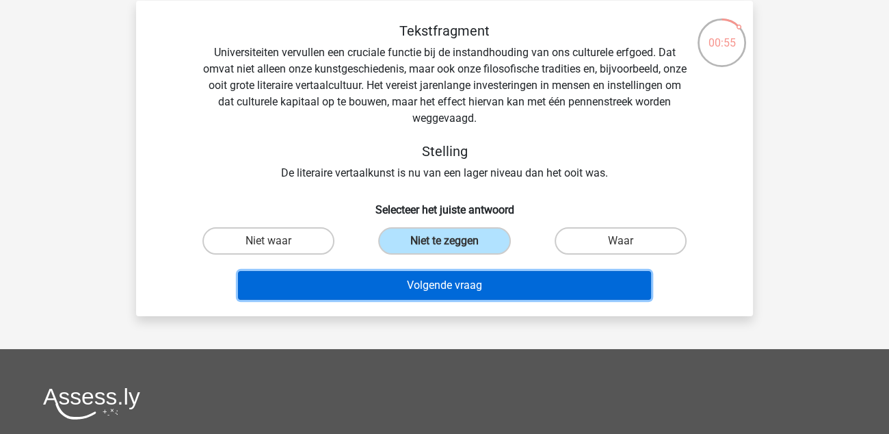
click at [440, 281] on button "Volgende vraag" at bounding box center [445, 285] width 414 height 29
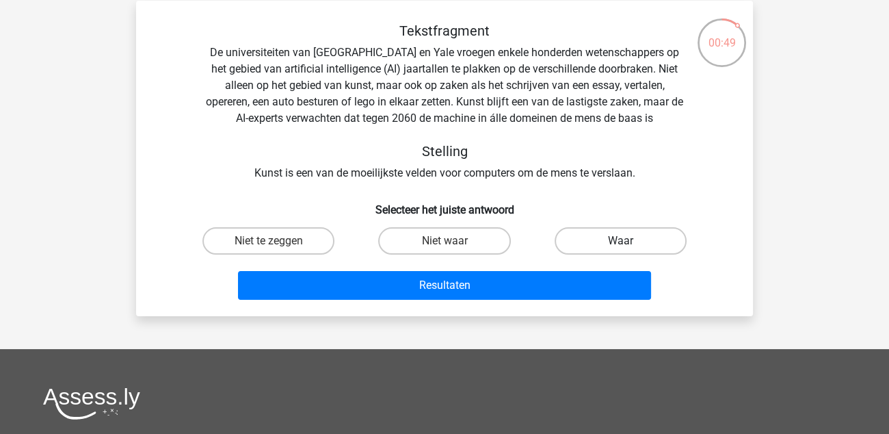
click at [652, 242] on label "Waar" at bounding box center [621, 240] width 132 height 27
click at [629, 242] on input "Waar" at bounding box center [624, 245] width 9 height 9
radio input "true"
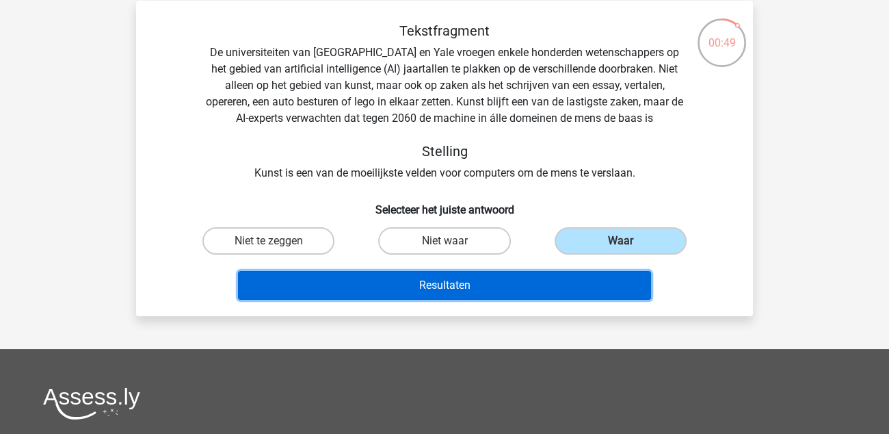
click at [486, 280] on button "Resultaten" at bounding box center [445, 285] width 414 height 29
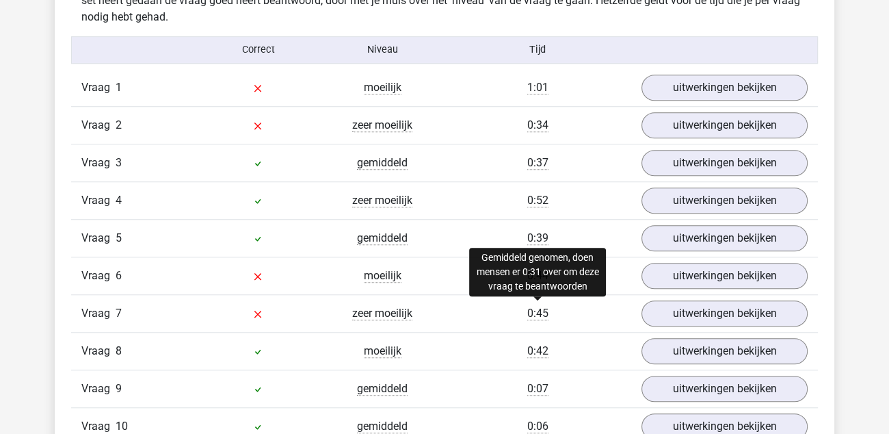
scroll to position [1094, 0]
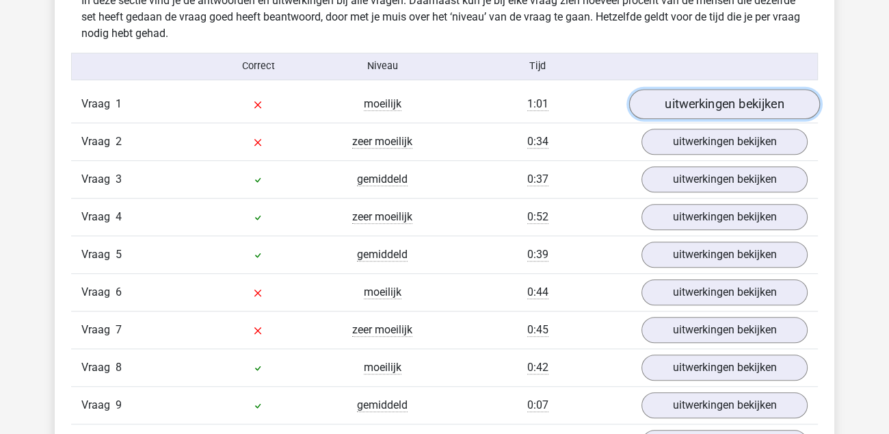
click at [687, 105] on link "uitwerkingen bekijken" at bounding box center [724, 104] width 191 height 30
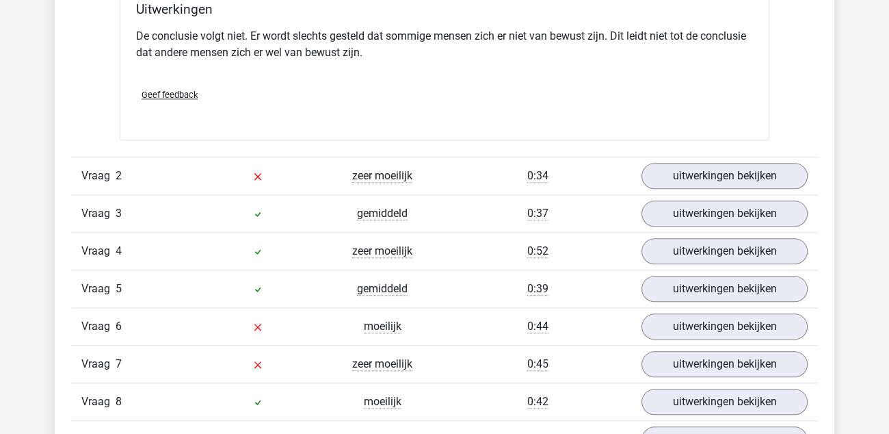
scroll to position [1435, 0]
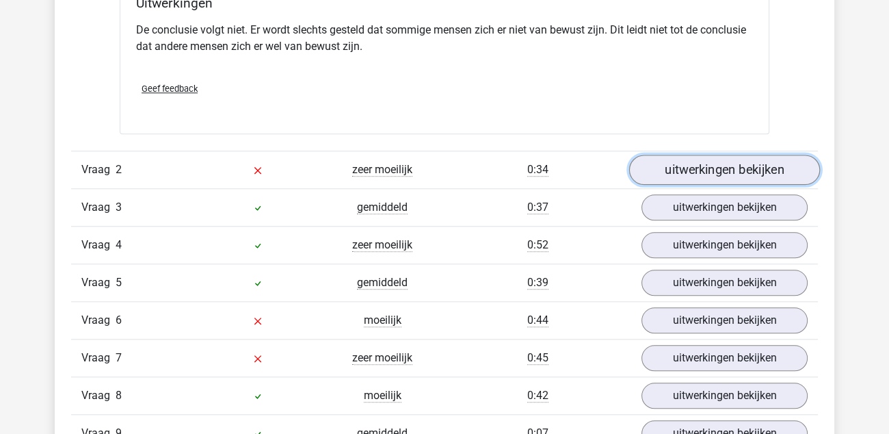
click at [680, 170] on link "uitwerkingen bekijken" at bounding box center [724, 170] width 191 height 30
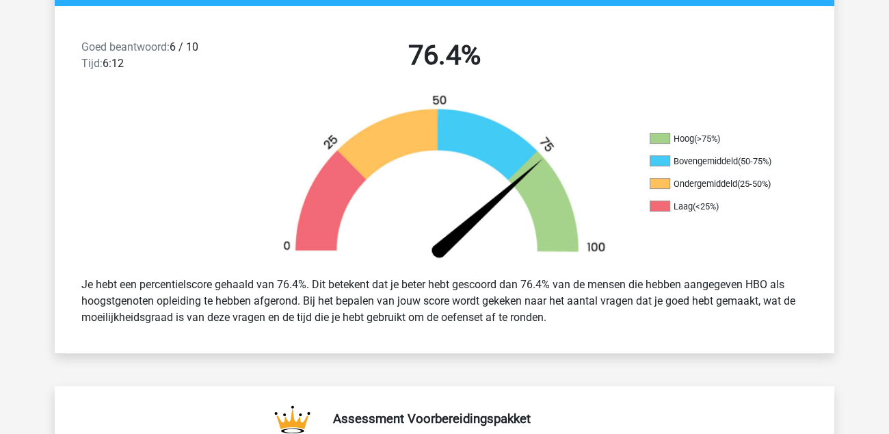
scroll to position [0, 0]
